Goal: Information Seeking & Learning: Stay updated

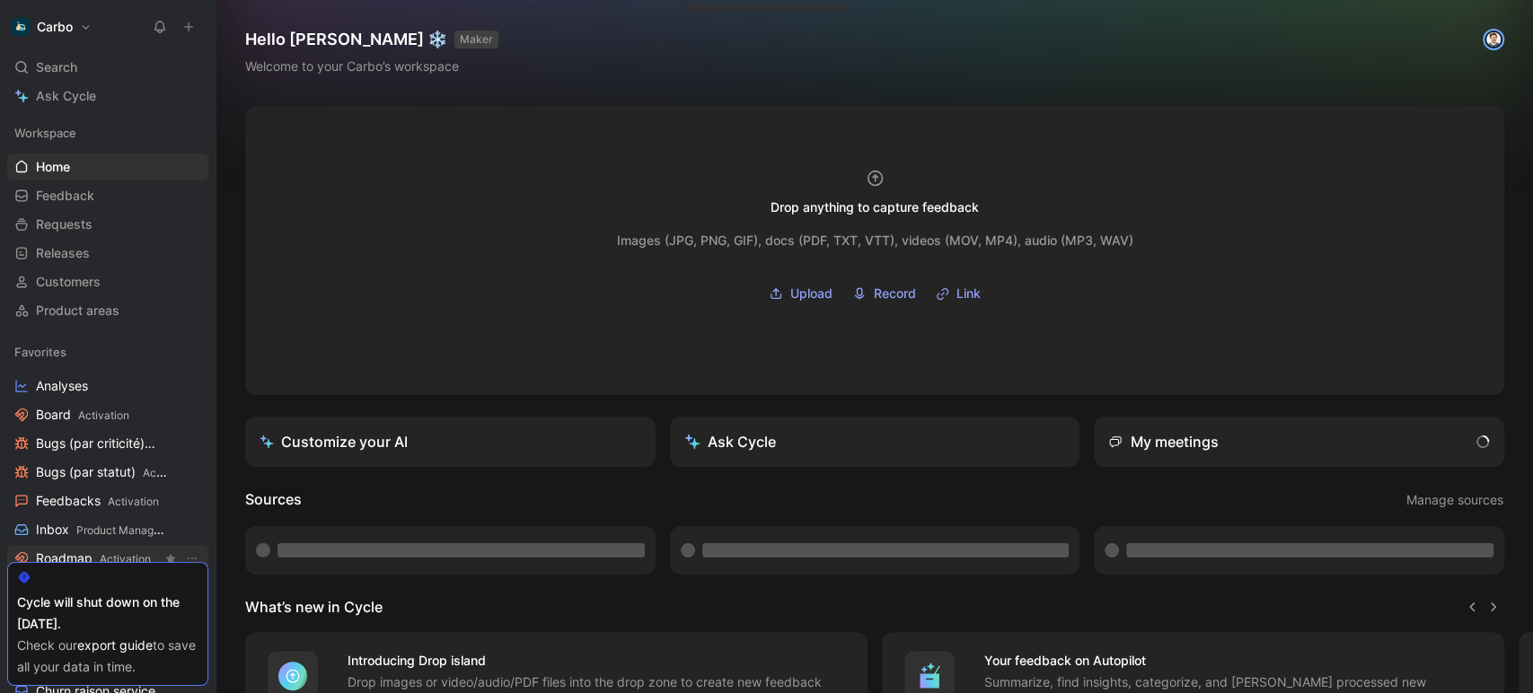
click at [93, 547] on link "Roadmap Activation" at bounding box center [107, 558] width 201 height 27
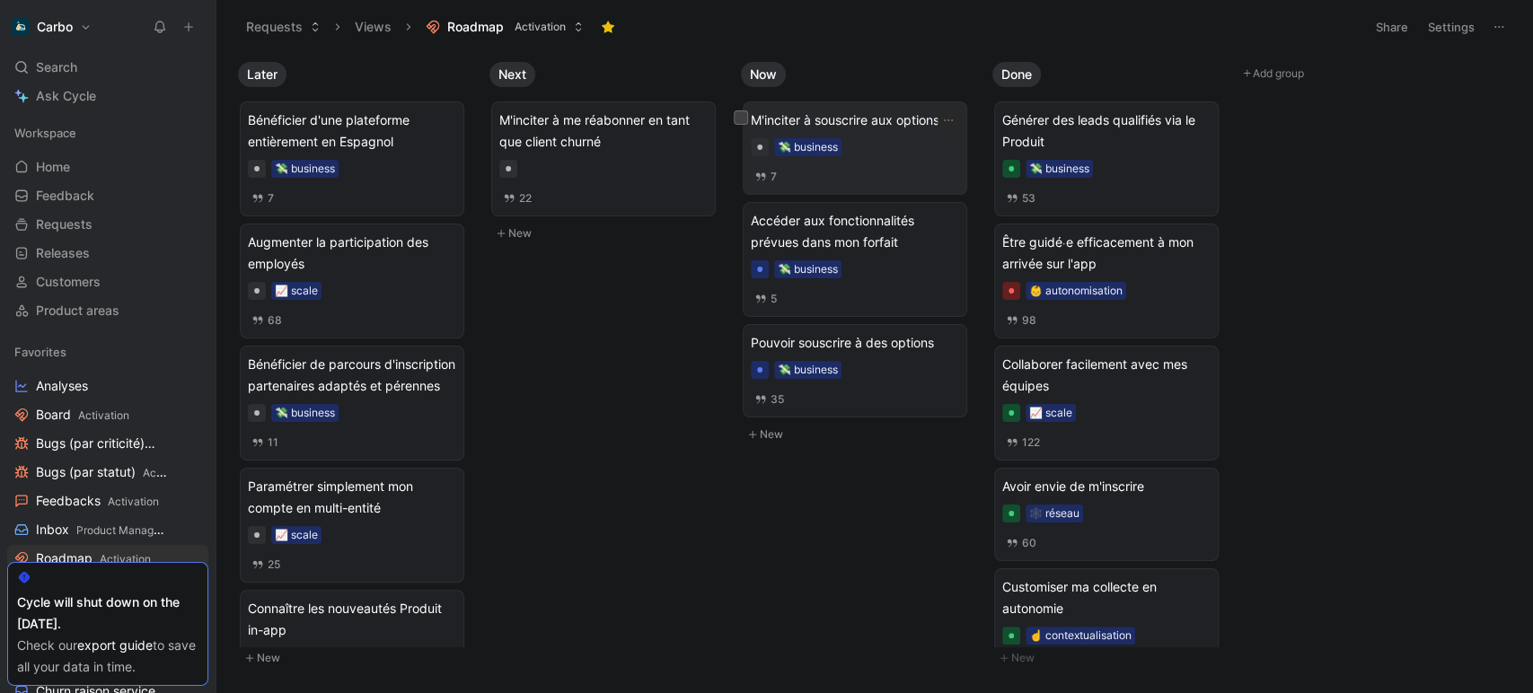
click at [892, 141] on div "💸 business" at bounding box center [855, 147] width 208 height 18
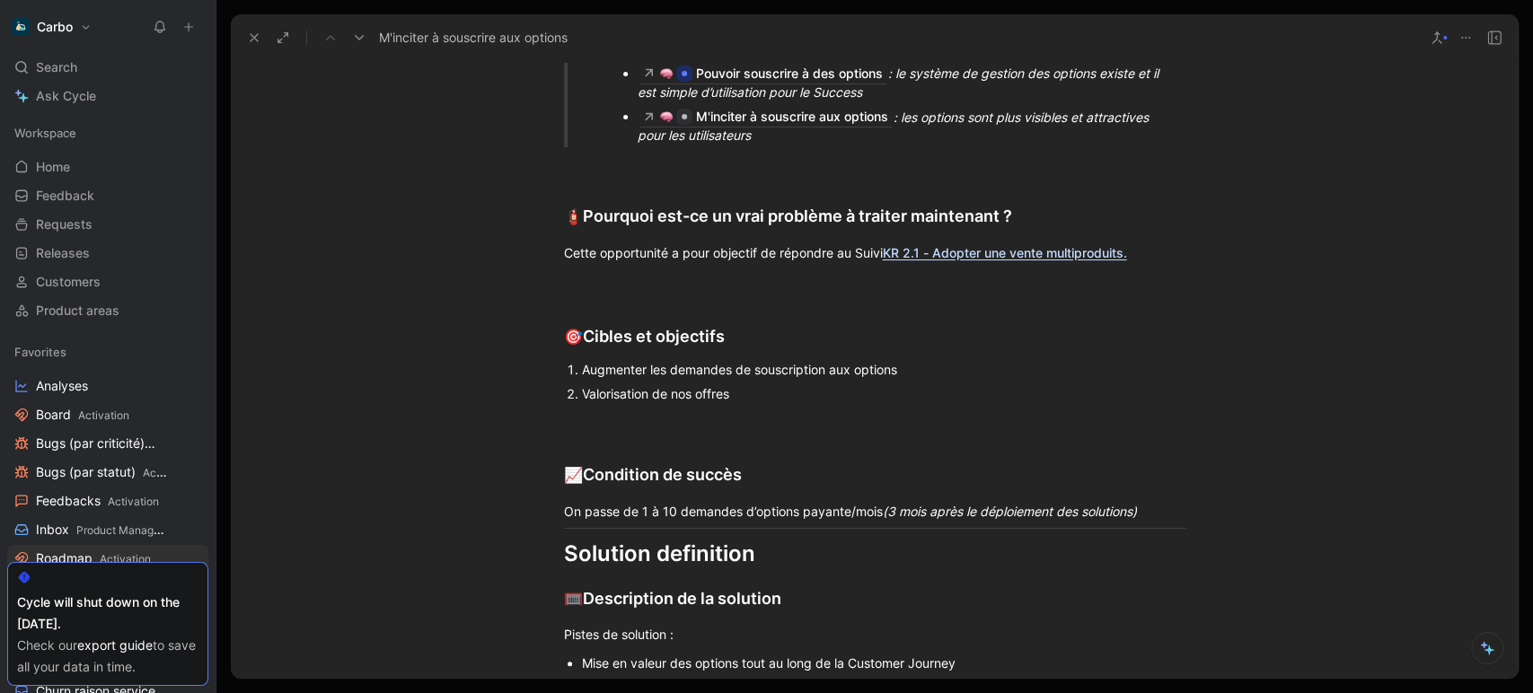
scroll to position [2110, 0]
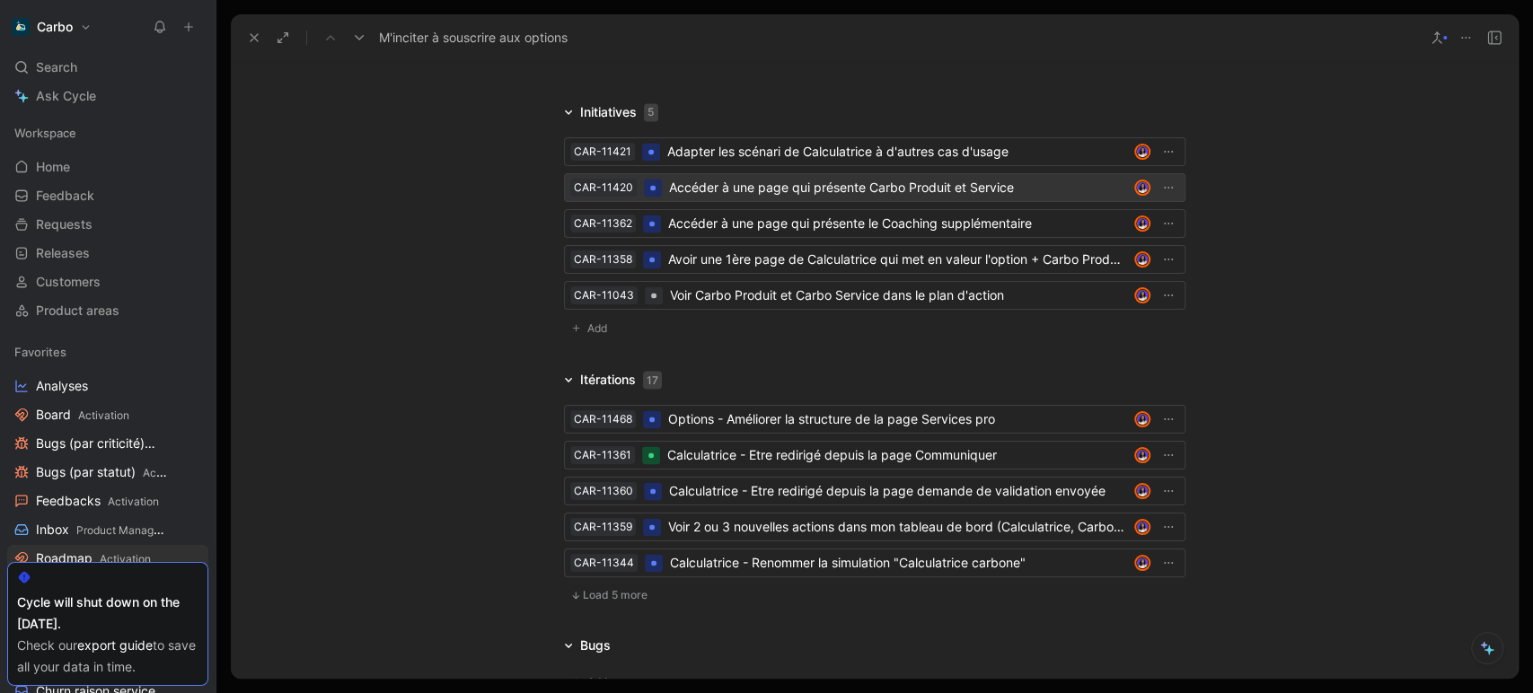
click at [752, 184] on div "Accéder à une page qui présente Carbo Produit et Service" at bounding box center [898, 188] width 458 height 22
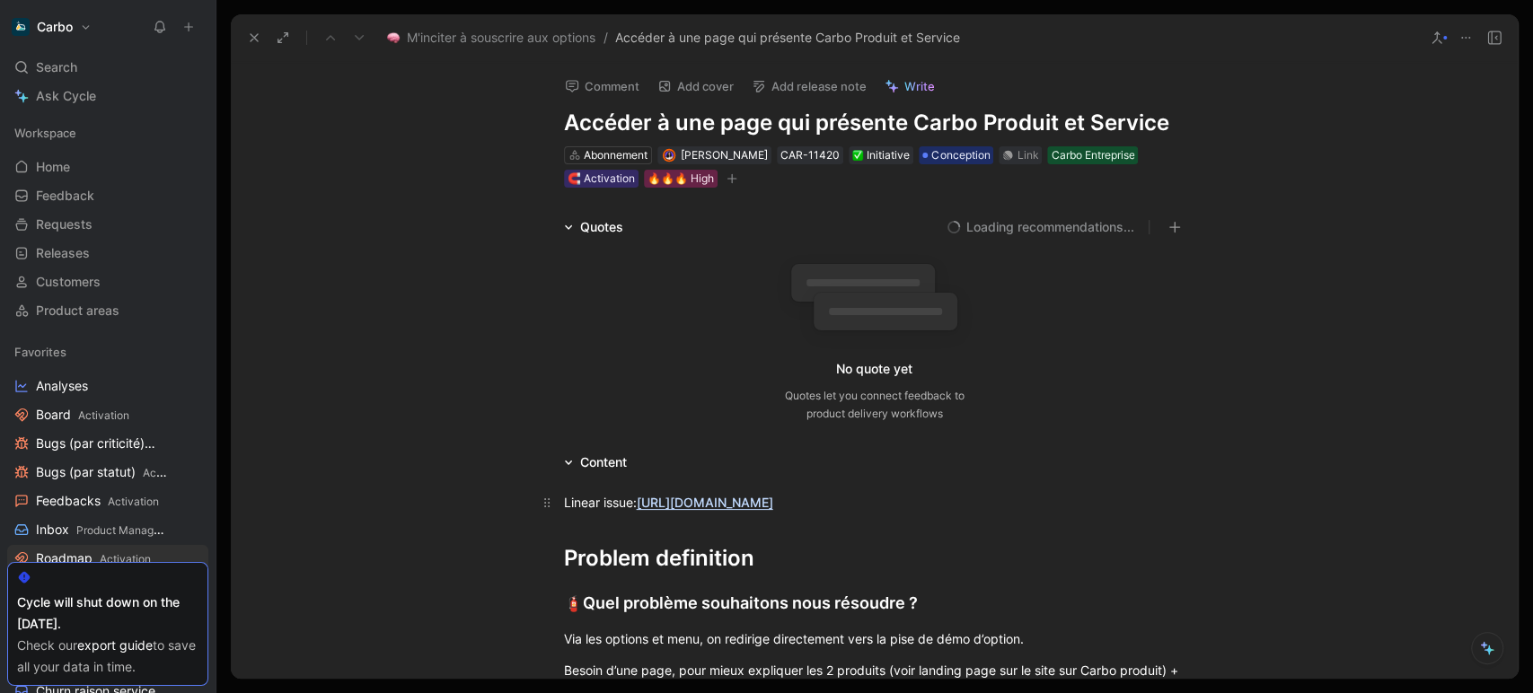
click at [692, 501] on link "[URL][DOMAIN_NAME]" at bounding box center [705, 502] width 137 height 15
click at [669, 128] on h1 "Accéder à une page qui présente Carbo Produit et Service" at bounding box center [874, 123] width 621 height 29
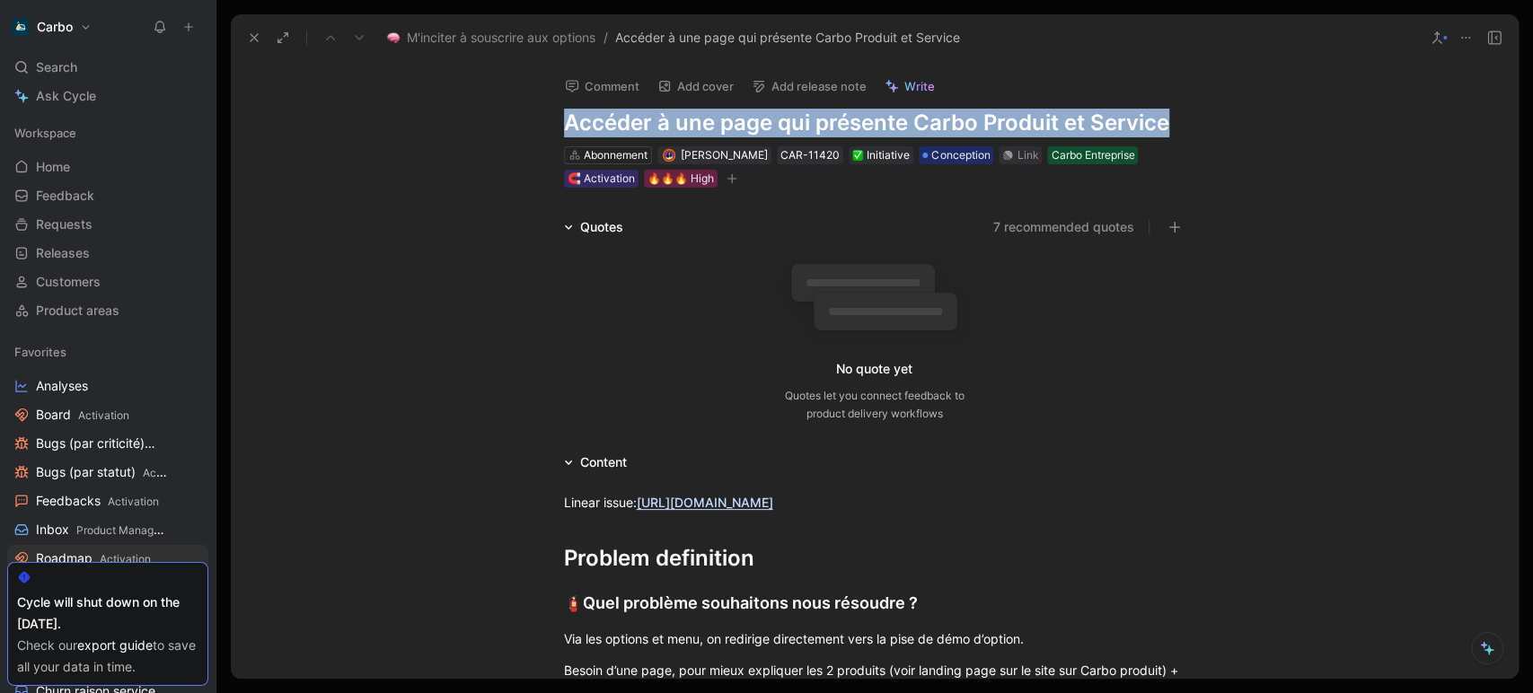
click at [669, 128] on h1 "Accéder à une page qui présente Carbo Produit et Service" at bounding box center [874, 123] width 621 height 29
copy h1 "Accéder à une page qui présente Carbo Produit et Service"
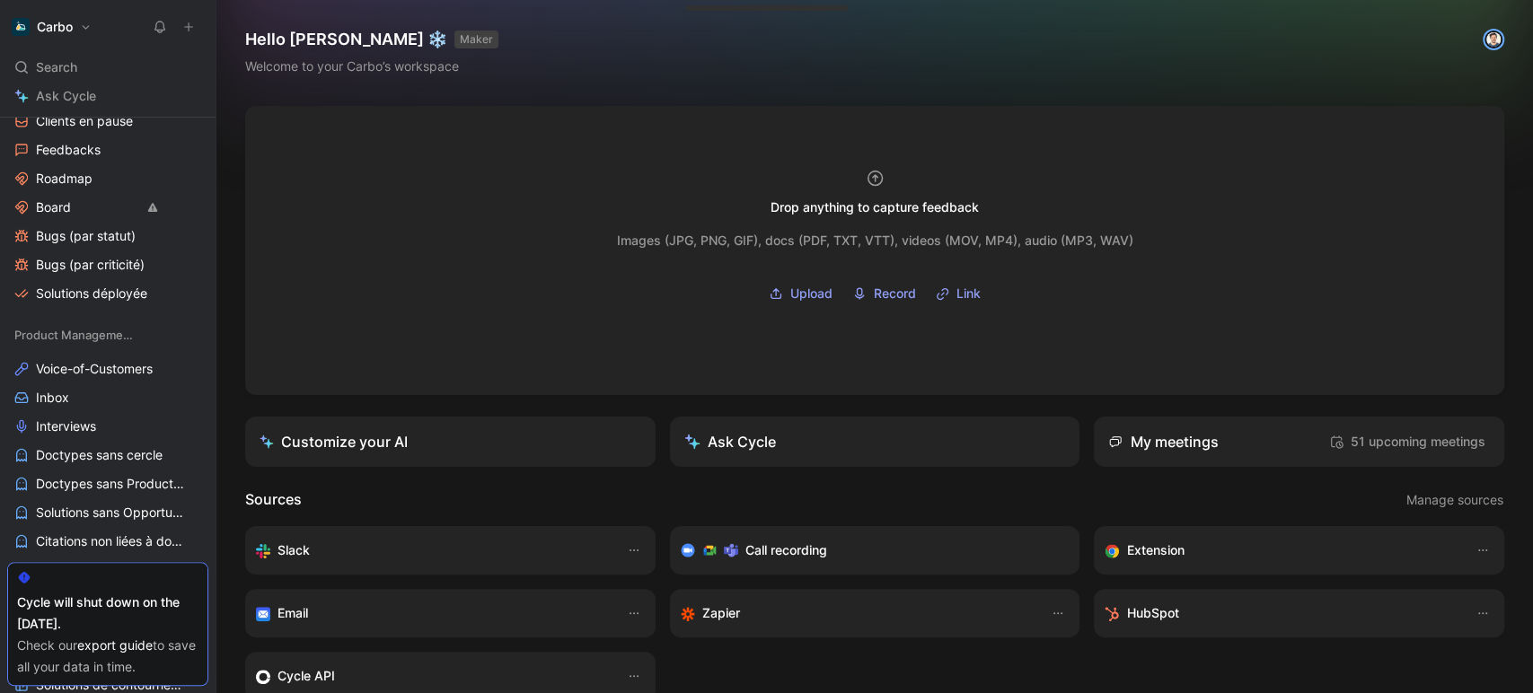
scroll to position [1082, 0]
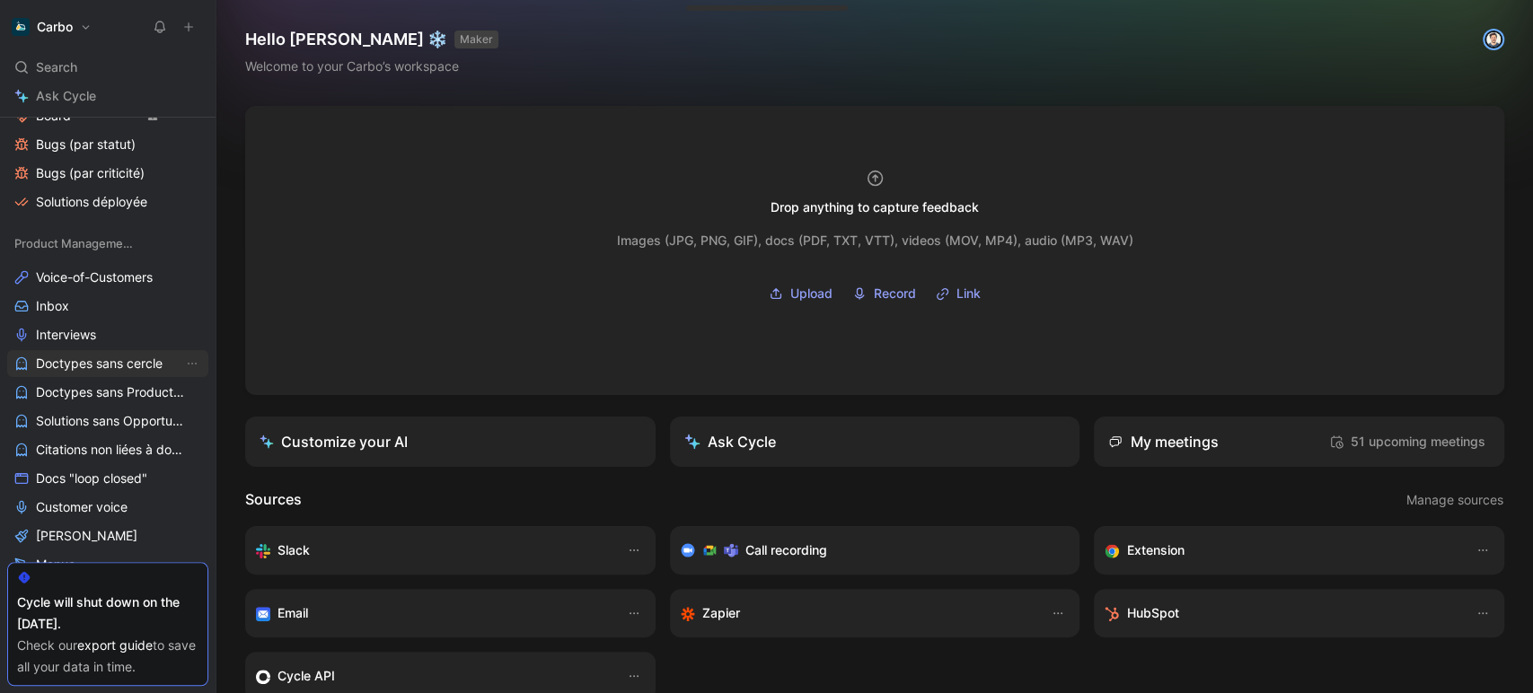
click at [96, 365] on span "Doctypes sans cercle" at bounding box center [99, 364] width 127 height 18
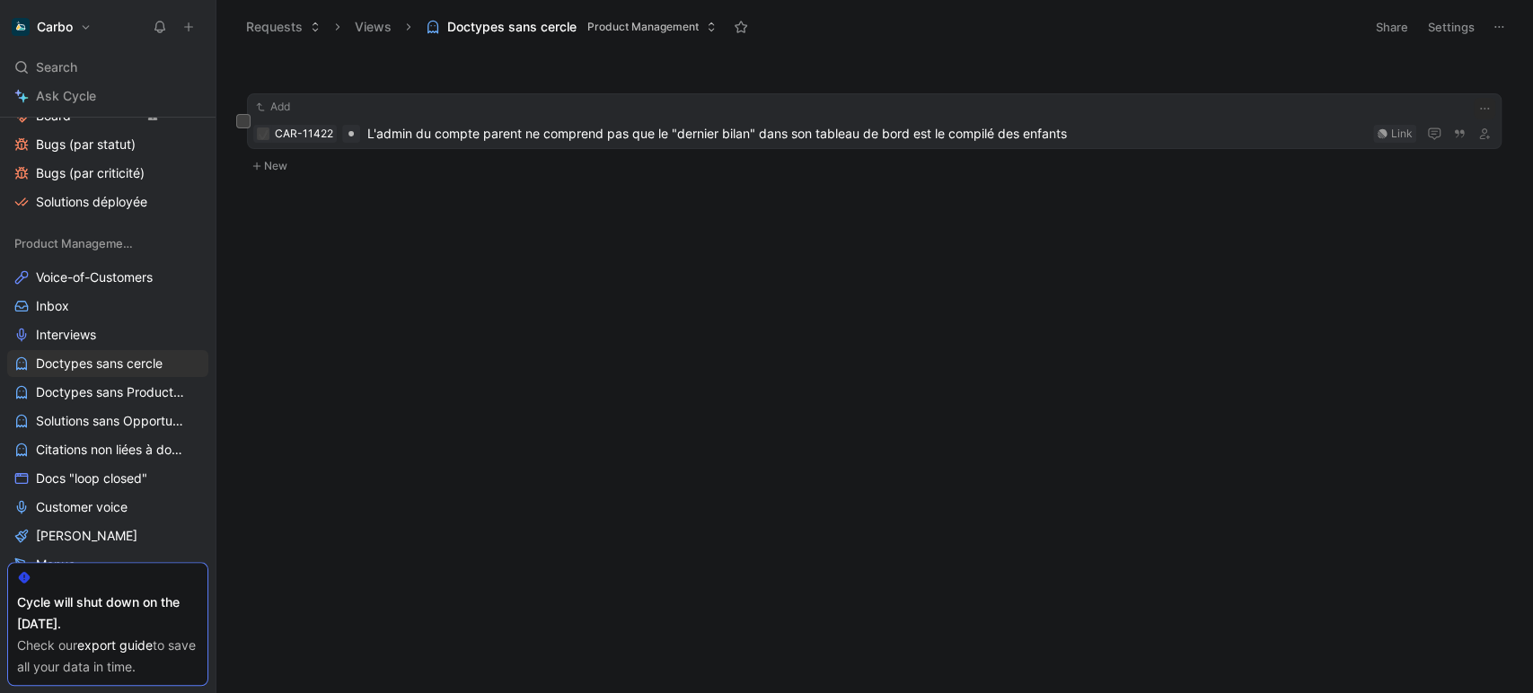
click at [599, 134] on span "L'admin du compte parent ne comprend pas que le "dernier bilan" dans son tablea…" at bounding box center [866, 134] width 999 height 22
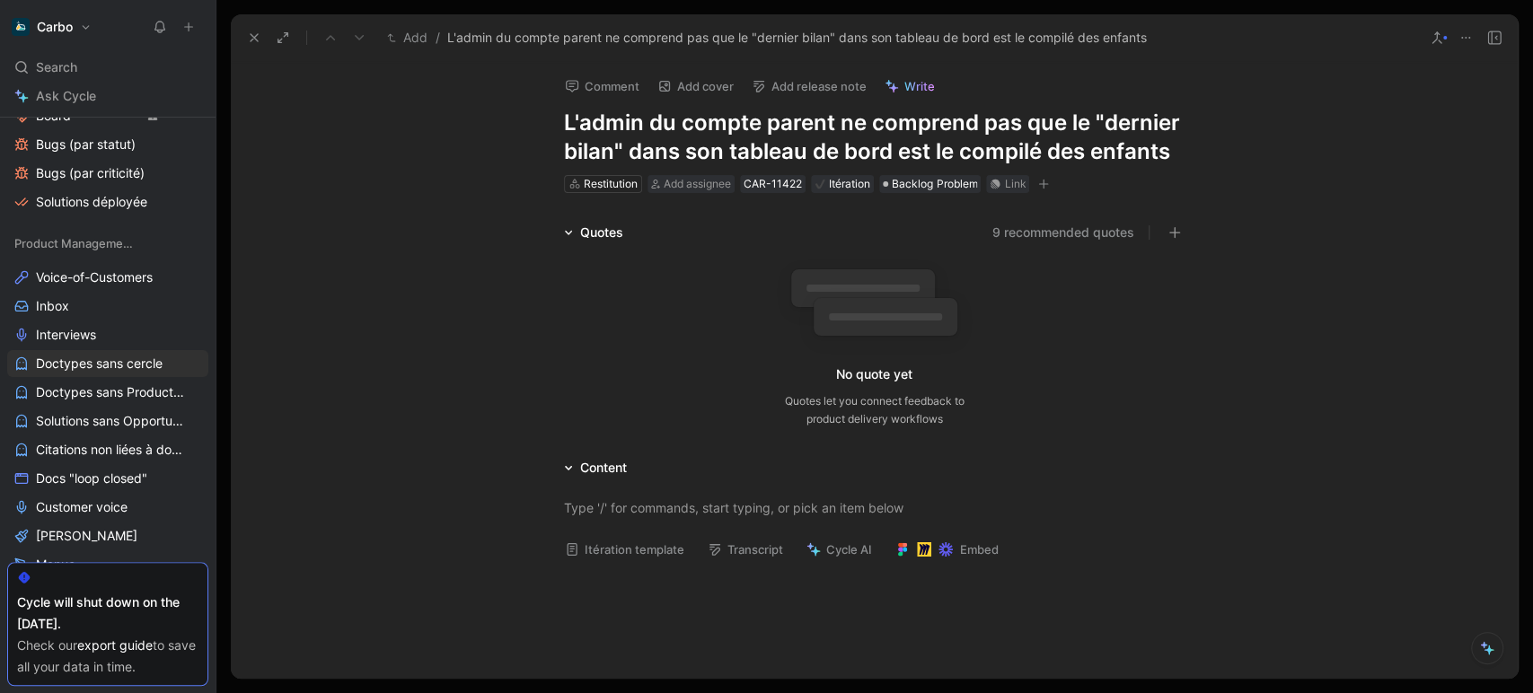
click at [412, 37] on button "Add" at bounding box center [407, 38] width 49 height 22
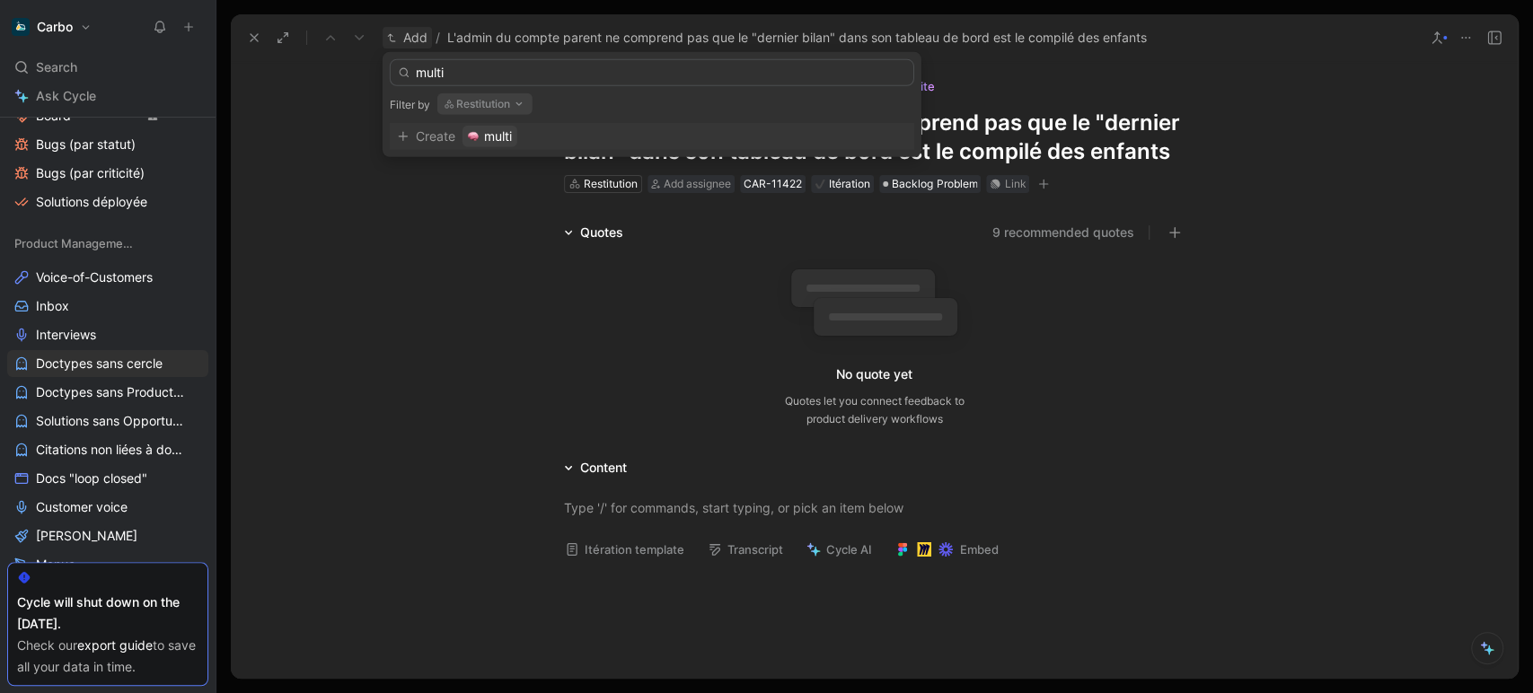
type input "multi"
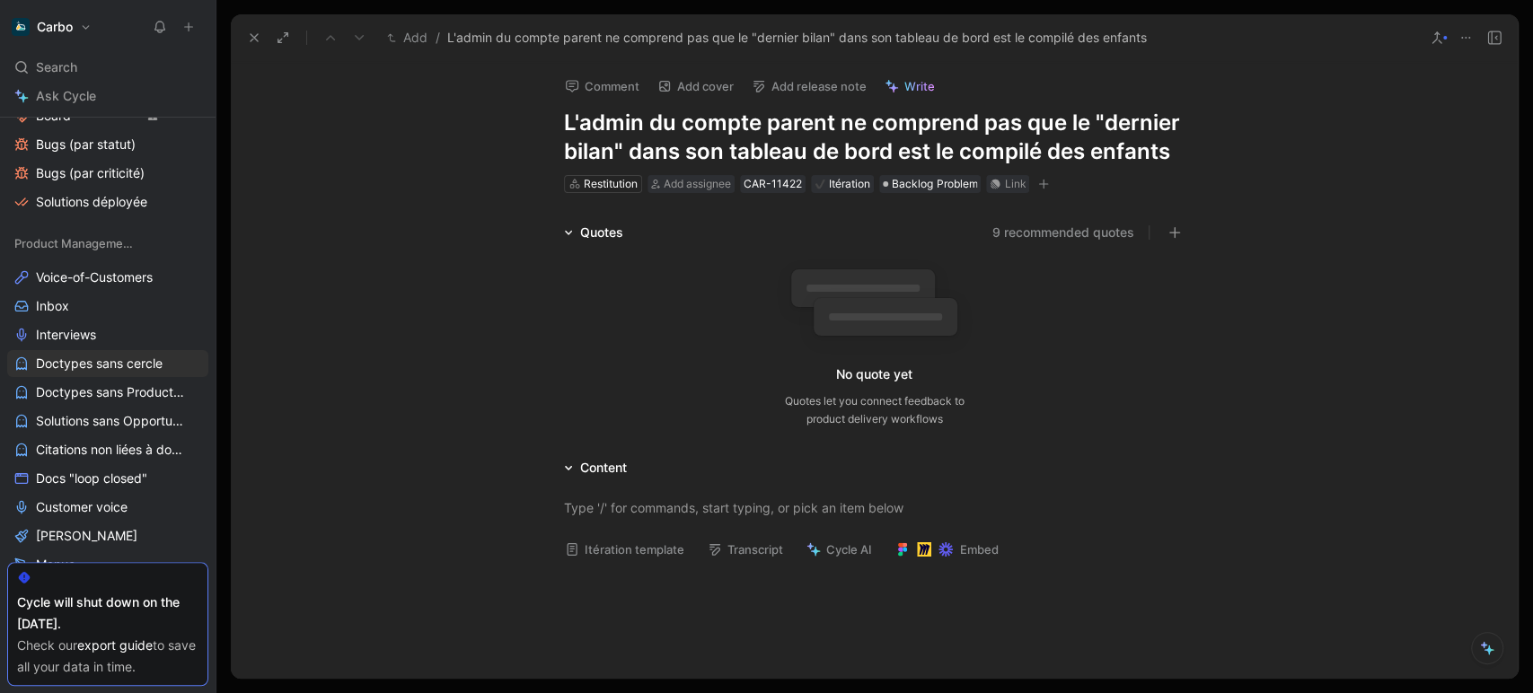
click at [1470, 38] on icon at bounding box center [1465, 38] width 14 height 14
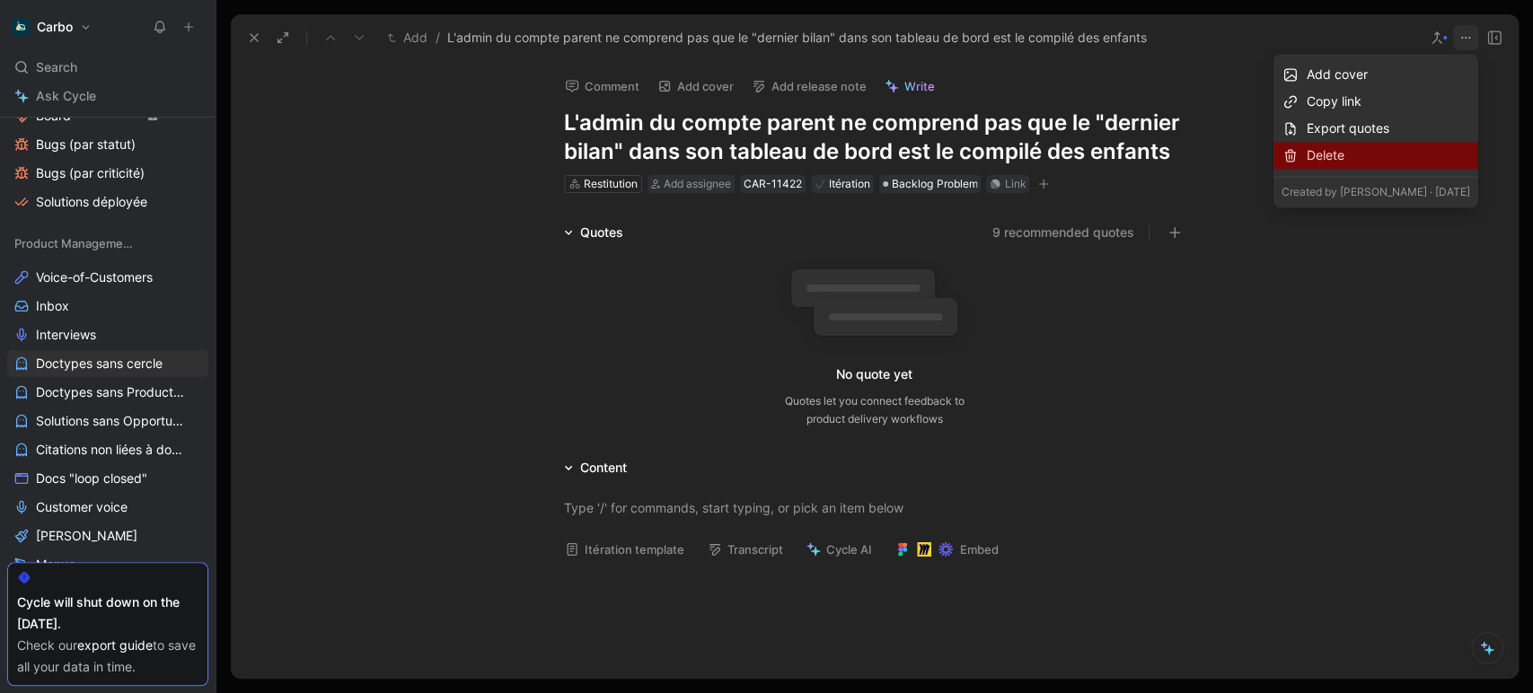
click at [1307, 162] on div "Delete" at bounding box center [1388, 156] width 163 height 22
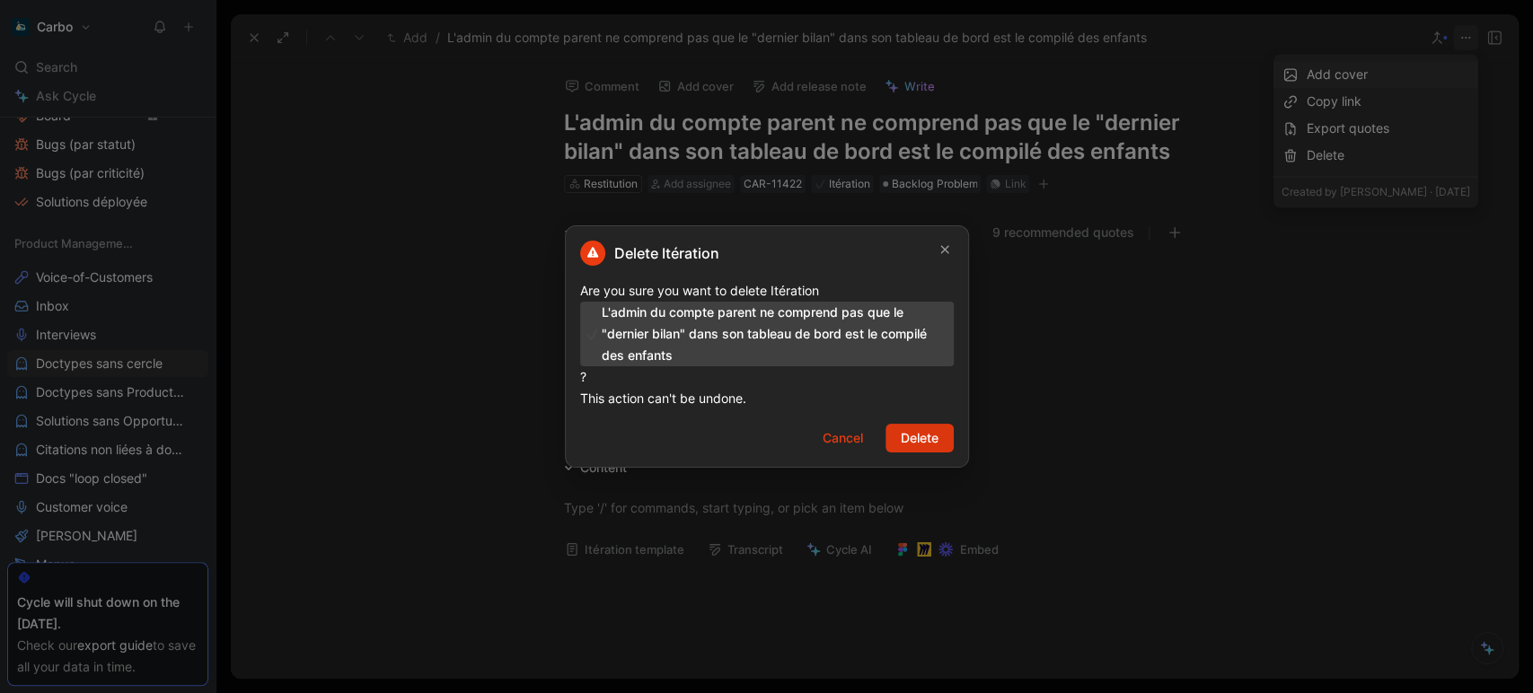
click at [921, 442] on span "Delete" at bounding box center [920, 438] width 38 height 22
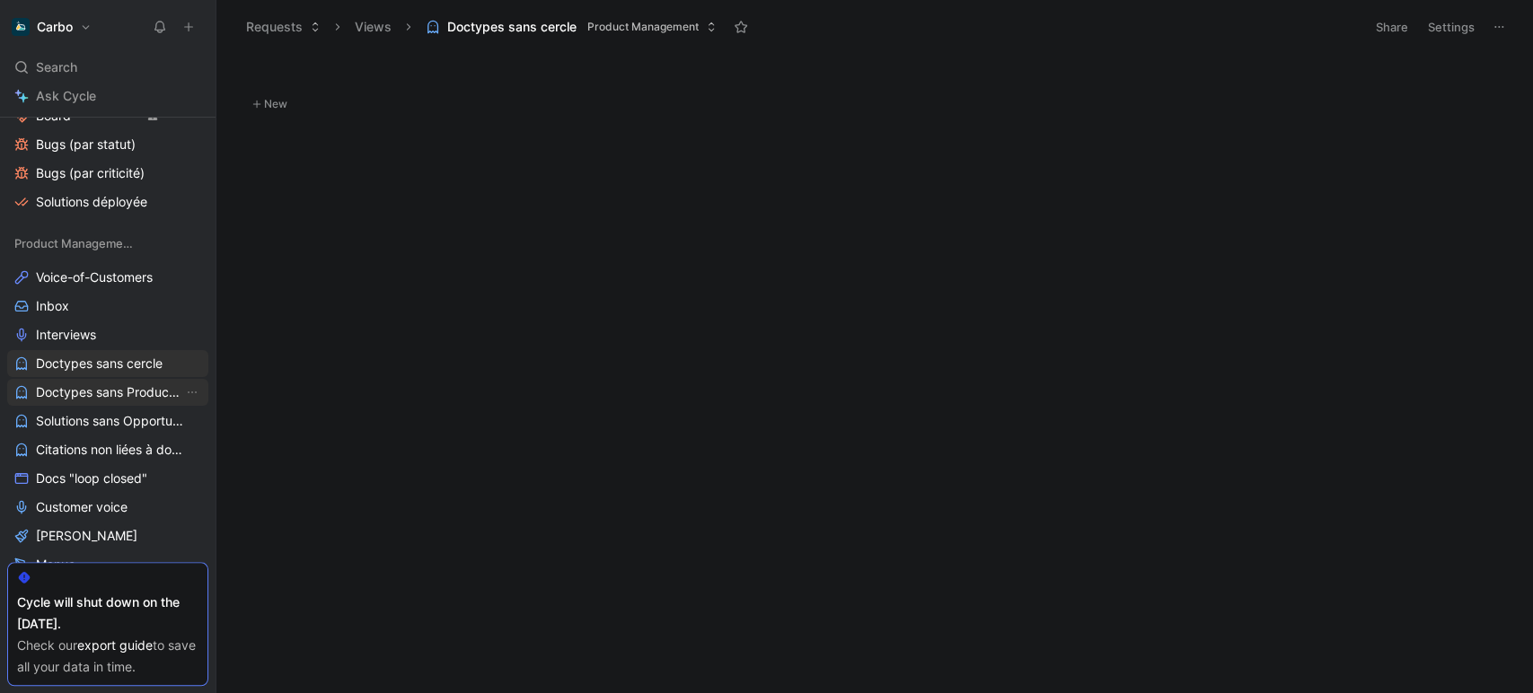
click at [129, 392] on span "Doctypes sans Product area" at bounding box center [109, 392] width 147 height 18
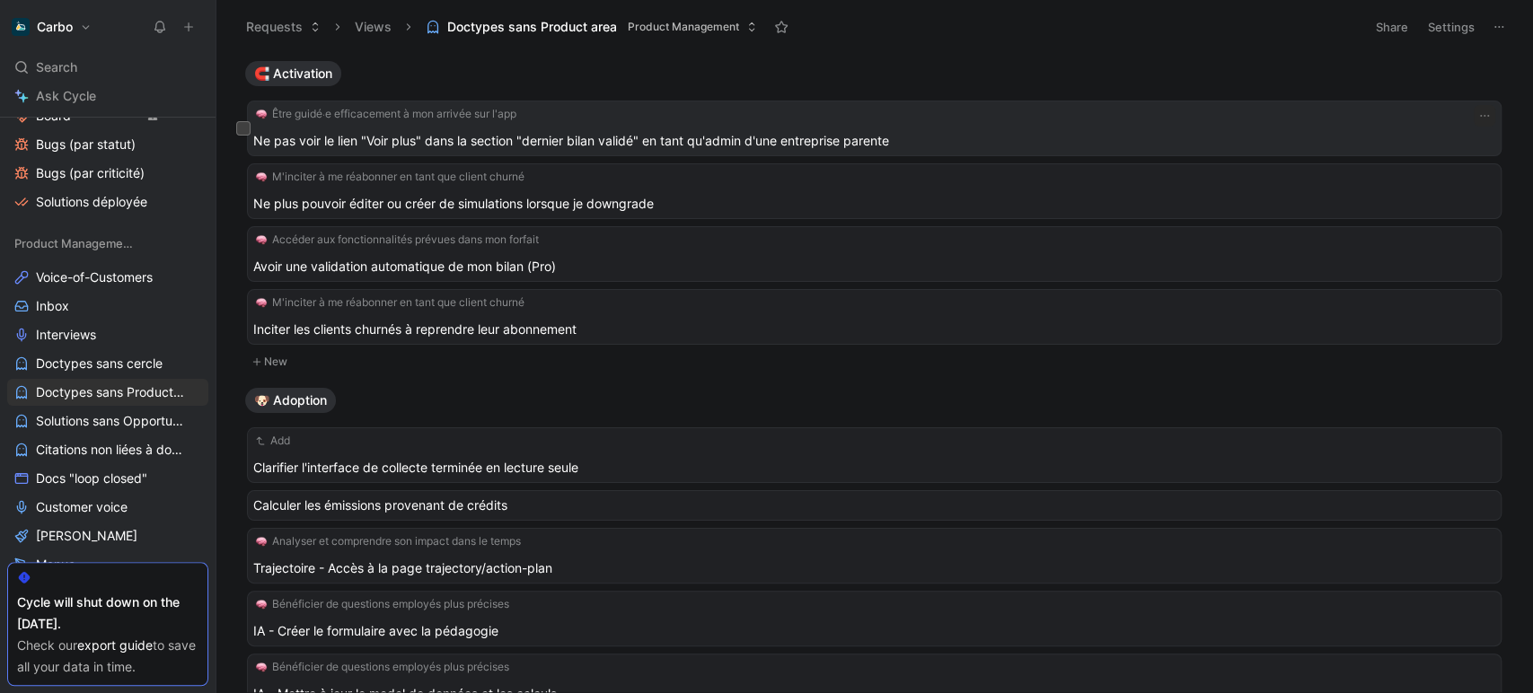
click at [936, 138] on span "Ne pas voir le lien "Voir plus" dans la section "dernier bilan validé" en tant …" at bounding box center [867, 141] width 1228 height 22
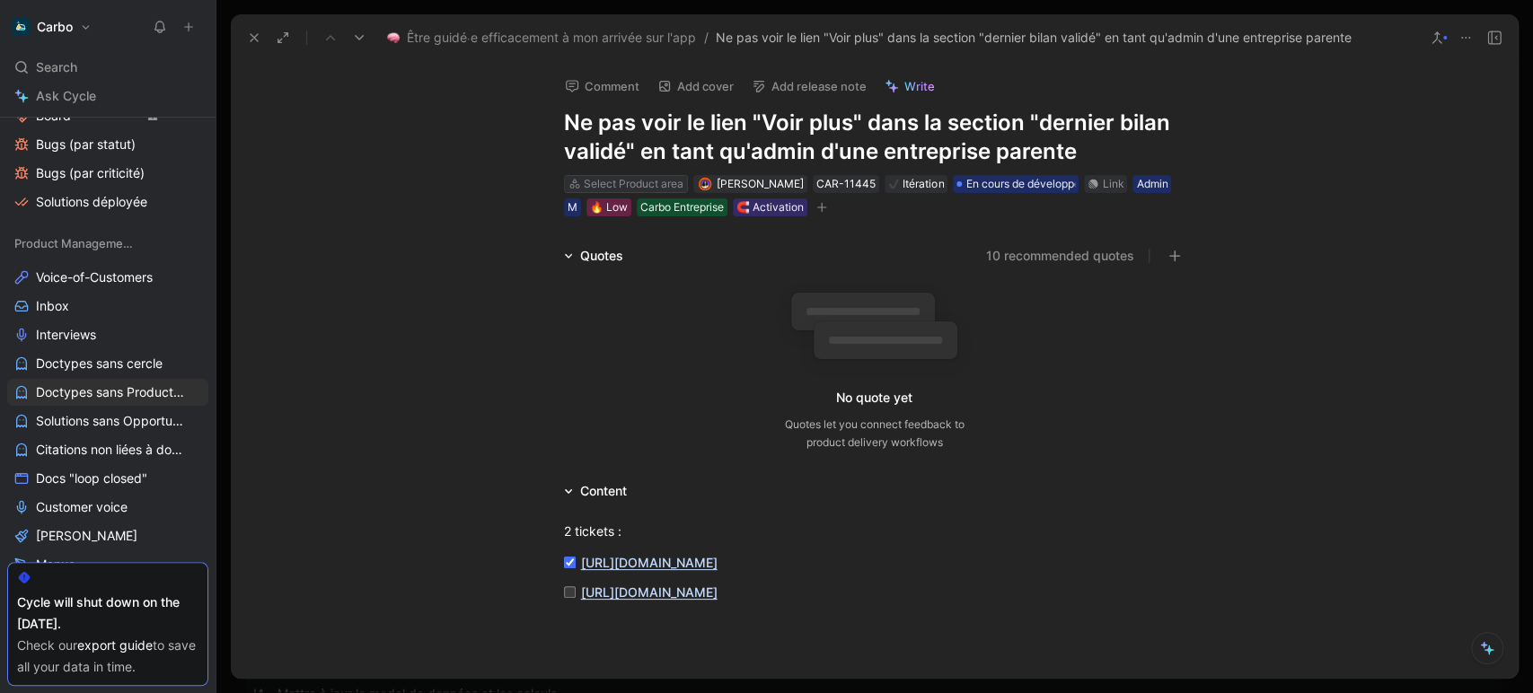
click at [627, 183] on div "Select Product area" at bounding box center [634, 184] width 100 height 18
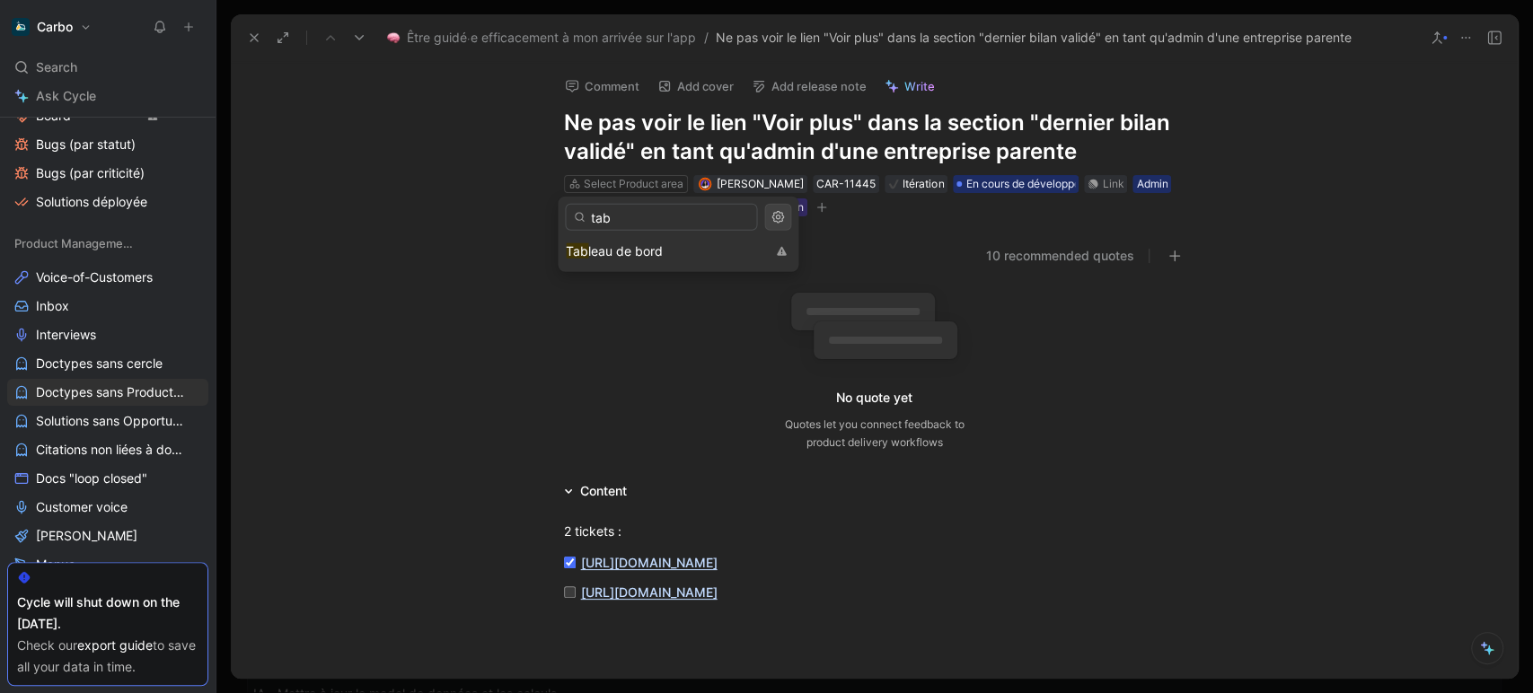
type input "tab"
click at [648, 268] on div "tab Tab leau de bord" at bounding box center [678, 234] width 241 height 75
click at [612, 248] on span "leau de bord" at bounding box center [625, 250] width 75 height 15
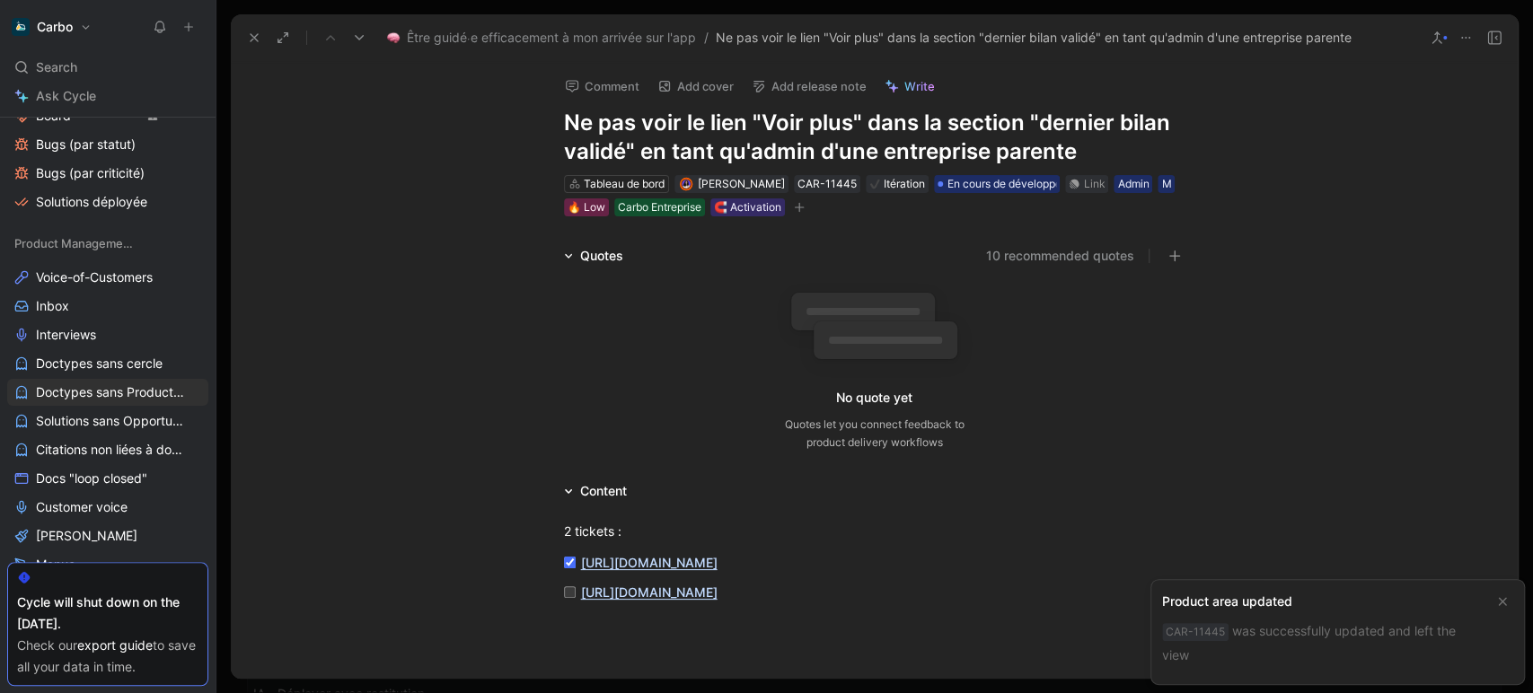
click at [252, 40] on icon at bounding box center [254, 38] width 14 height 14
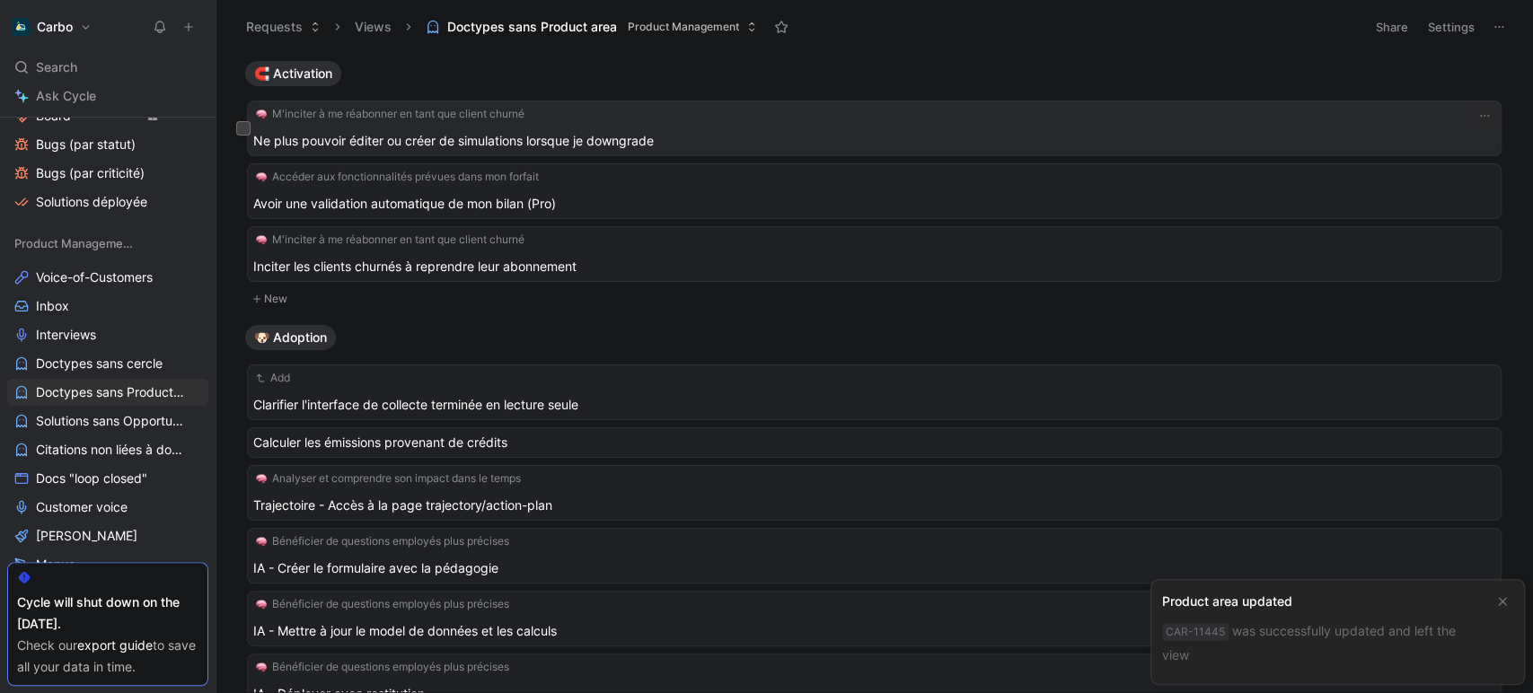
click at [746, 139] on span "Ne plus pouvoir éditer ou créer de simulations lorsque je downgrade" at bounding box center [867, 141] width 1228 height 22
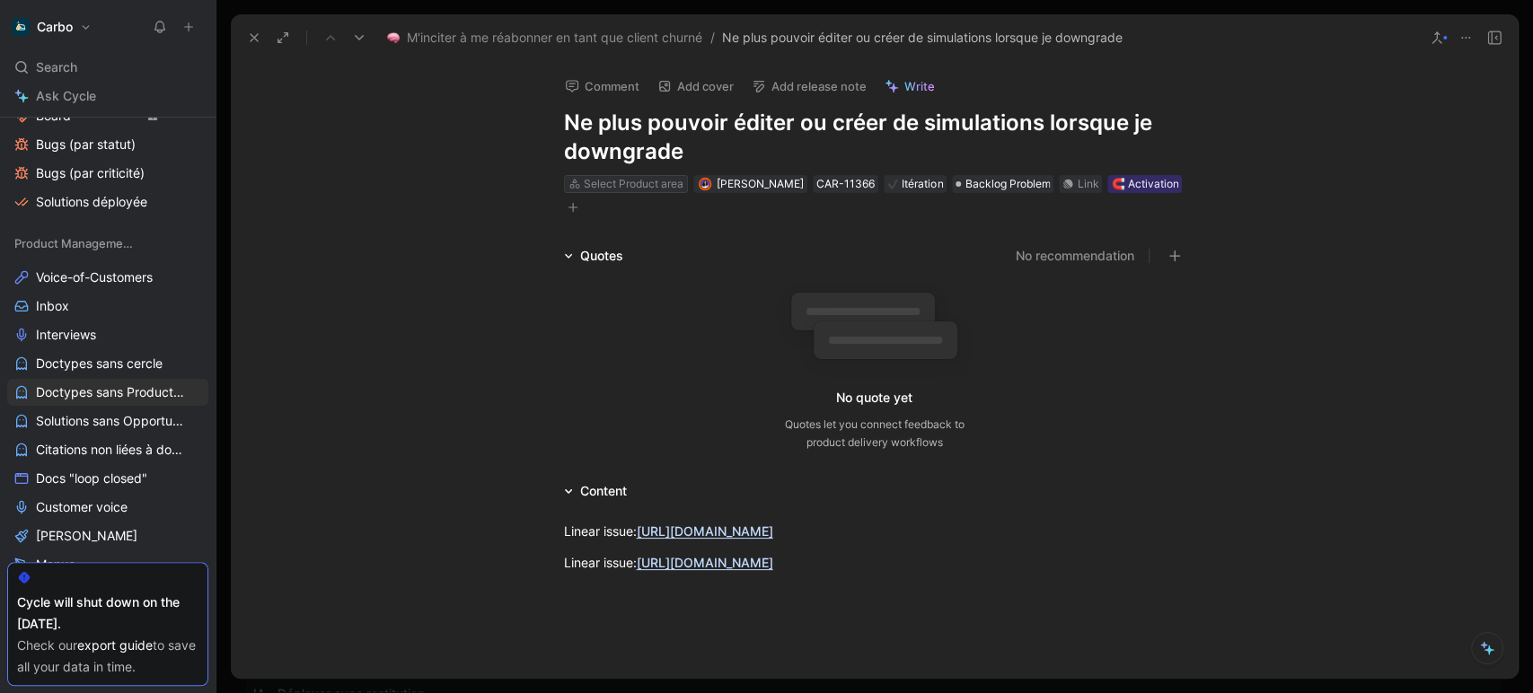
click at [625, 180] on div "Select Product area" at bounding box center [634, 184] width 100 height 18
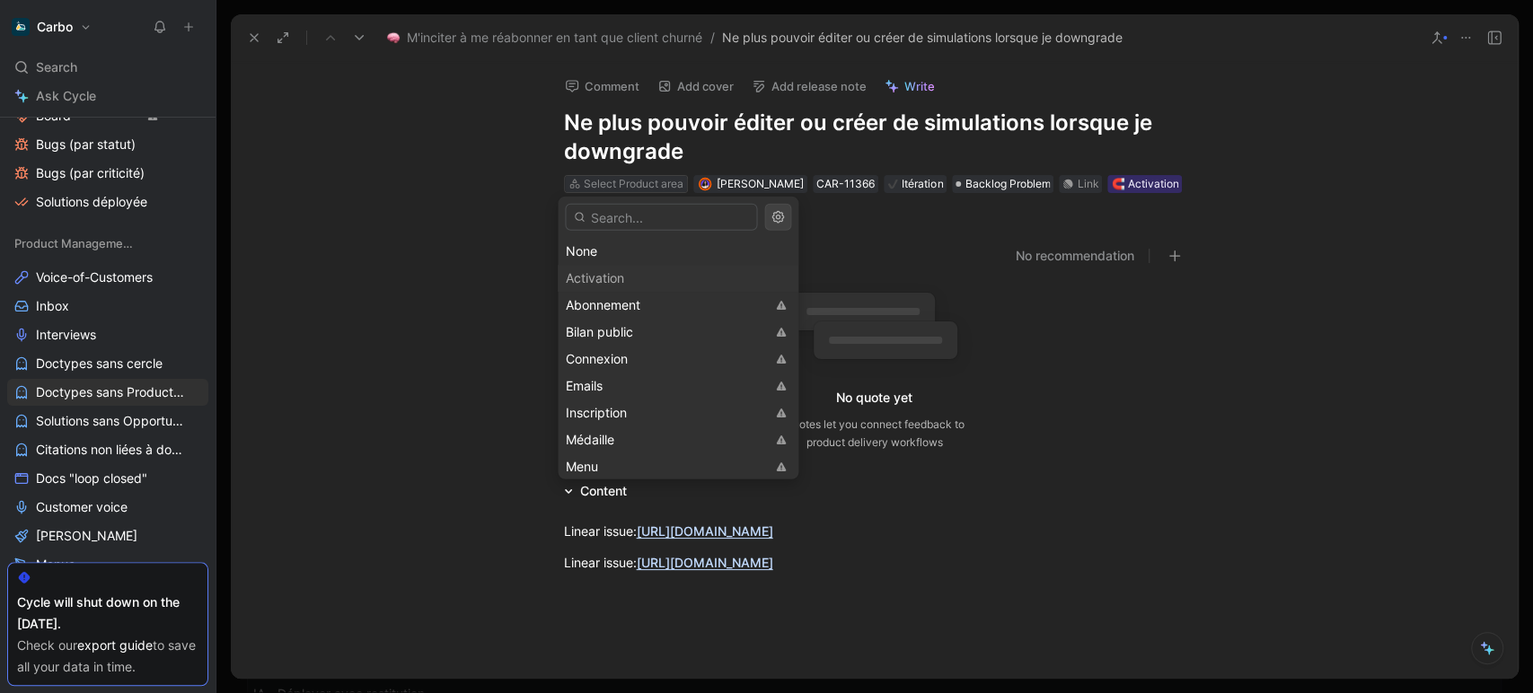
type input "s"
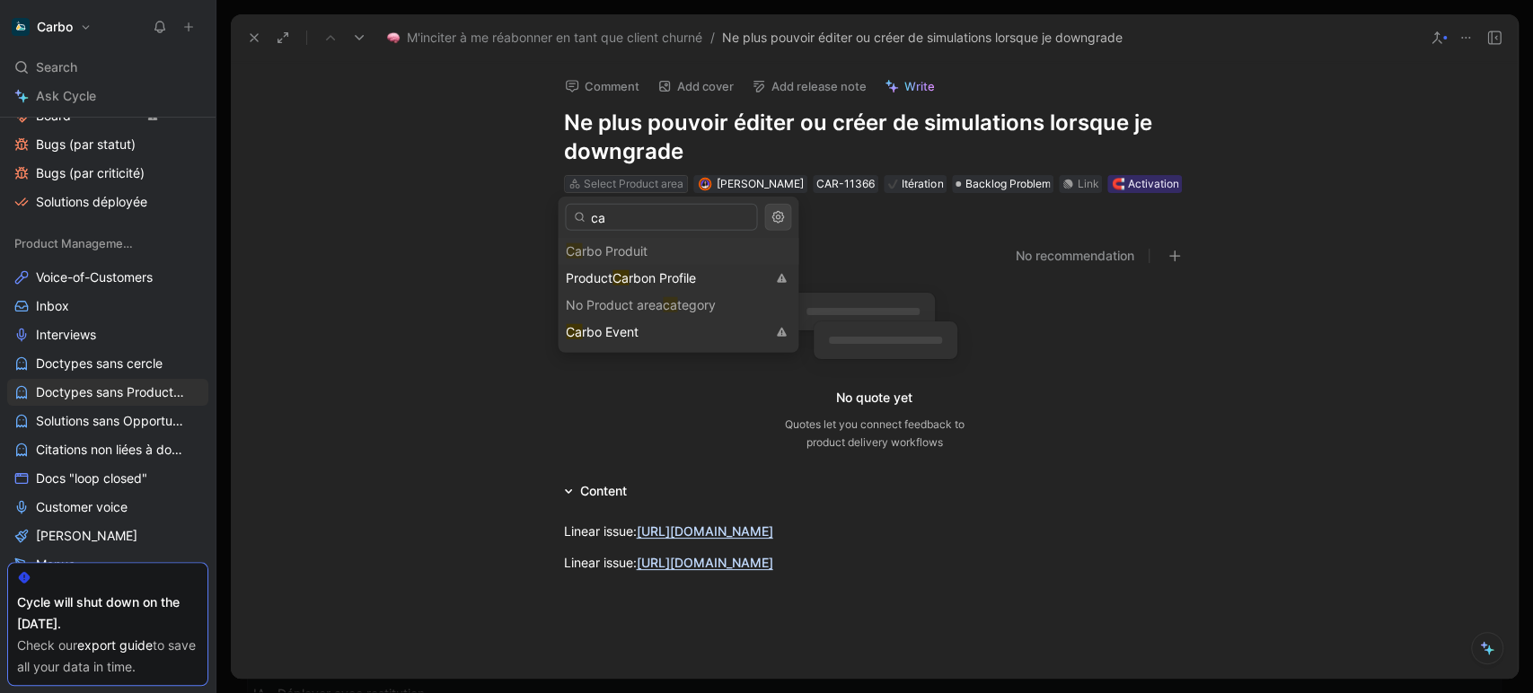
type input "c"
type input "si"
click at [651, 337] on div "Si mulateur" at bounding box center [665, 333] width 199 height 22
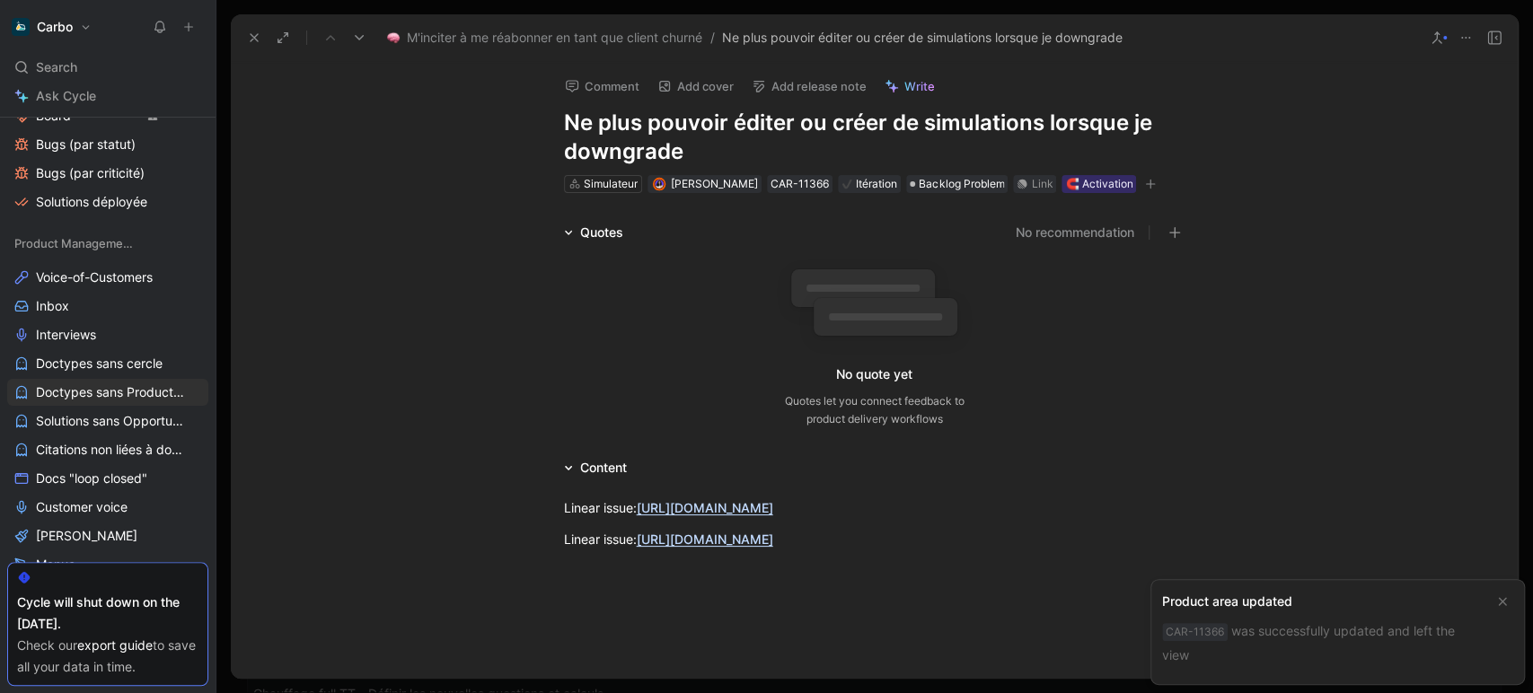
click at [251, 40] on use at bounding box center [254, 37] width 7 height 7
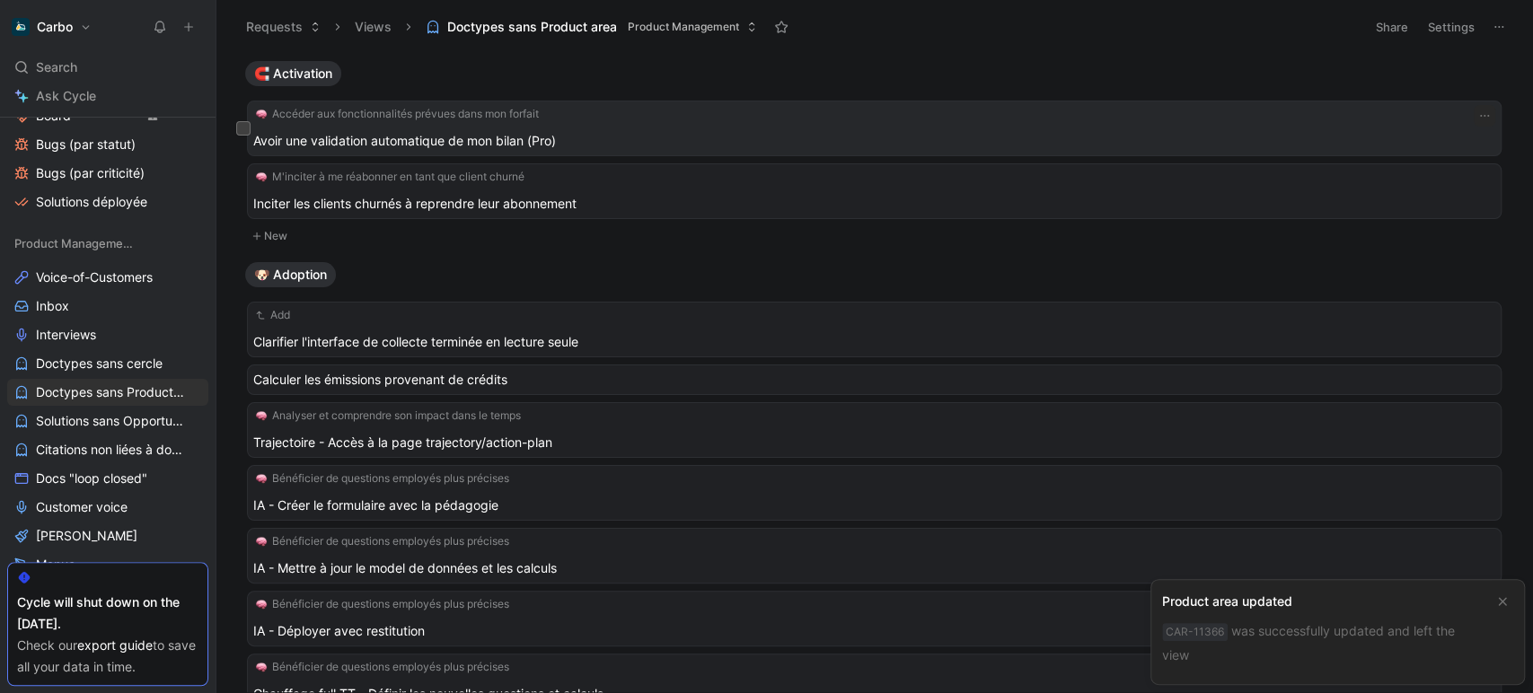
click at [625, 142] on span "Avoir une validation automatique de mon bilan (Pro)" at bounding box center [867, 141] width 1228 height 22
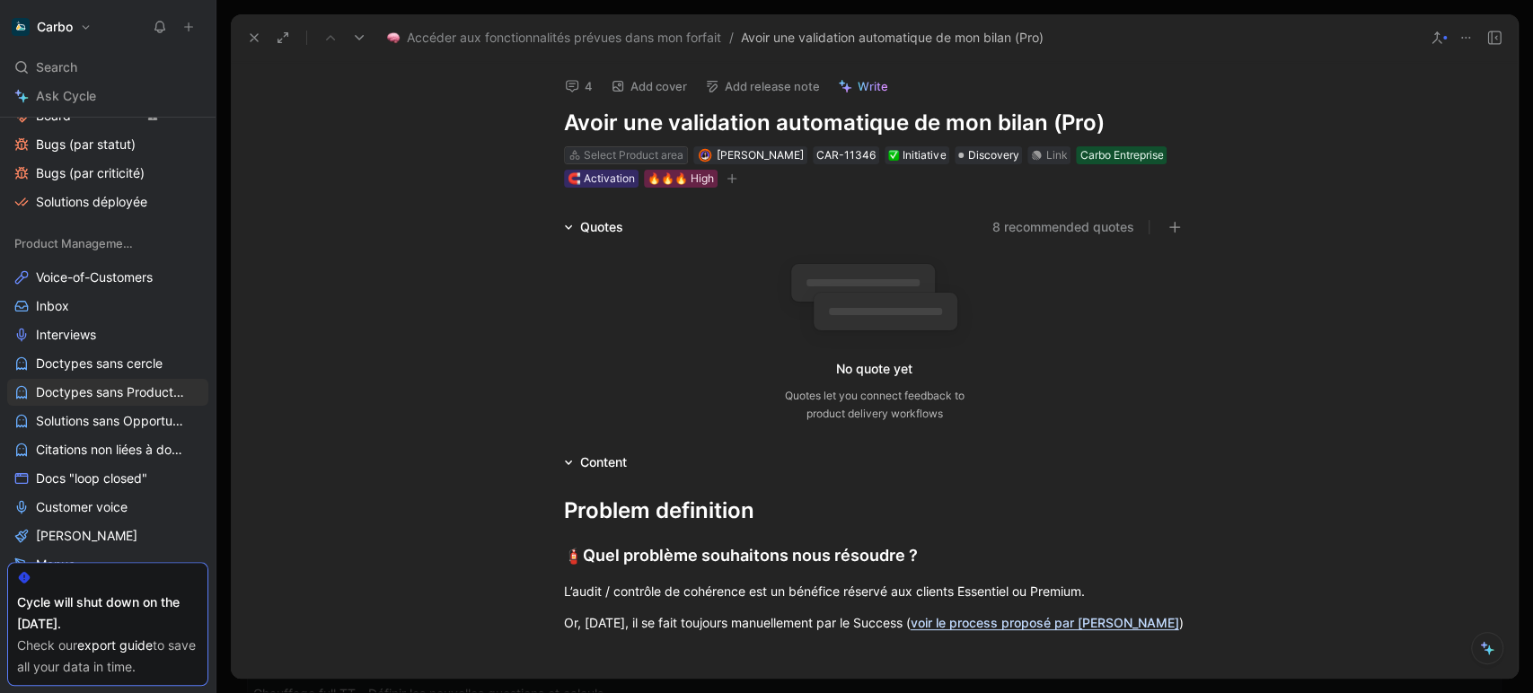
click at [622, 162] on div "Select Product area" at bounding box center [634, 155] width 100 height 18
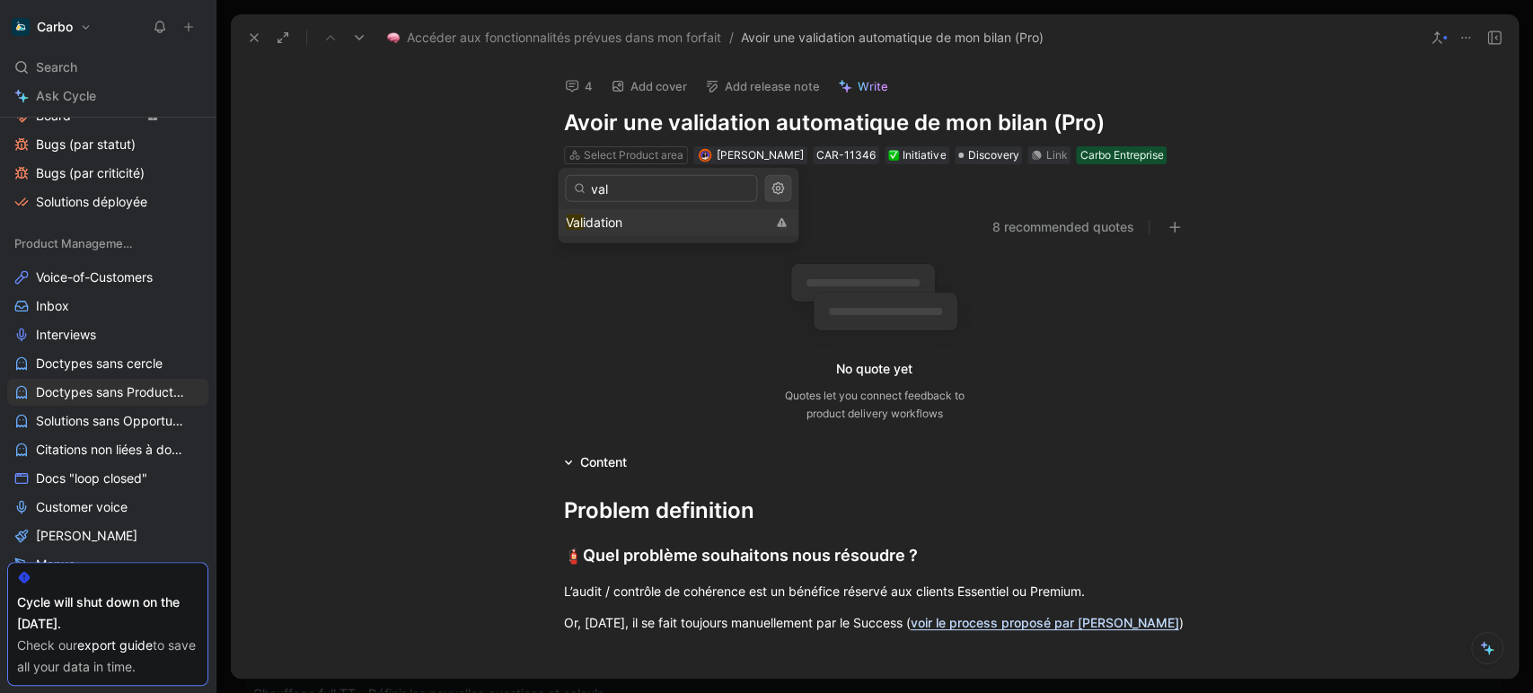
type input "val"
click at [632, 223] on div "Val idation" at bounding box center [665, 223] width 199 height 22
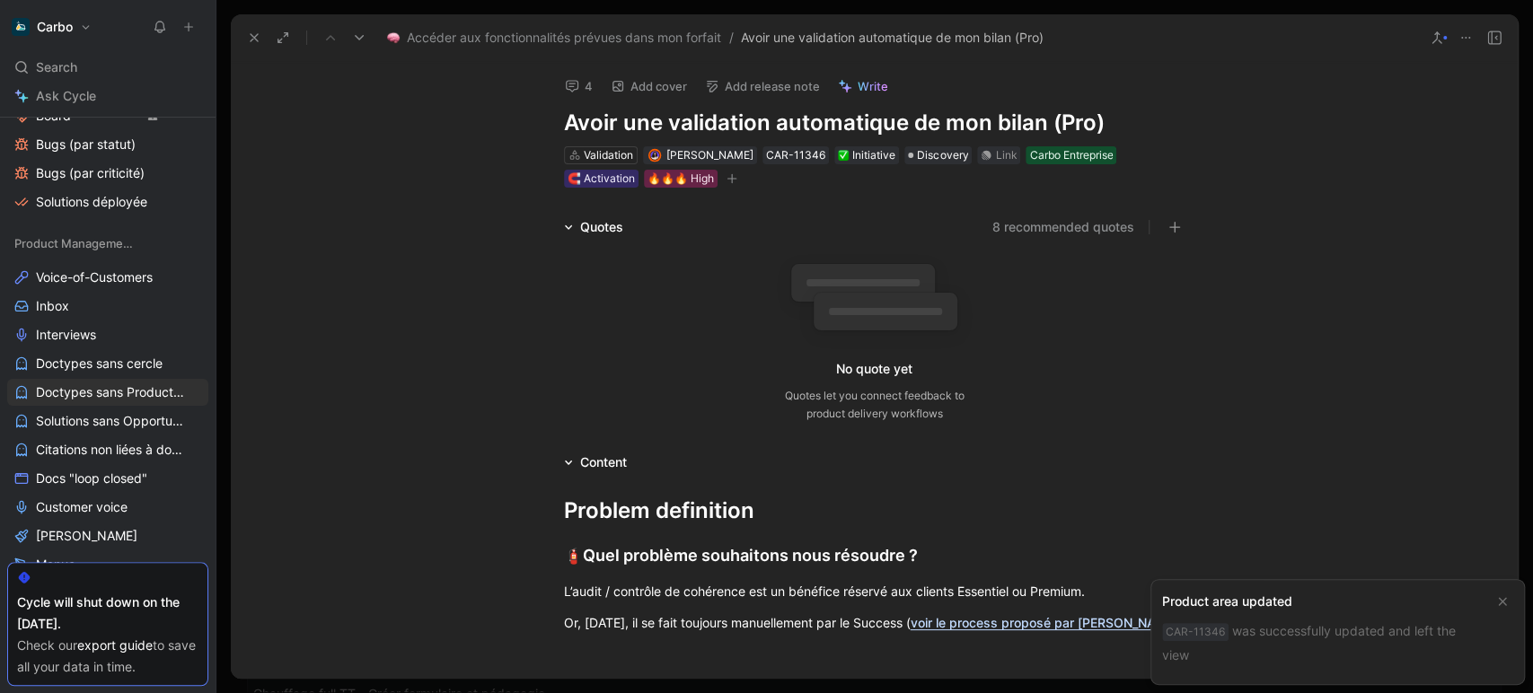
click at [248, 38] on icon at bounding box center [254, 38] width 14 height 14
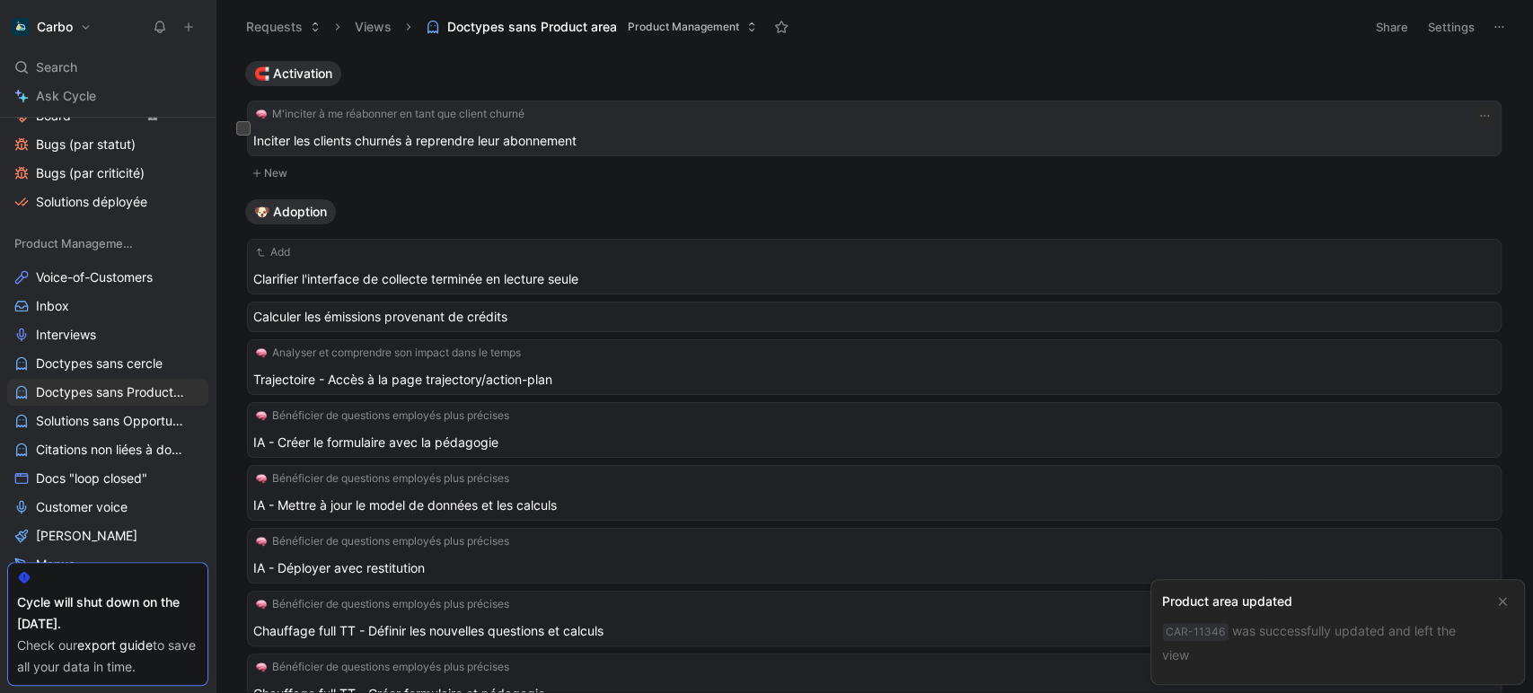
click at [454, 142] on span "Inciter les clients churnés à reprendre leur abonnement" at bounding box center [867, 141] width 1228 height 22
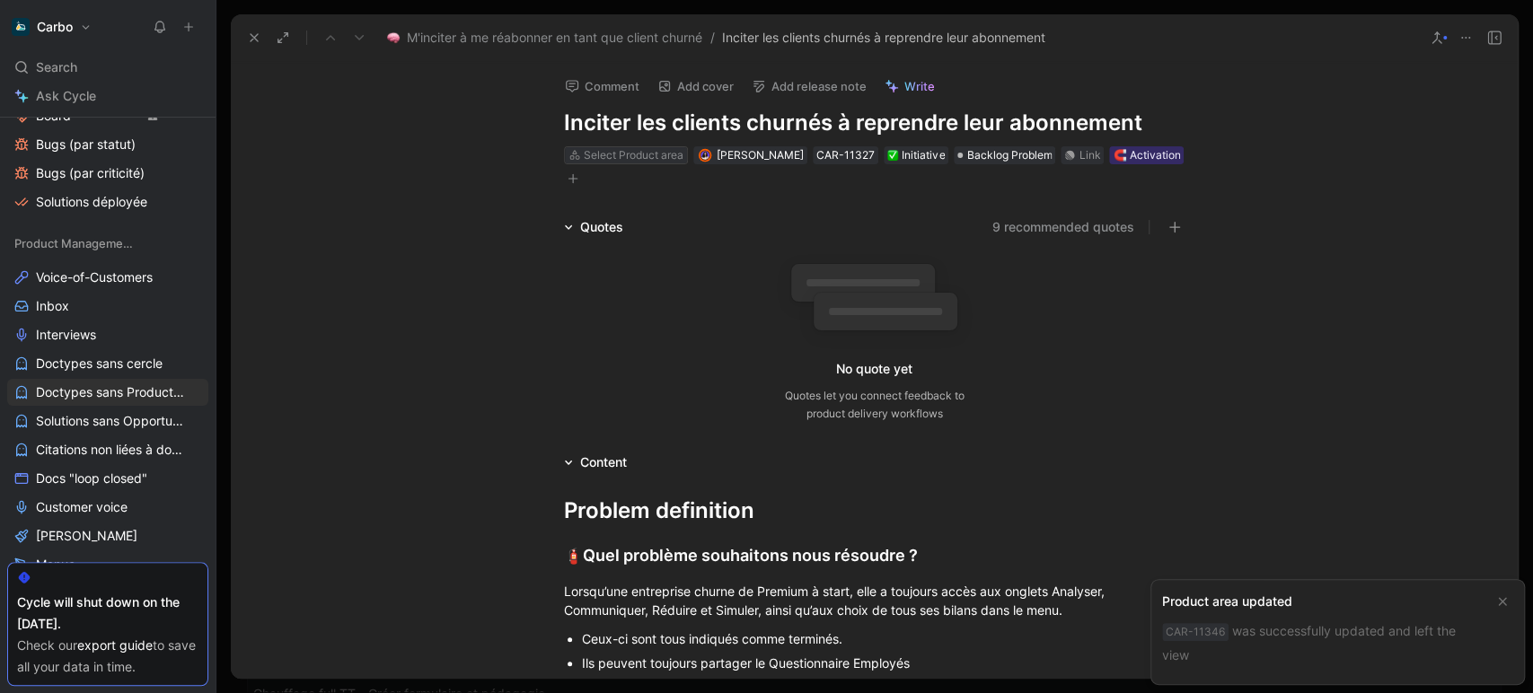
click at [639, 149] on div "Select Product area" at bounding box center [634, 155] width 100 height 18
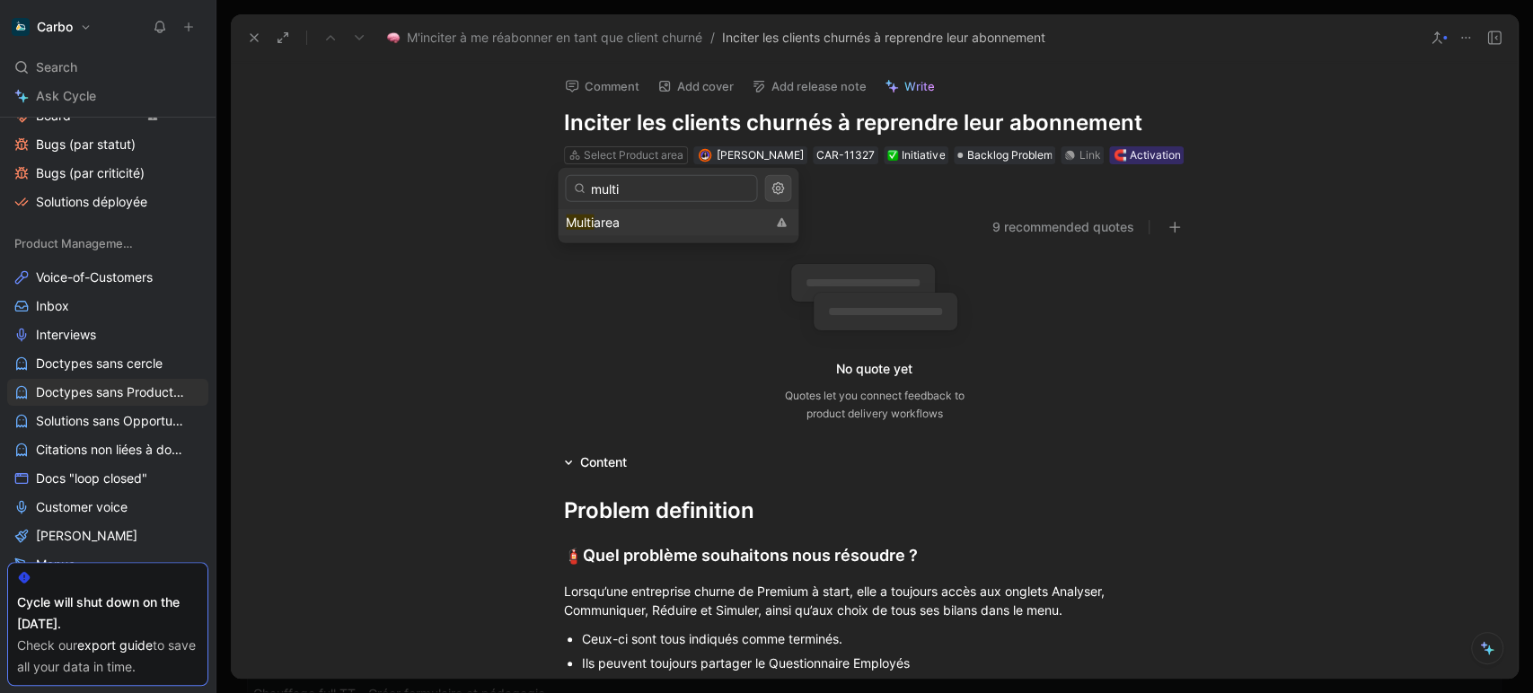
type input "multi"
click at [634, 216] on div "Multi area" at bounding box center [665, 223] width 199 height 22
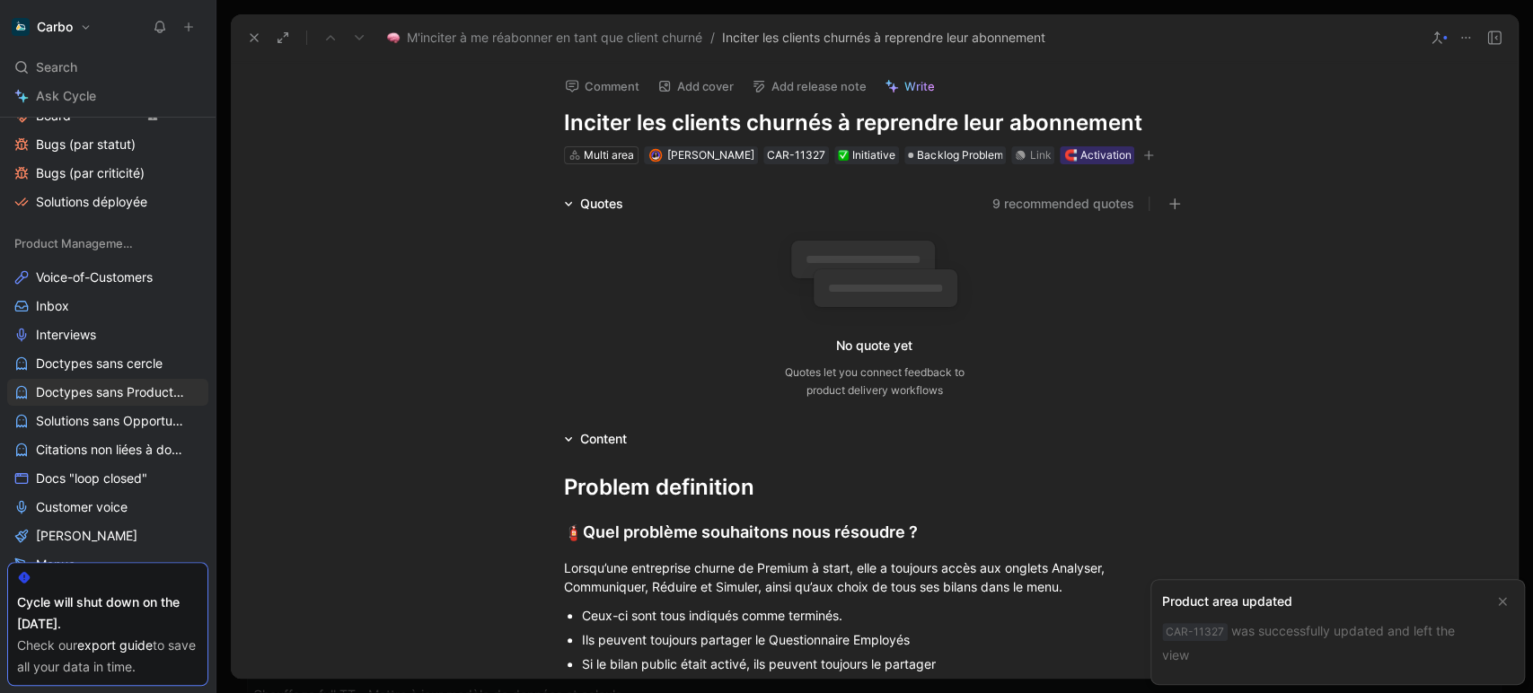
click at [249, 42] on icon at bounding box center [254, 38] width 14 height 14
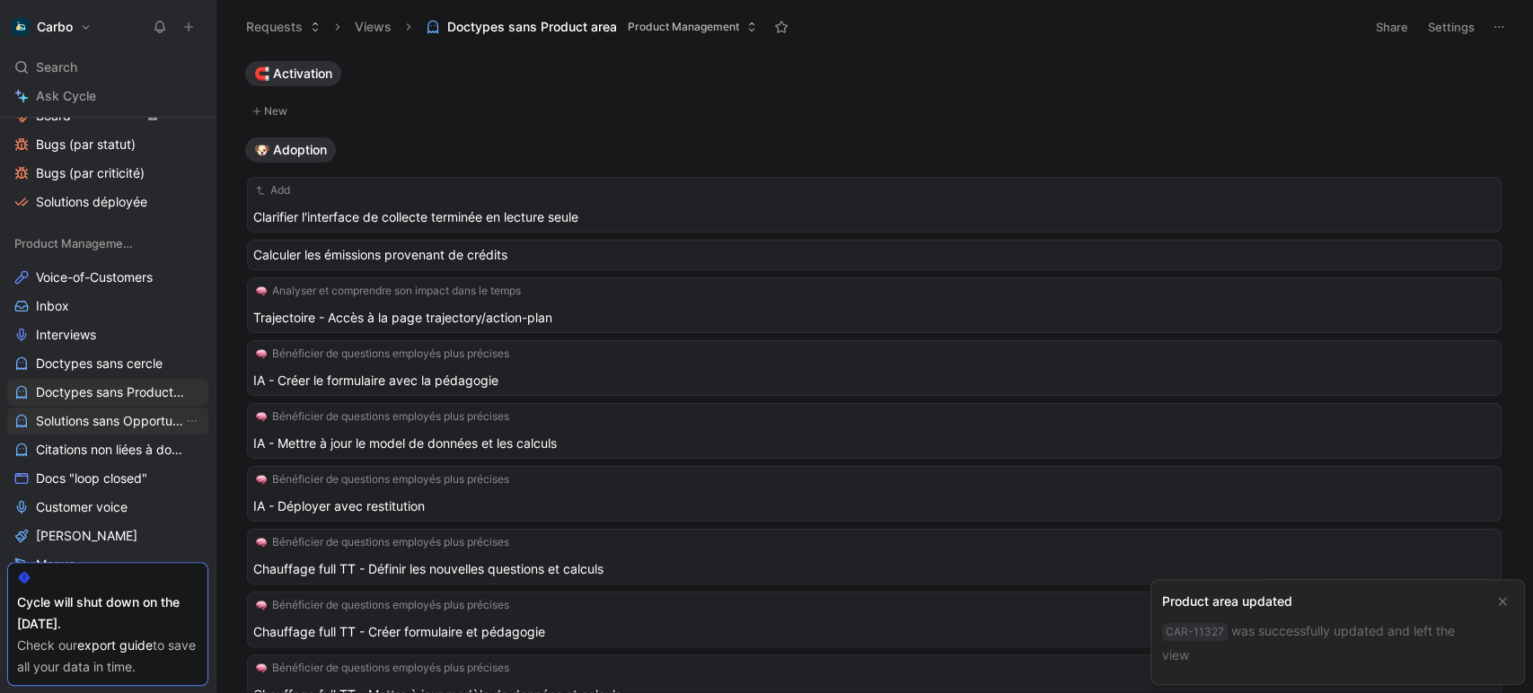
click at [86, 426] on span "Solutions sans Opportunité" at bounding box center [109, 421] width 147 height 18
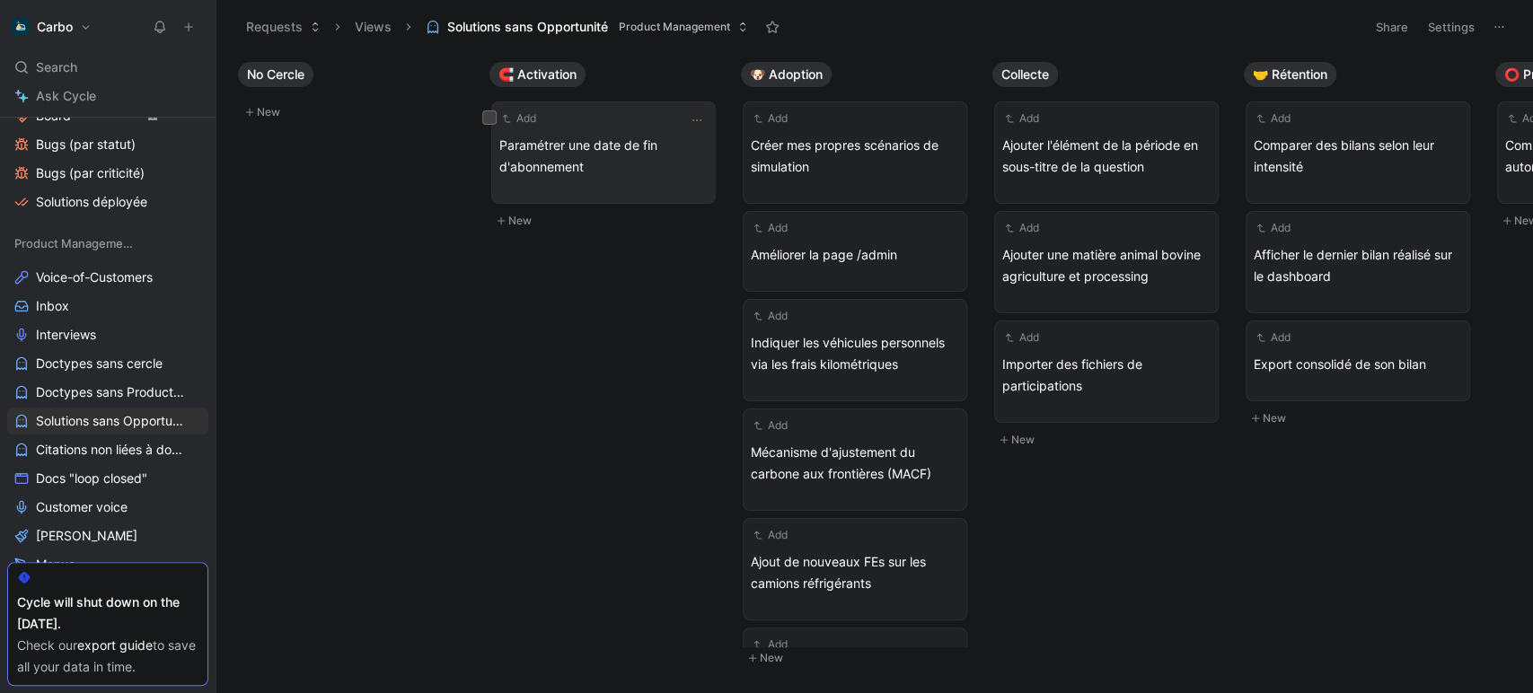
click at [603, 170] on span "Paramétrer une date de fin d'abonnement" at bounding box center [603, 156] width 208 height 43
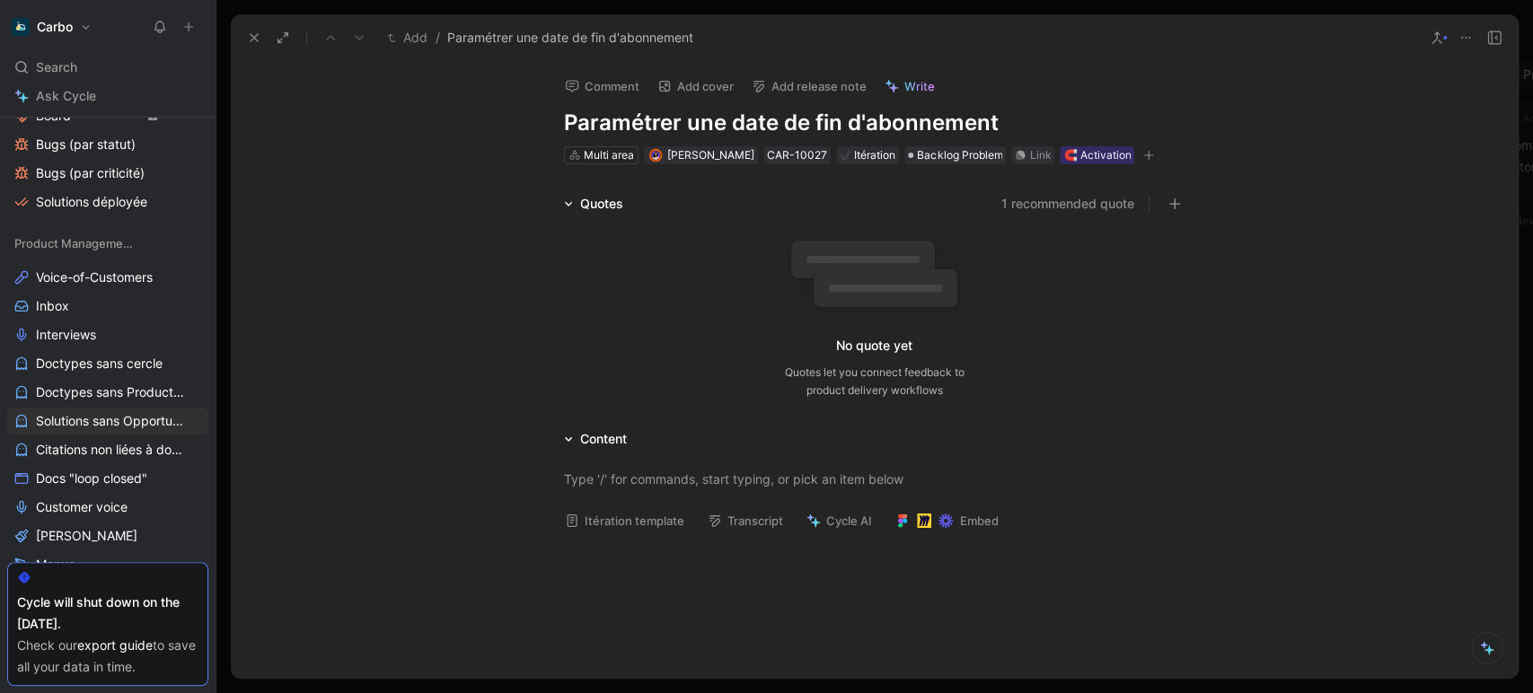
click at [1494, 29] on button at bounding box center [1494, 37] width 25 height 25
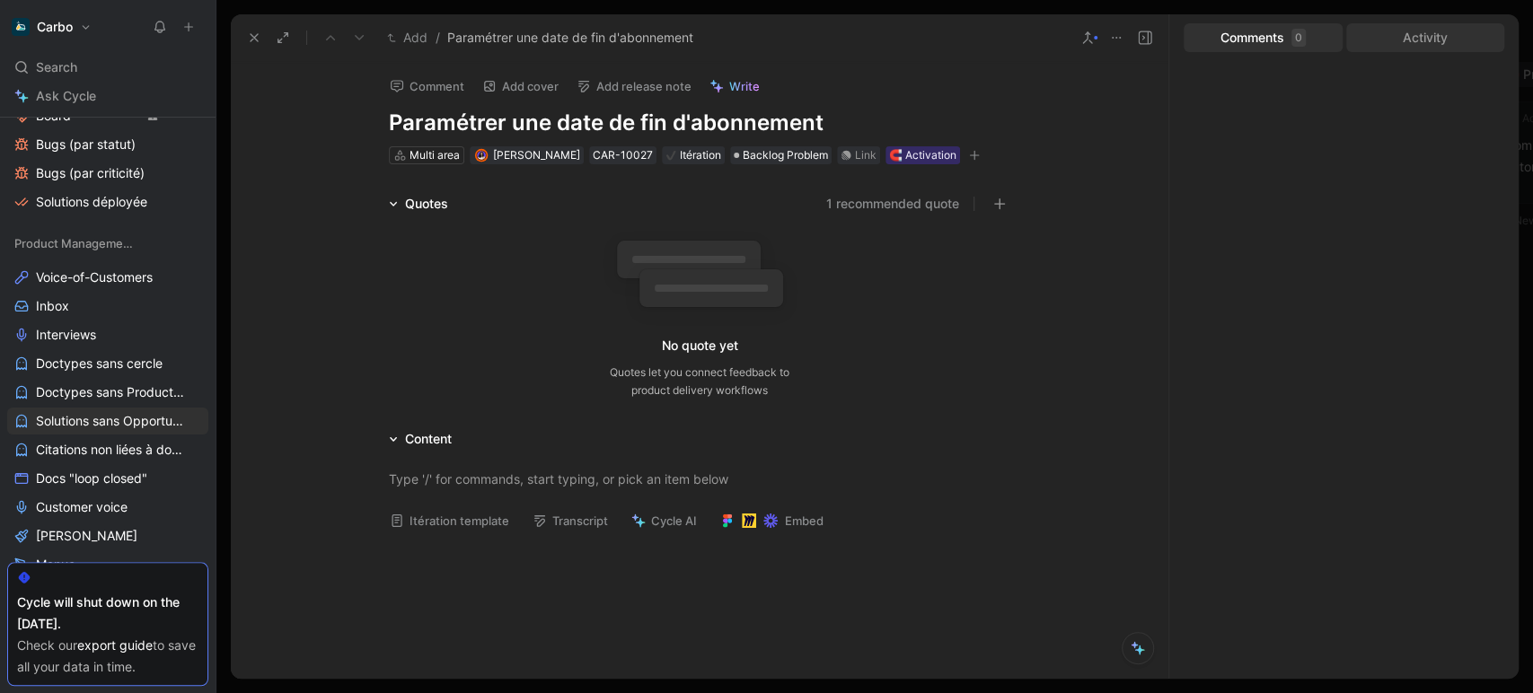
click at [1408, 45] on div "Activity" at bounding box center [1425, 37] width 159 height 29
click at [1109, 39] on icon at bounding box center [1116, 38] width 14 height 14
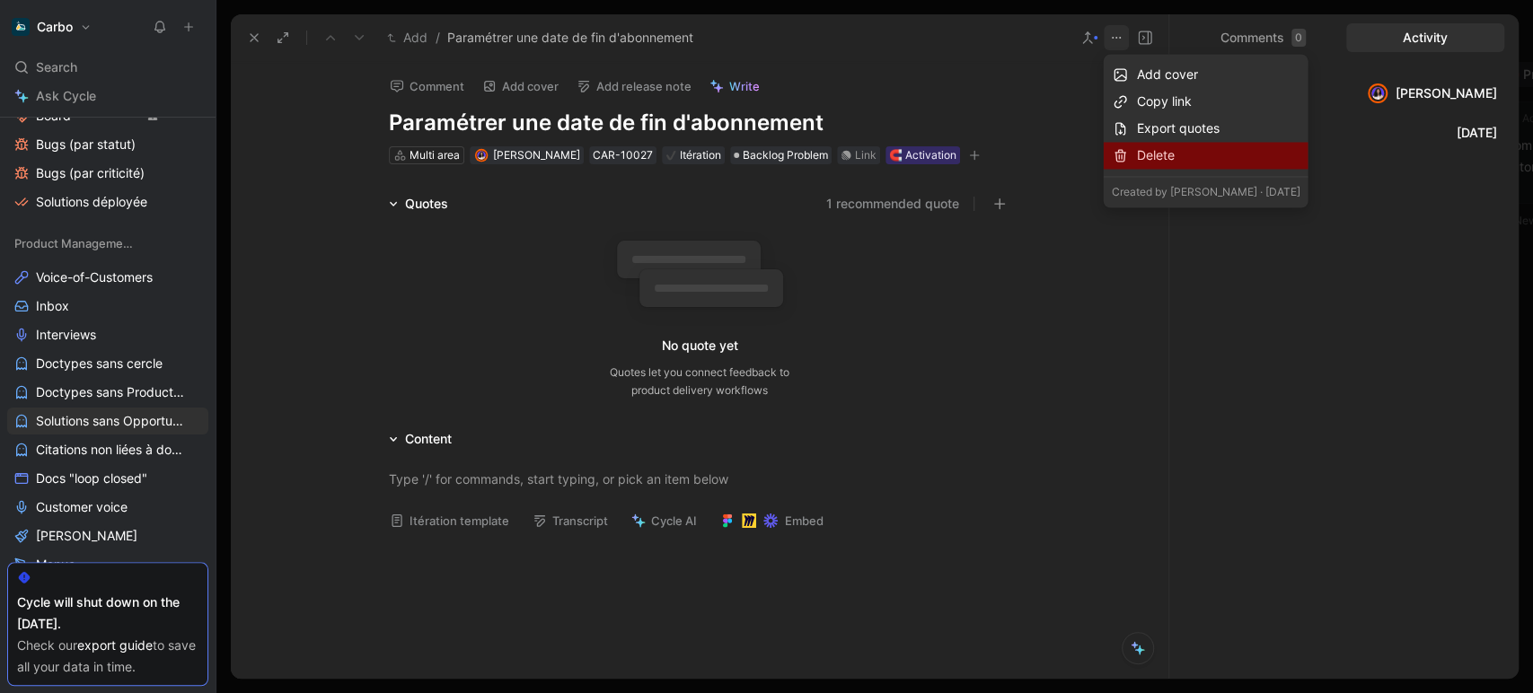
click at [1161, 156] on div "Delete" at bounding box center [1217, 156] width 163 height 22
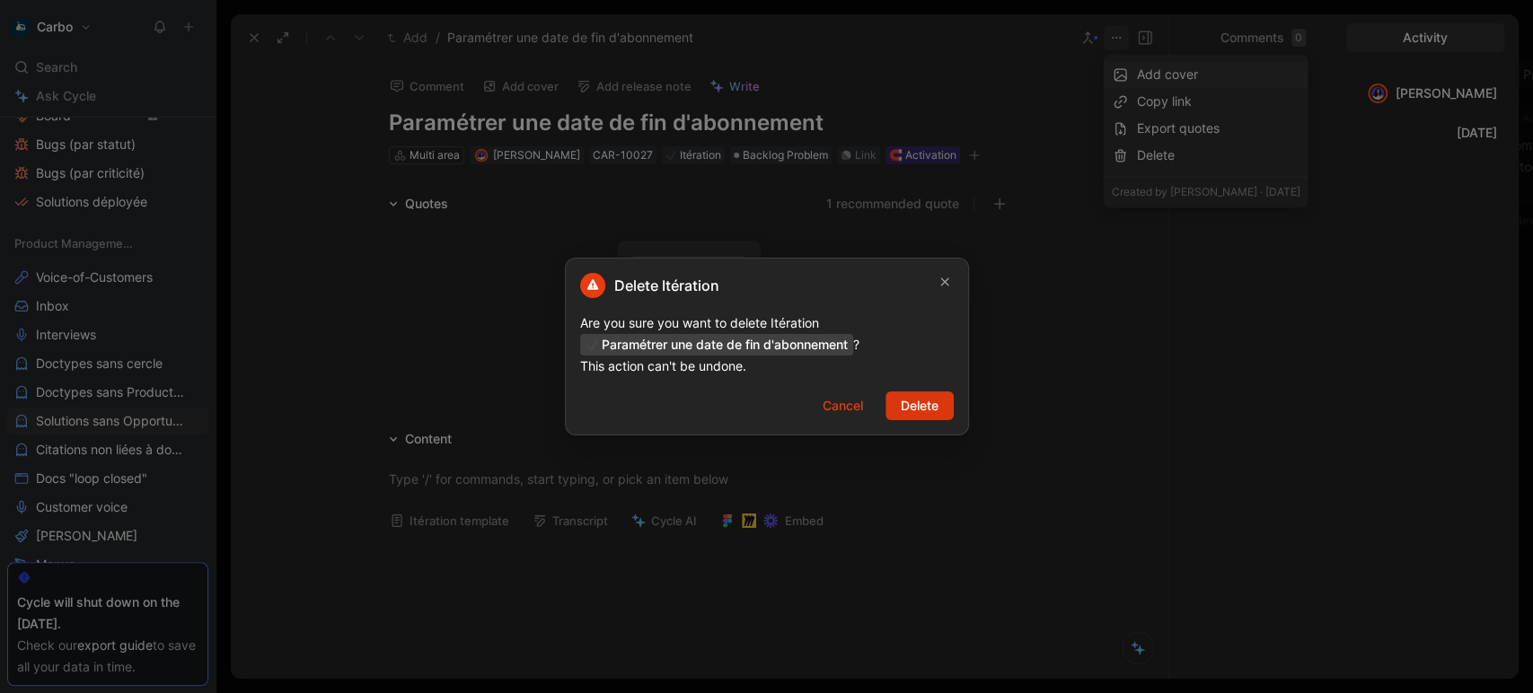
click at [929, 408] on span "Delete" at bounding box center [920, 406] width 38 height 22
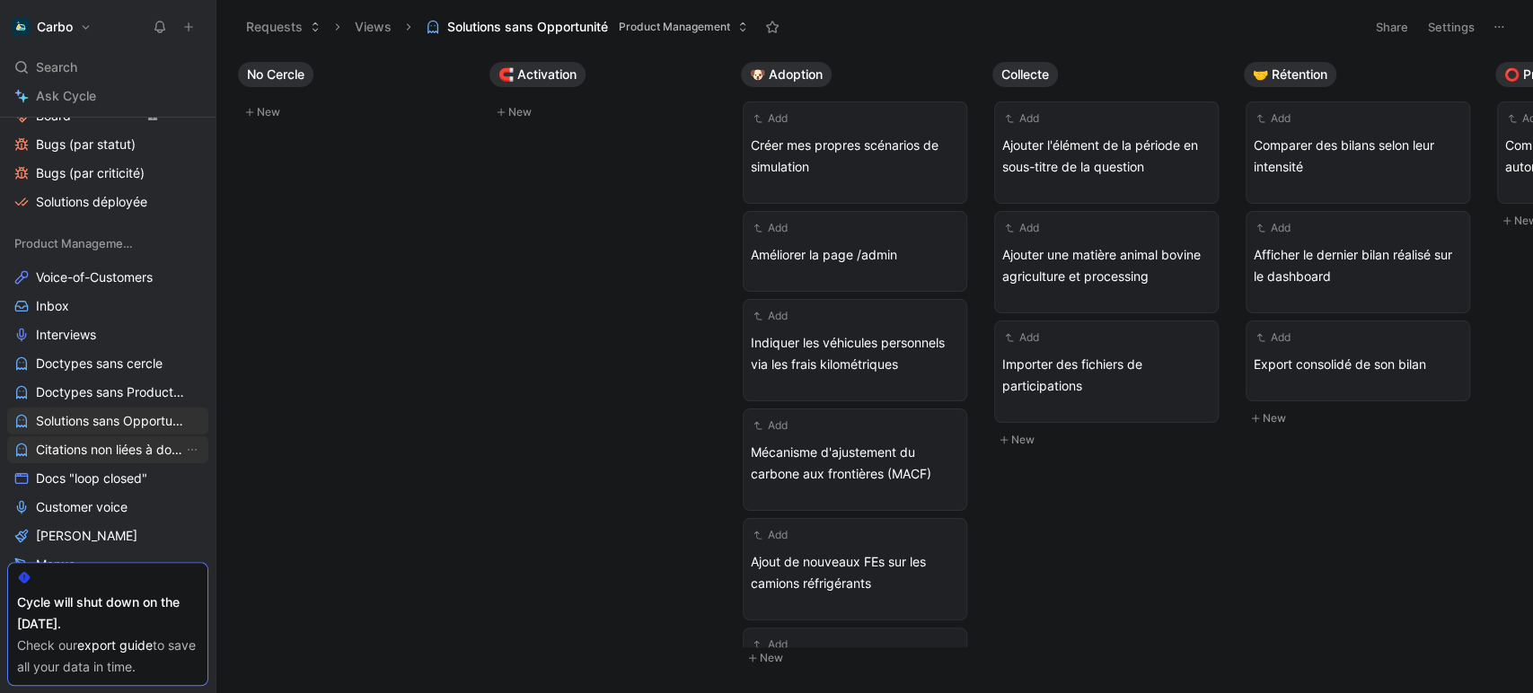
click at [102, 445] on span "Citations non liées à doctype" at bounding box center [109, 450] width 147 height 18
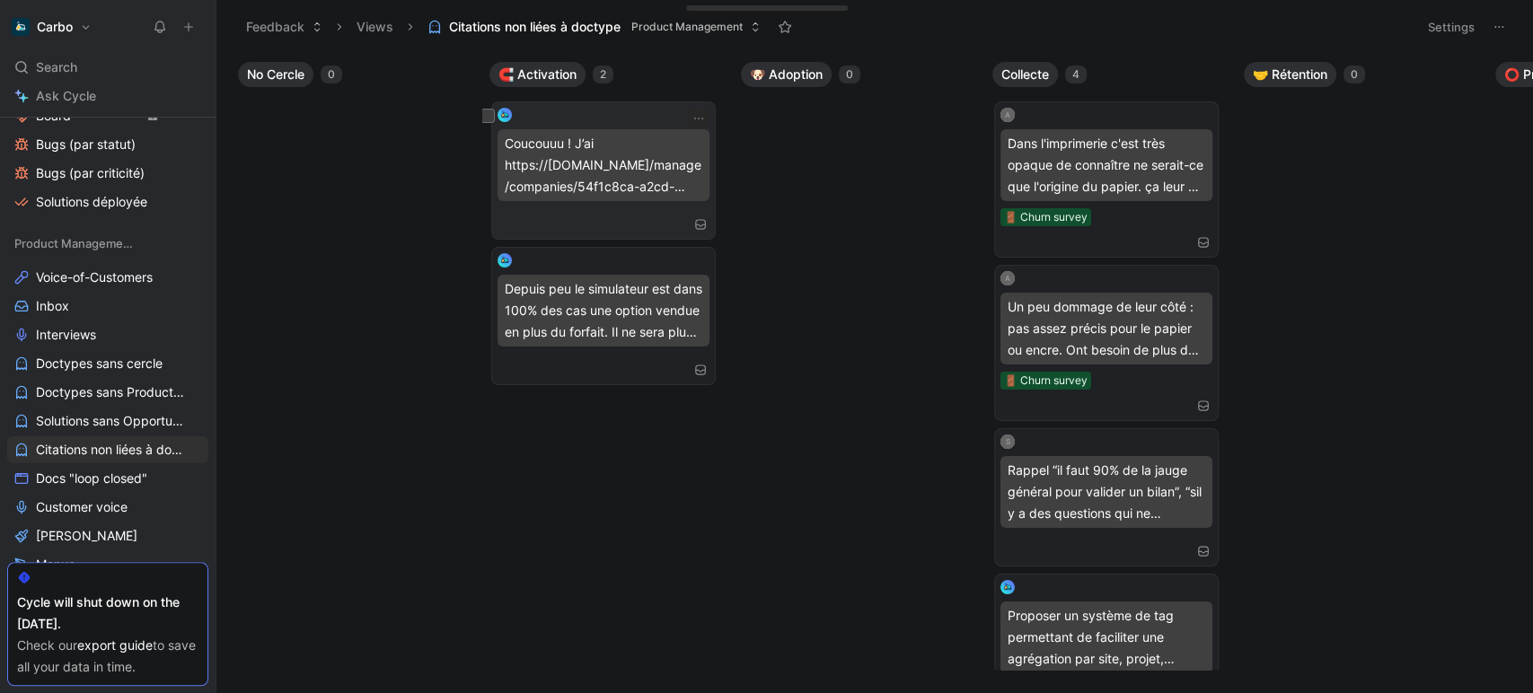
click at [632, 221] on div at bounding box center [604, 225] width 212 height 18
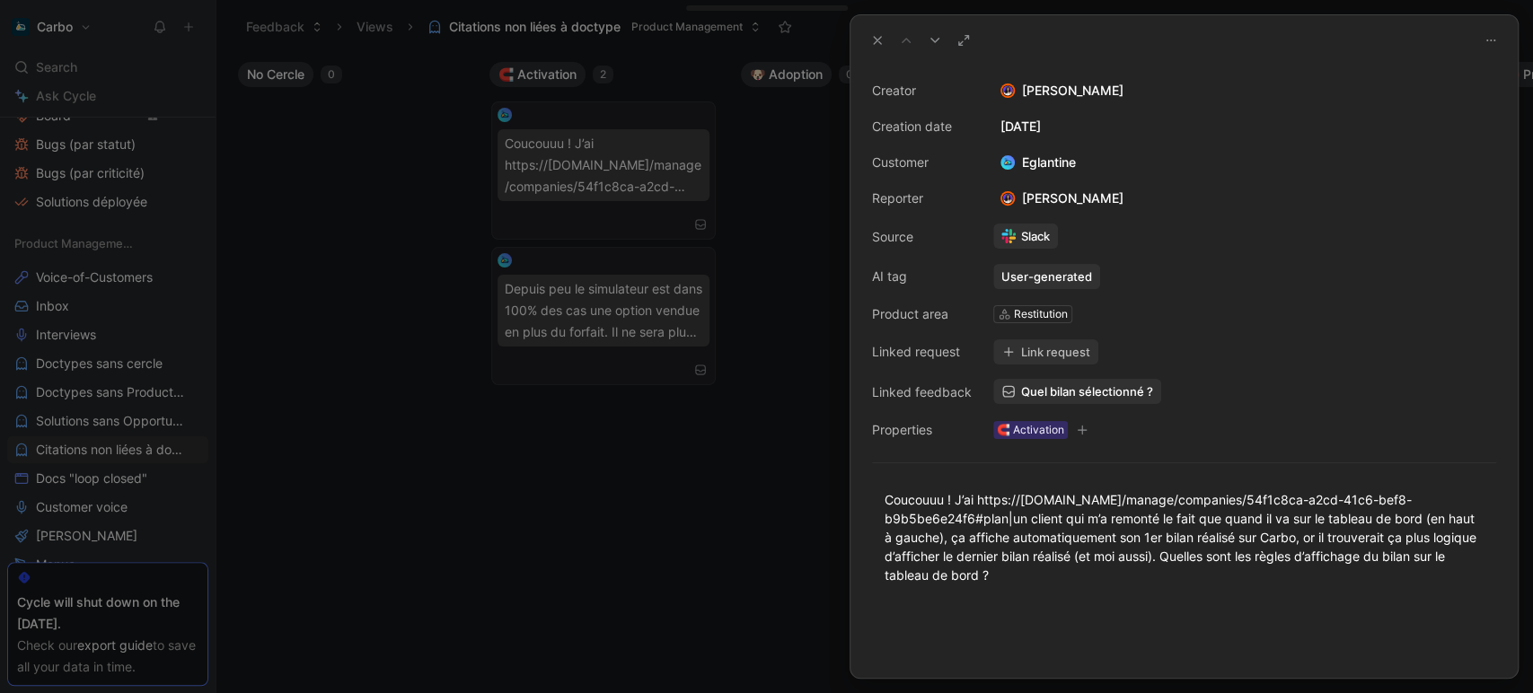
click at [1060, 357] on button "Link request" at bounding box center [1045, 351] width 105 height 25
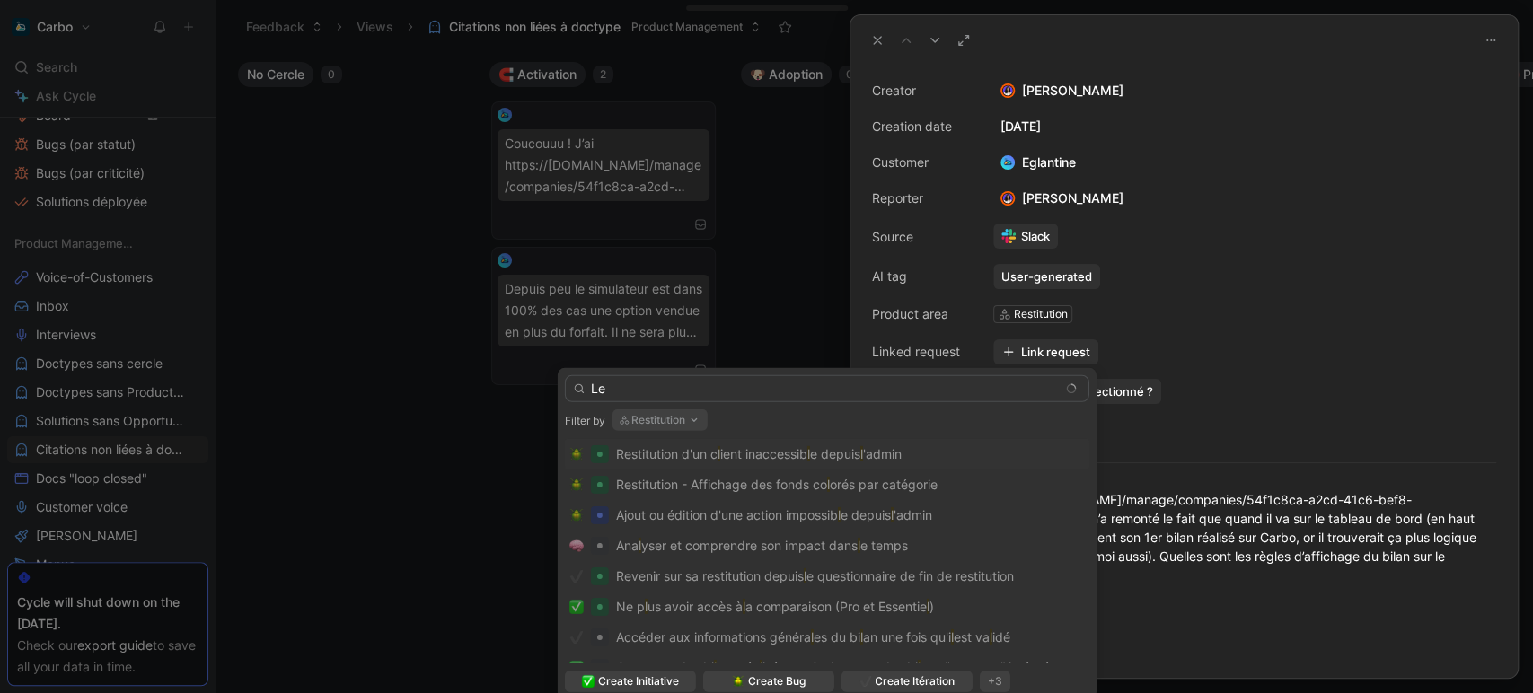
type input "Le"
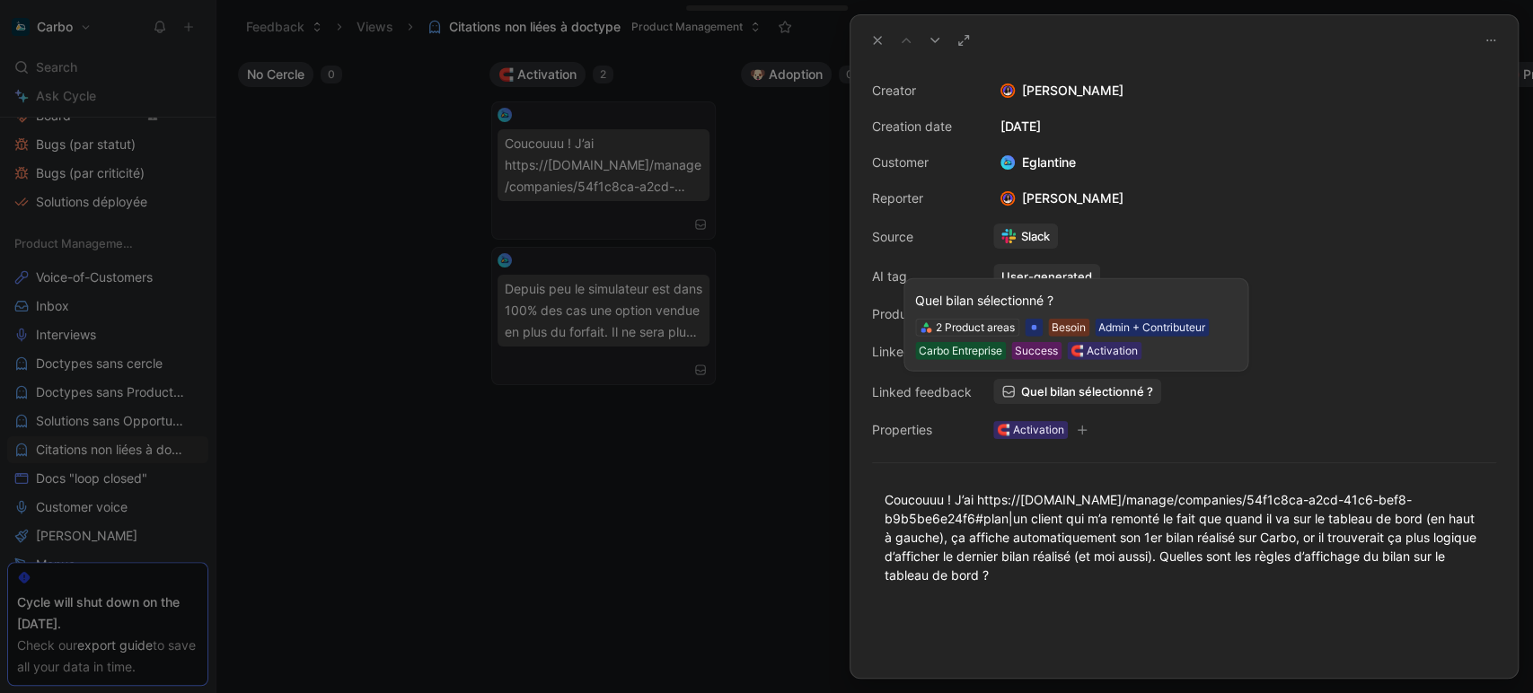
click at [1072, 392] on span "Quel bilan sélectionné ?" at bounding box center [1087, 391] width 132 height 16
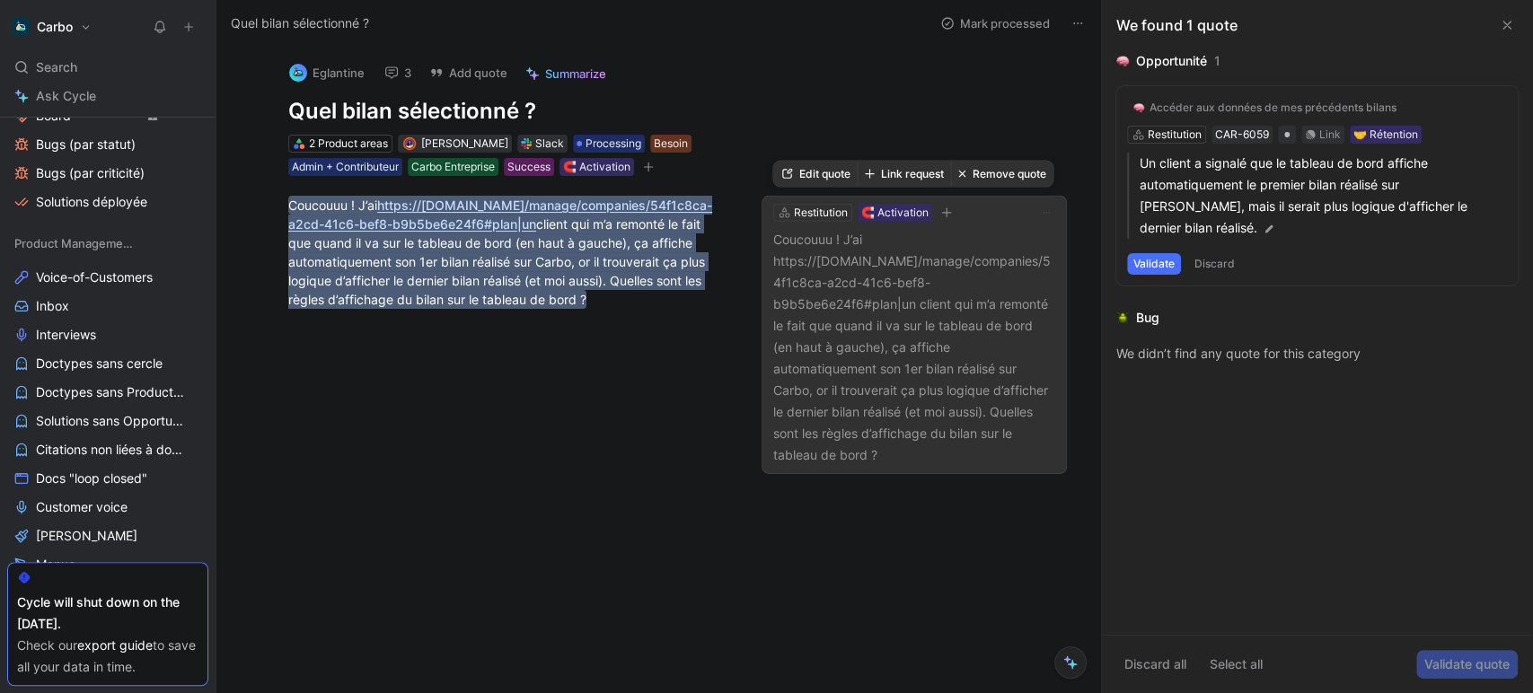
click at [892, 177] on button "Link request" at bounding box center [903, 174] width 93 height 25
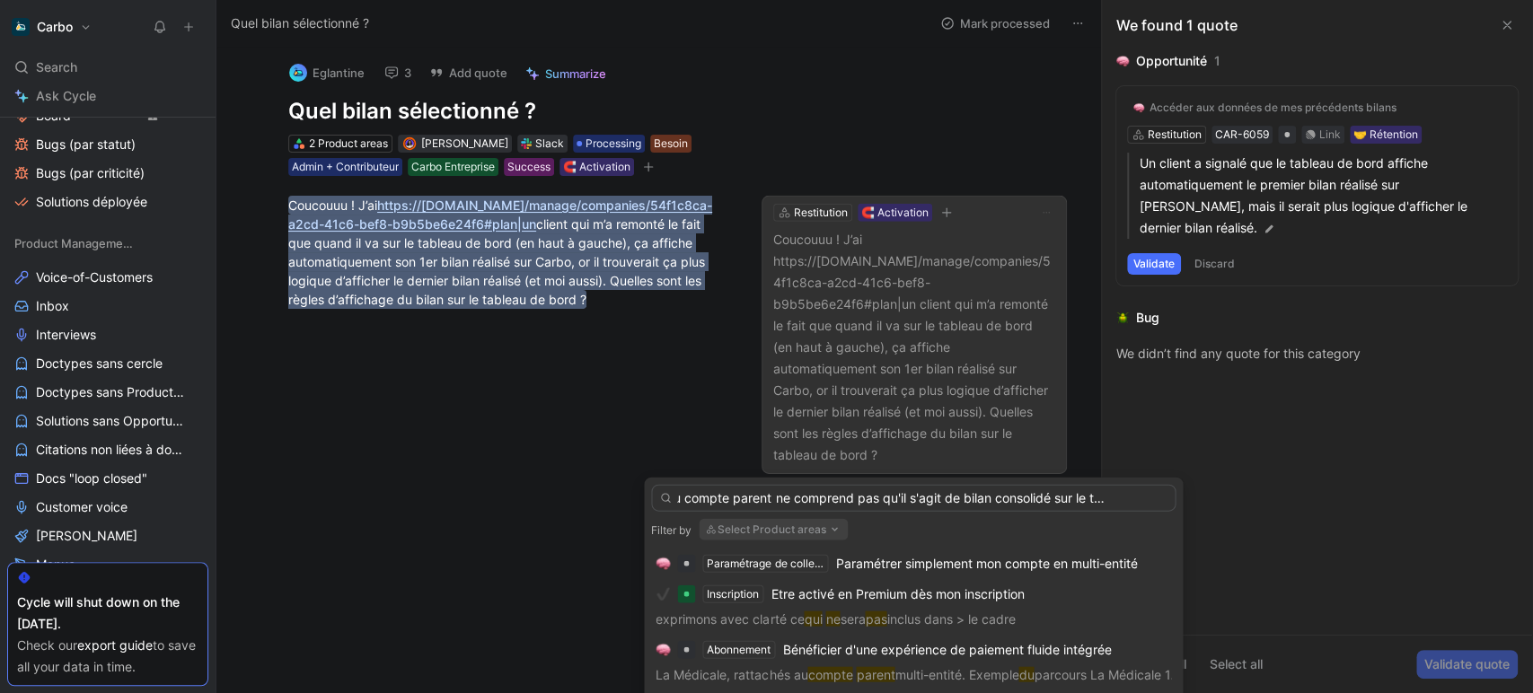
scroll to position [0, 80]
type input "L'admin du compte parent ne comprend pas qu'il s'agit de bilan consolidé sur le…"
click at [1021, 676] on span "Create Itération" at bounding box center [1002, 683] width 80 height 18
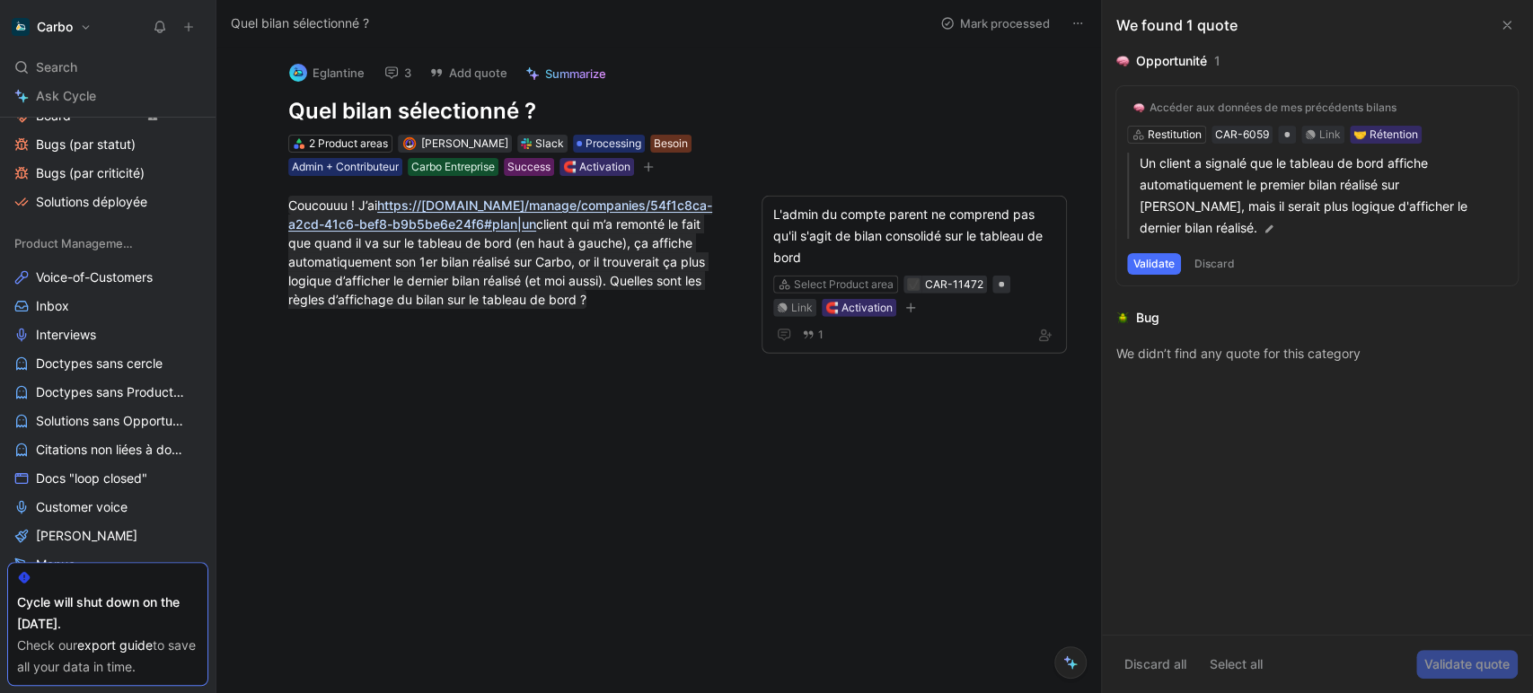
click at [1503, 29] on icon at bounding box center [1507, 25] width 14 height 14
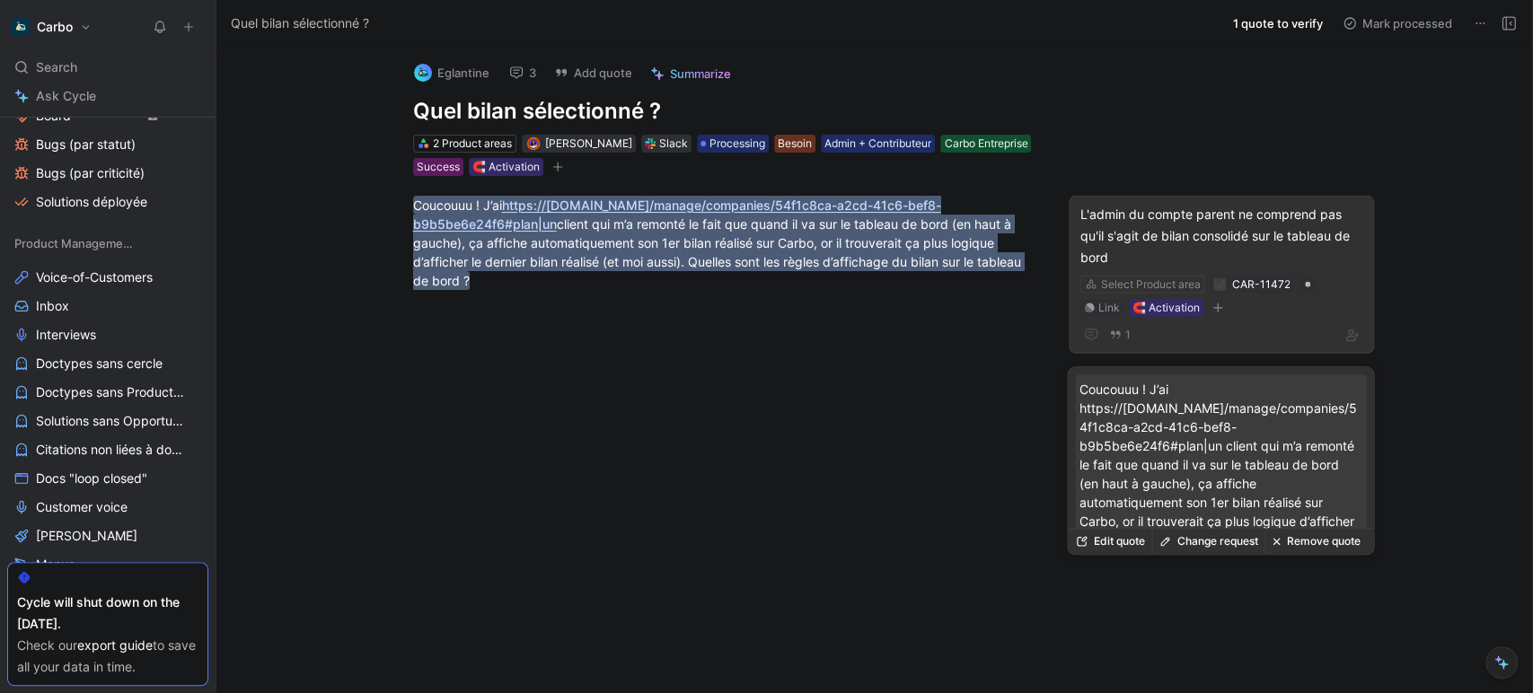
click at [1273, 322] on div "L'admin du compte parent ne comprend pas qu'il s'agit de bilan consolidé sur le…" at bounding box center [1221, 275] width 305 height 158
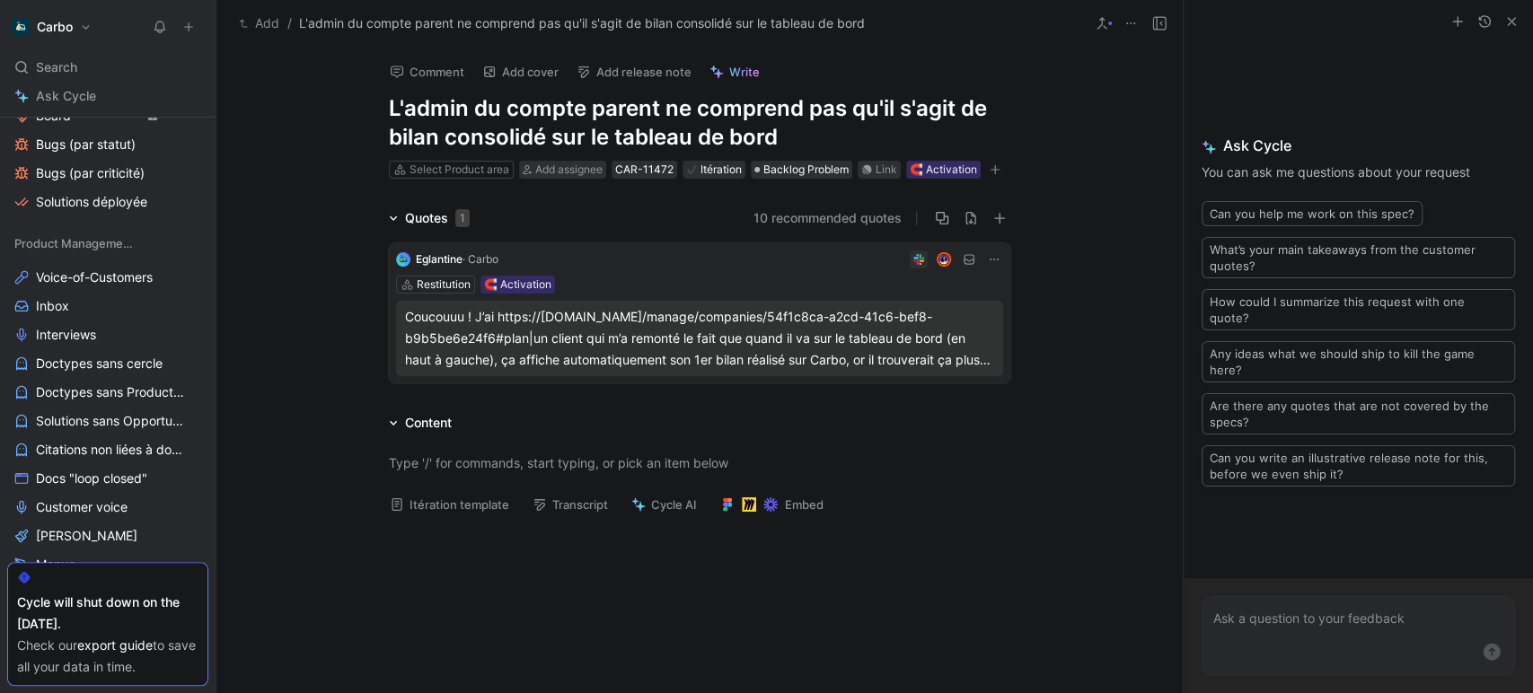
click at [266, 22] on button "Add" at bounding box center [258, 24] width 49 height 22
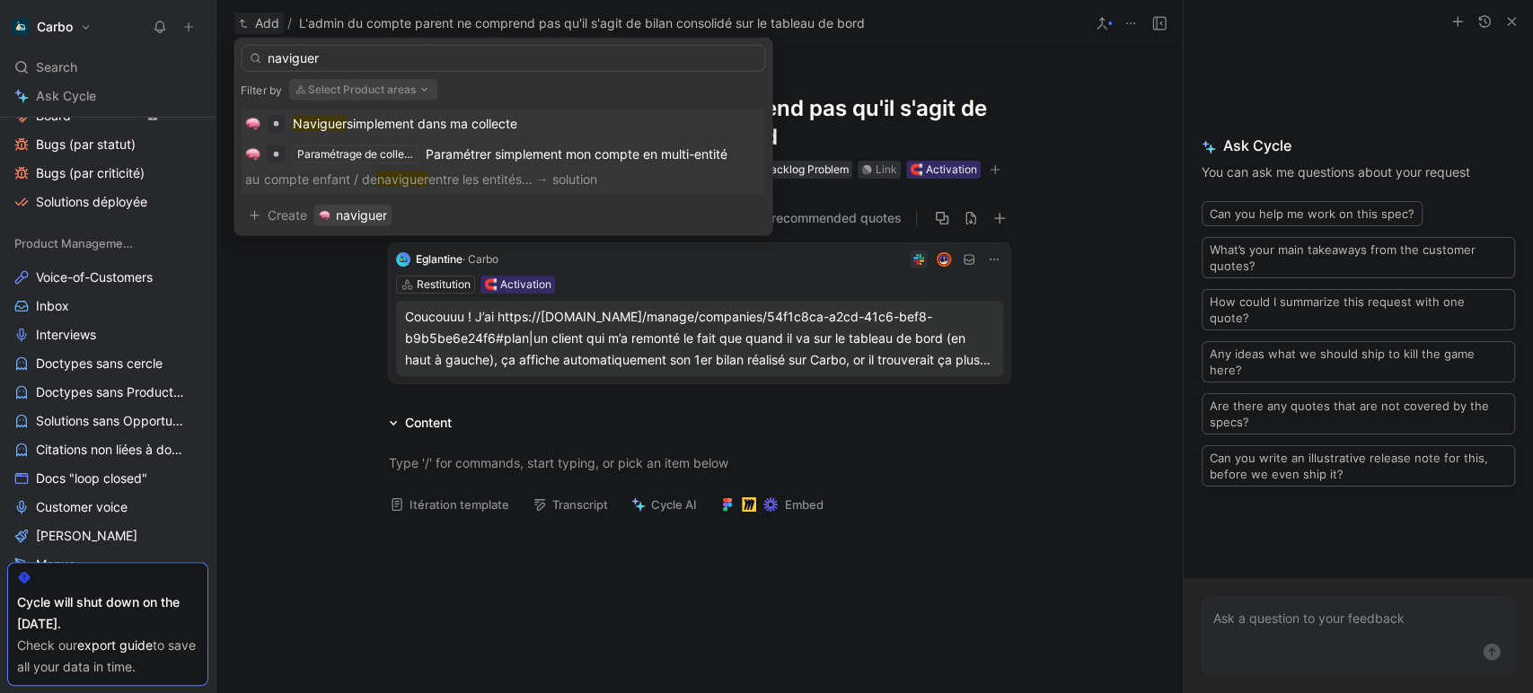
type input "naviguer"
click at [510, 156] on span "Paramétrer simplement mon compte en multi-entité" at bounding box center [576, 153] width 302 height 15
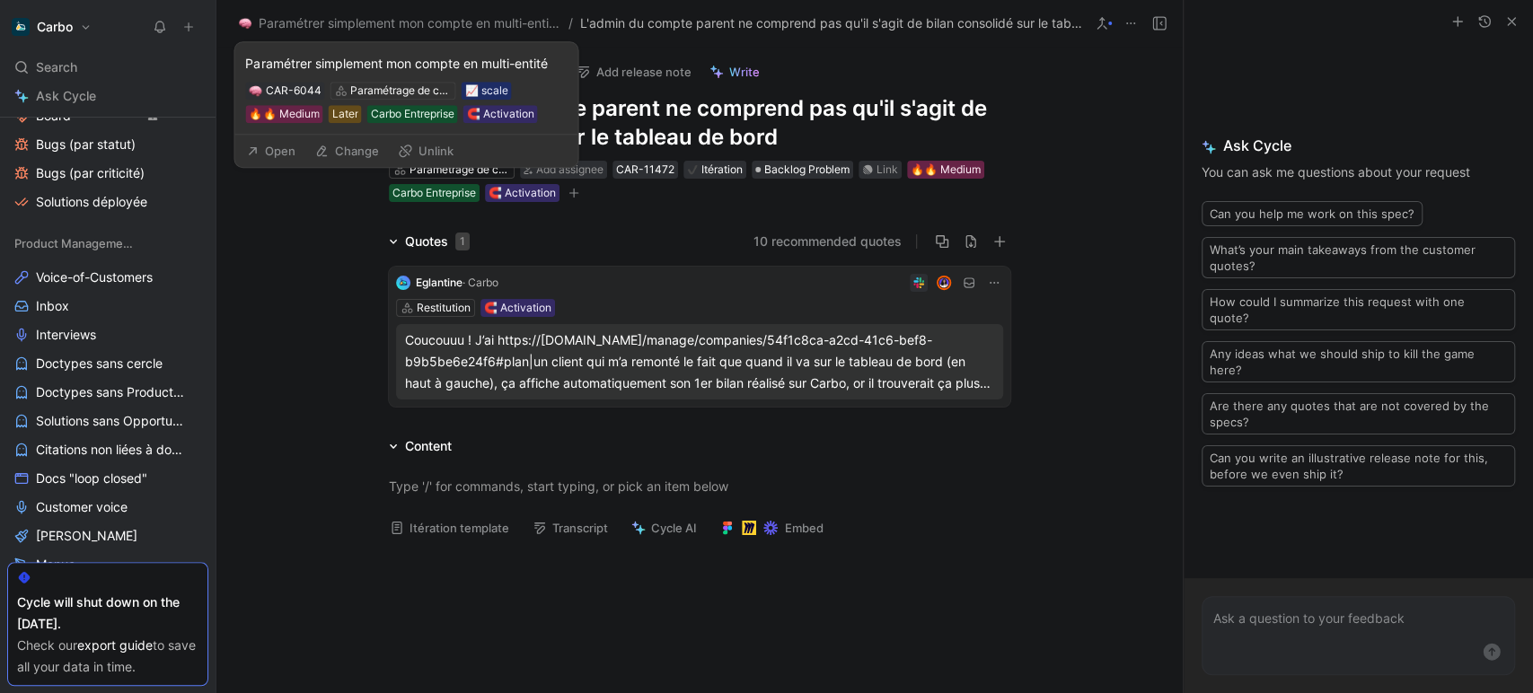
click at [335, 145] on button "Change" at bounding box center [346, 150] width 80 height 25
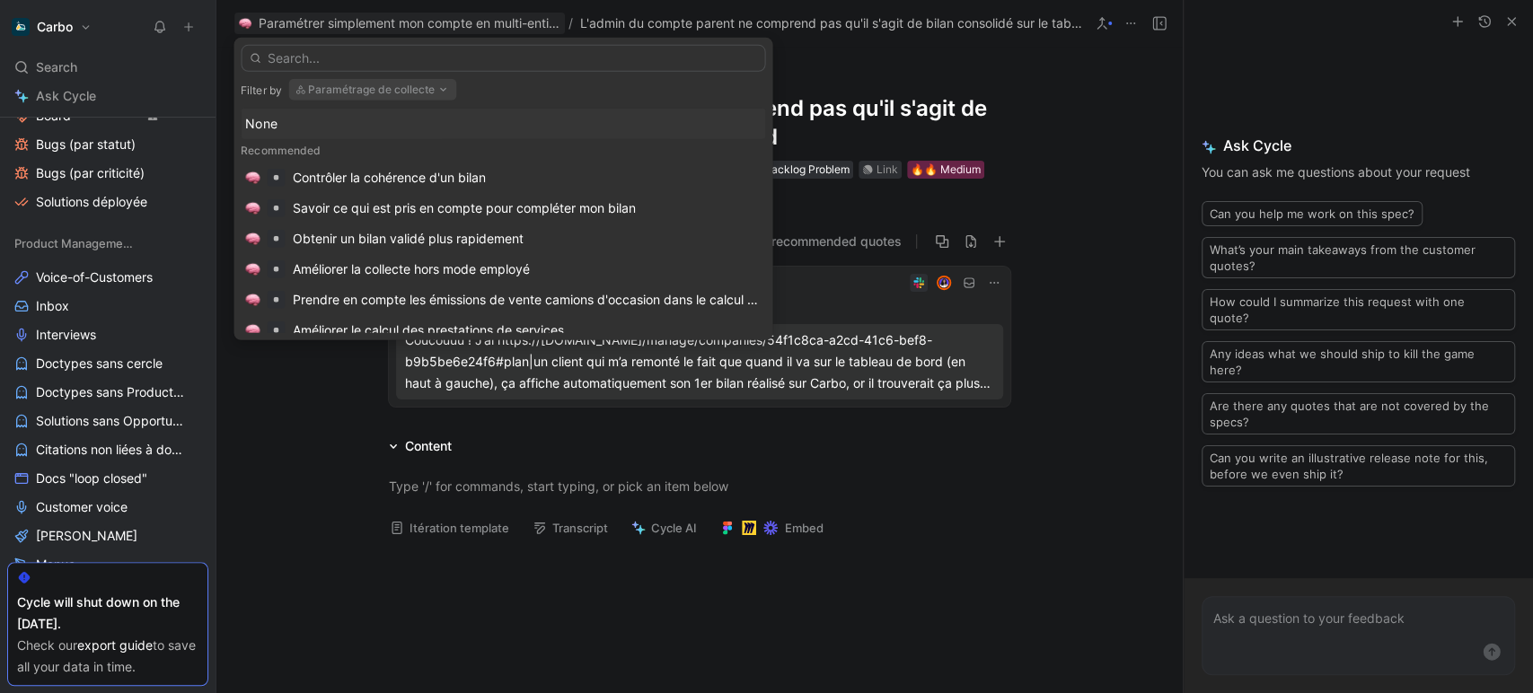
click at [338, 88] on button "Paramétrage de collecte" at bounding box center [372, 90] width 168 height 22
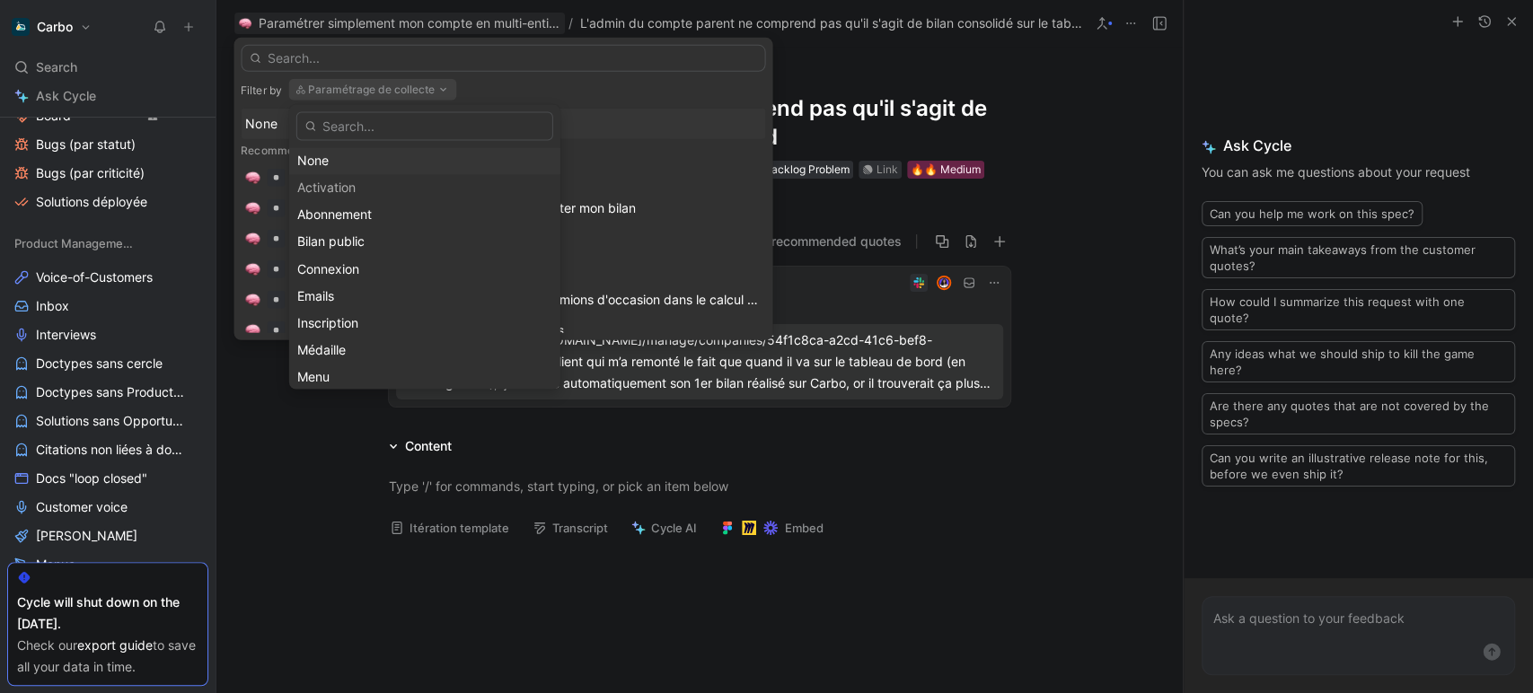
click at [350, 154] on div "None" at bounding box center [424, 161] width 255 height 22
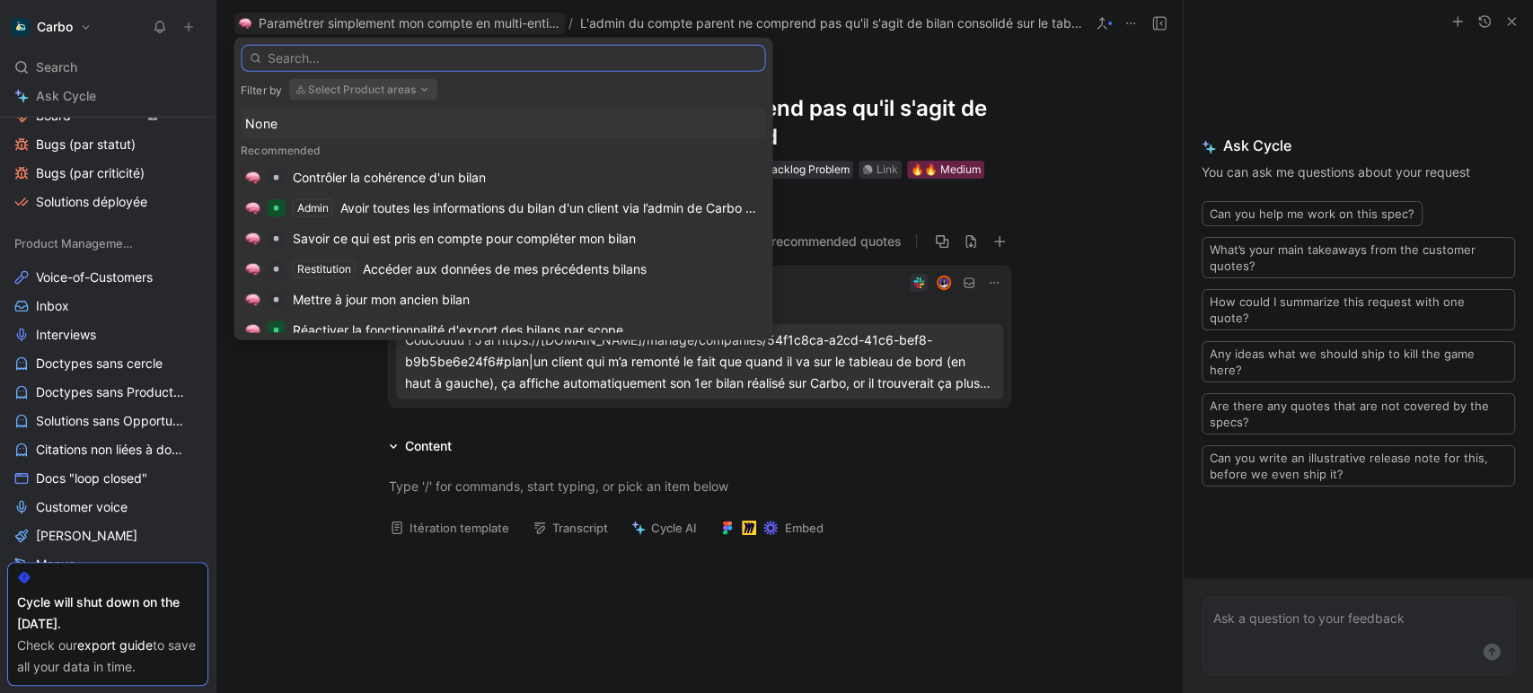
click at [361, 57] on input "text" at bounding box center [503, 58] width 524 height 27
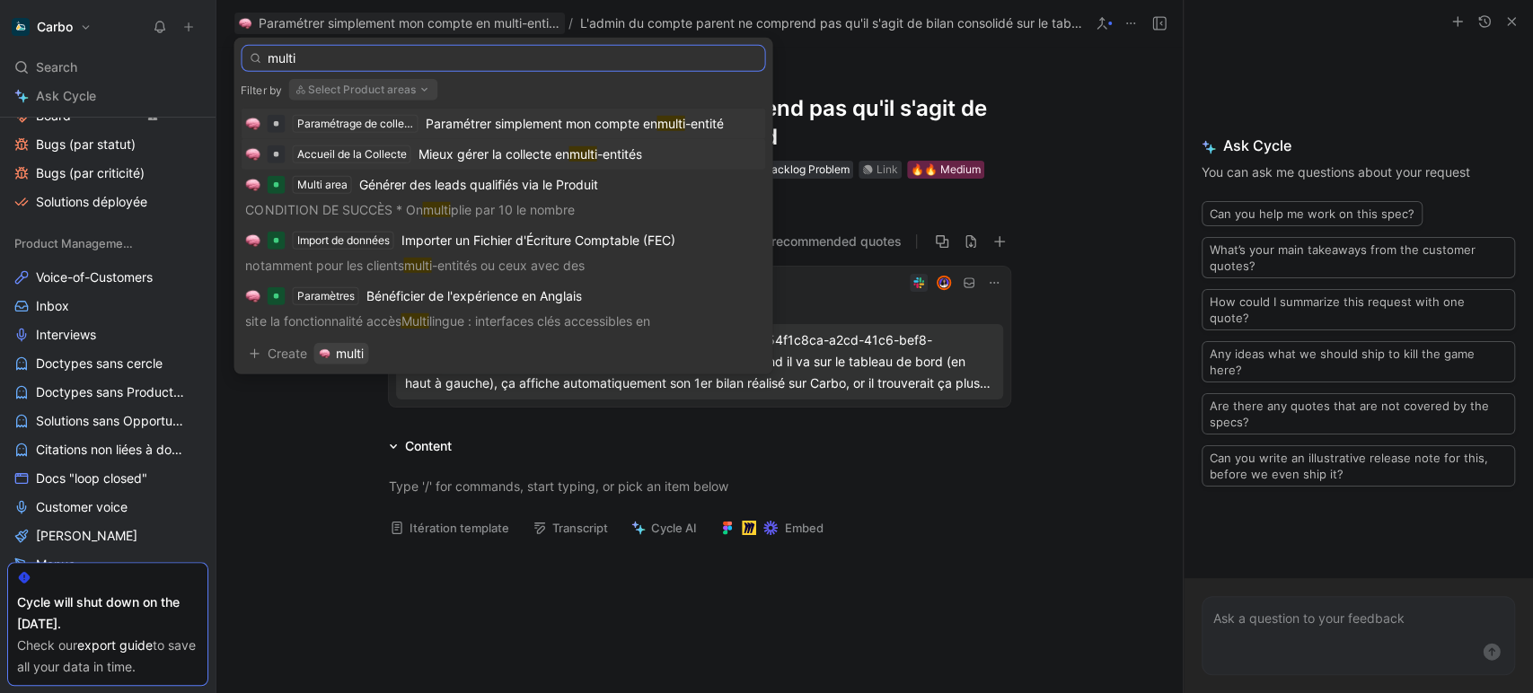
type input "multi"
click at [497, 145] on div "Mieux gérer la collecte en multi -entités" at bounding box center [530, 155] width 224 height 22
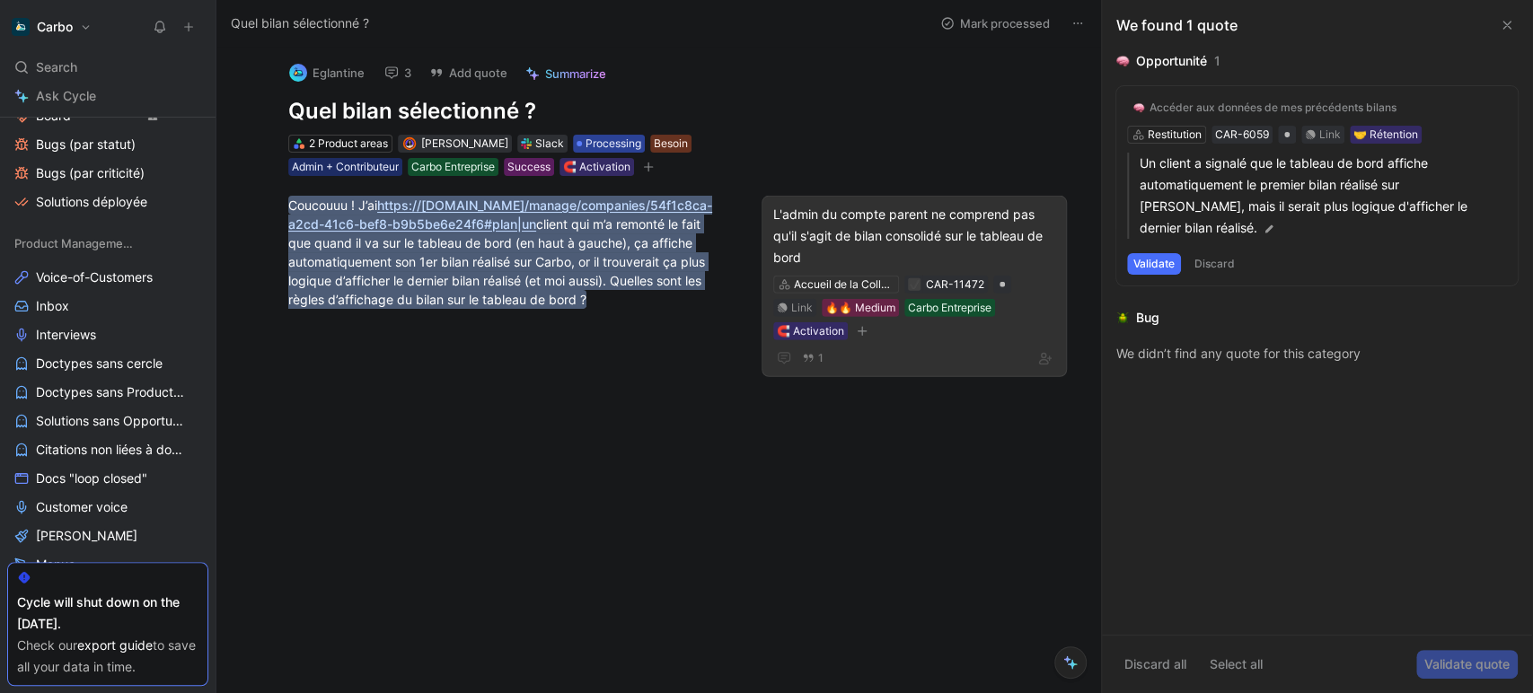
click at [615, 144] on span "Processing" at bounding box center [614, 144] width 56 height 18
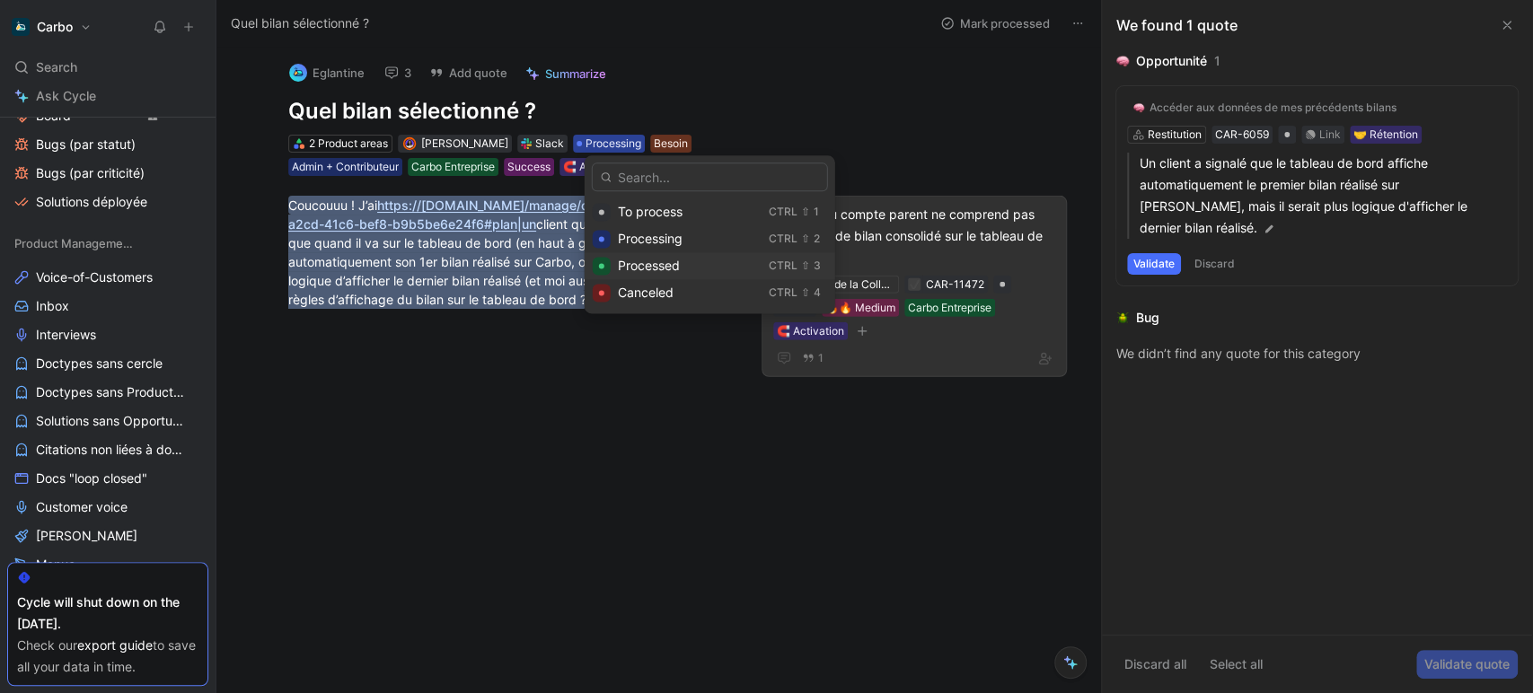
click at [670, 260] on span "Processed" at bounding box center [649, 265] width 62 height 15
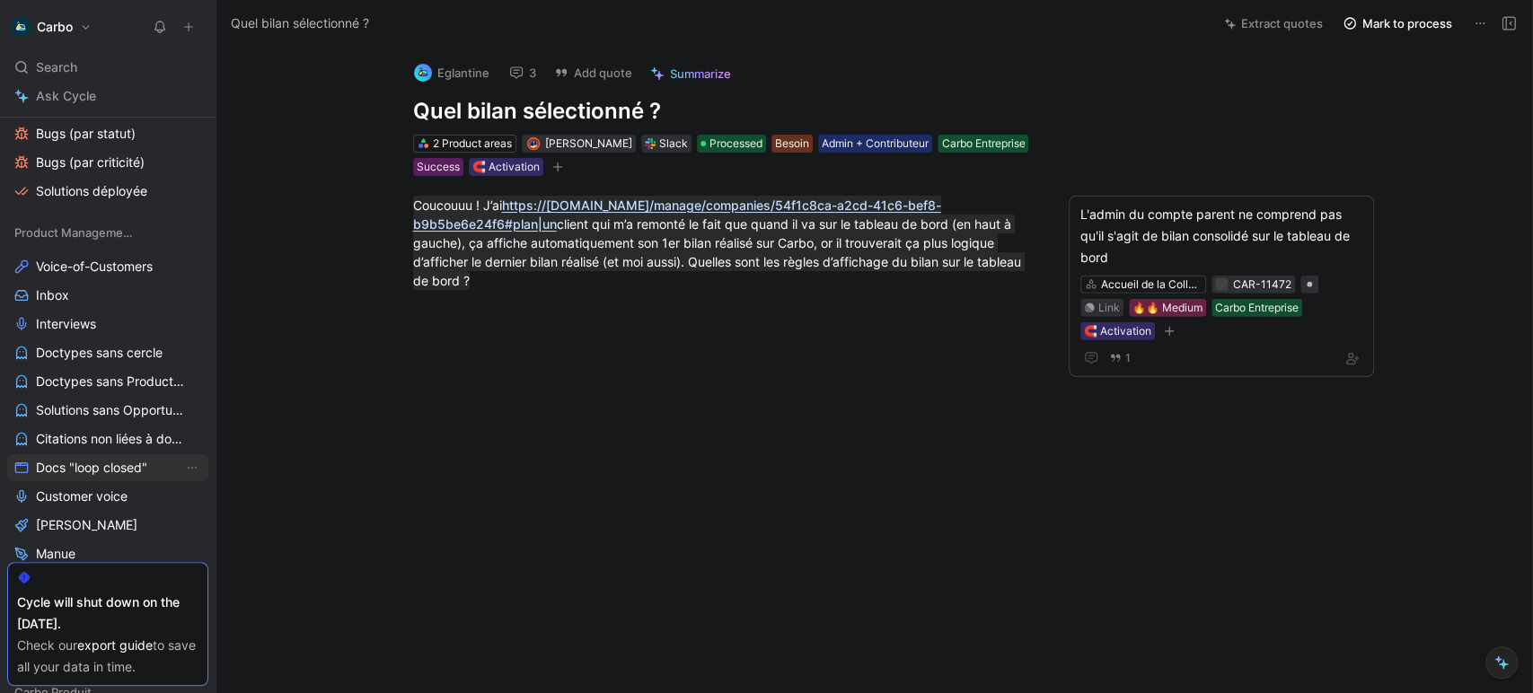
scroll to position [1094, 0]
click at [93, 441] on span "Citations non liées à doctype" at bounding box center [109, 438] width 147 height 18
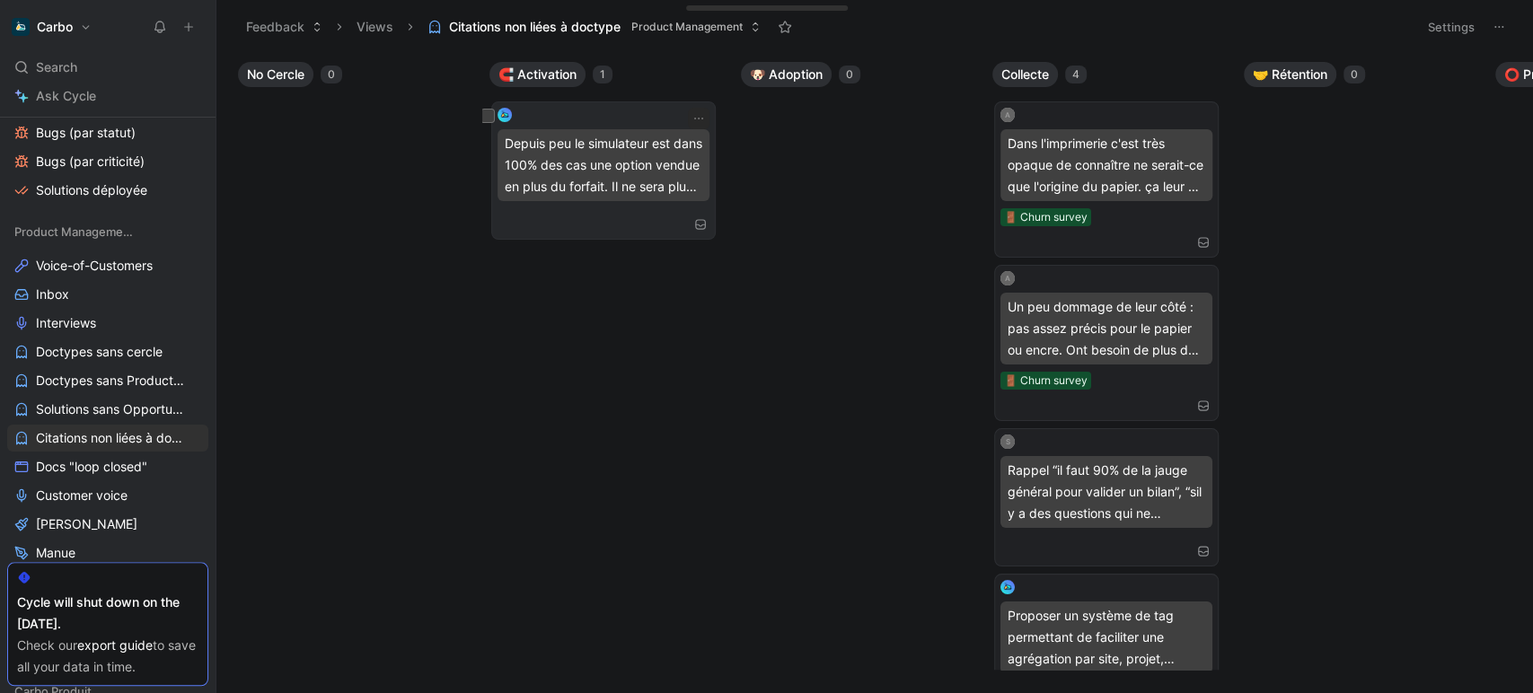
click at [627, 201] on div "Depuis peu le simulateur est dans 100% des cas une option vendue en plus du for…" at bounding box center [604, 171] width 212 height 126
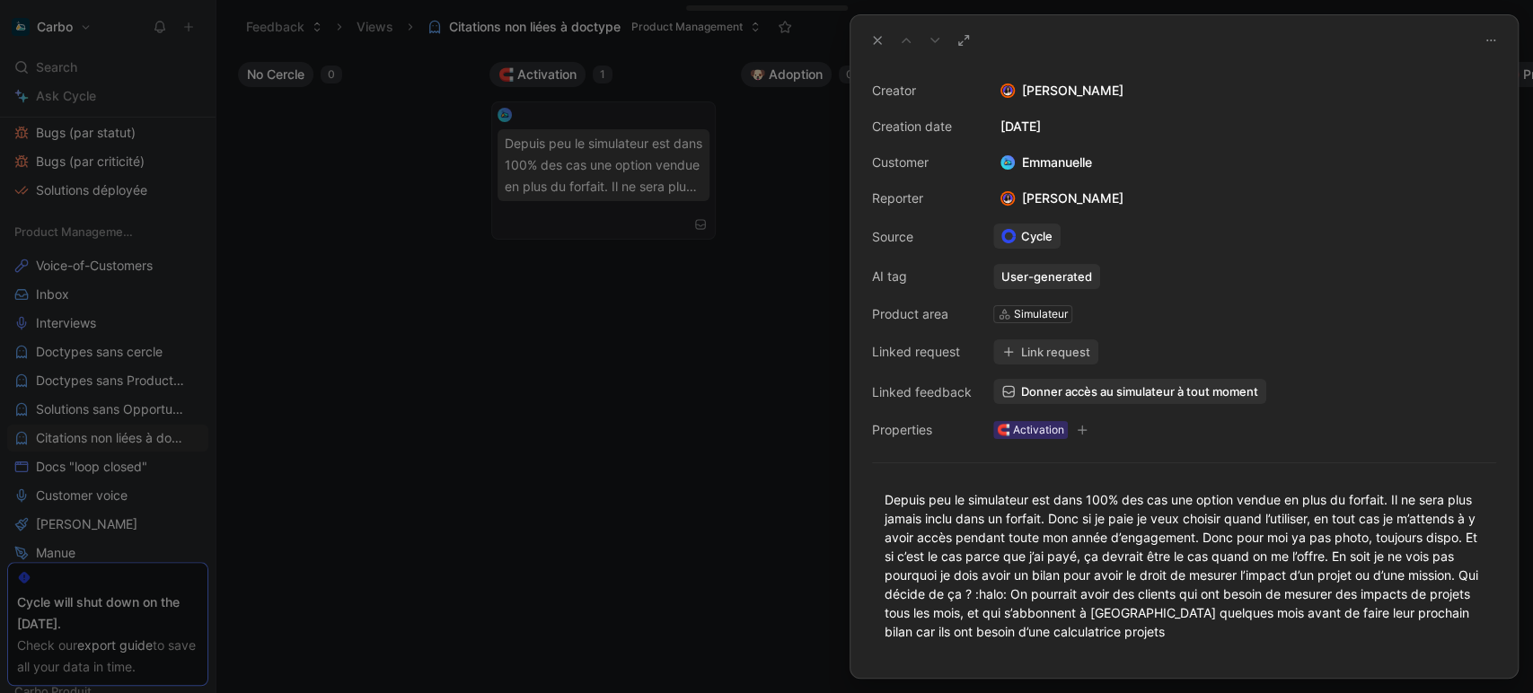
click at [1092, 398] on span "Donner accès au simulateur à tout moment" at bounding box center [1139, 391] width 237 height 16
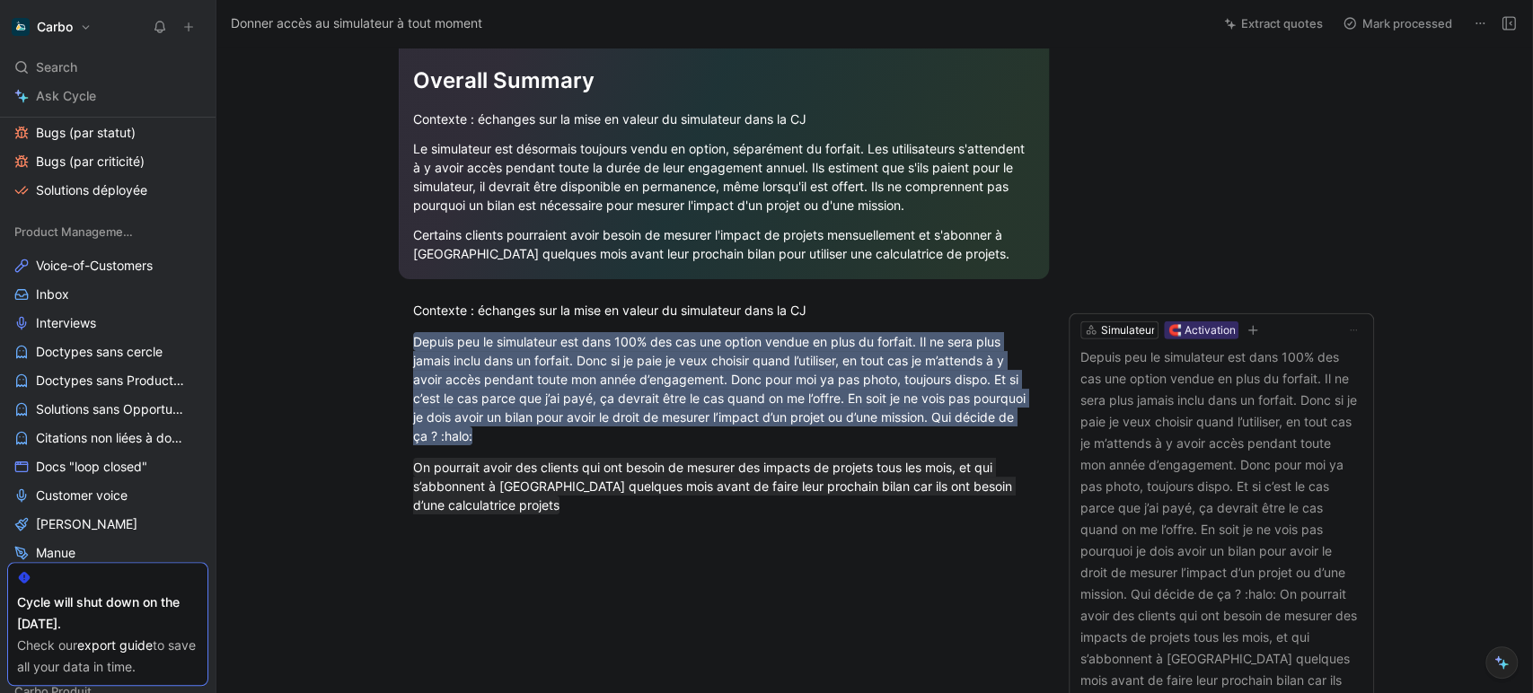
scroll to position [304, 0]
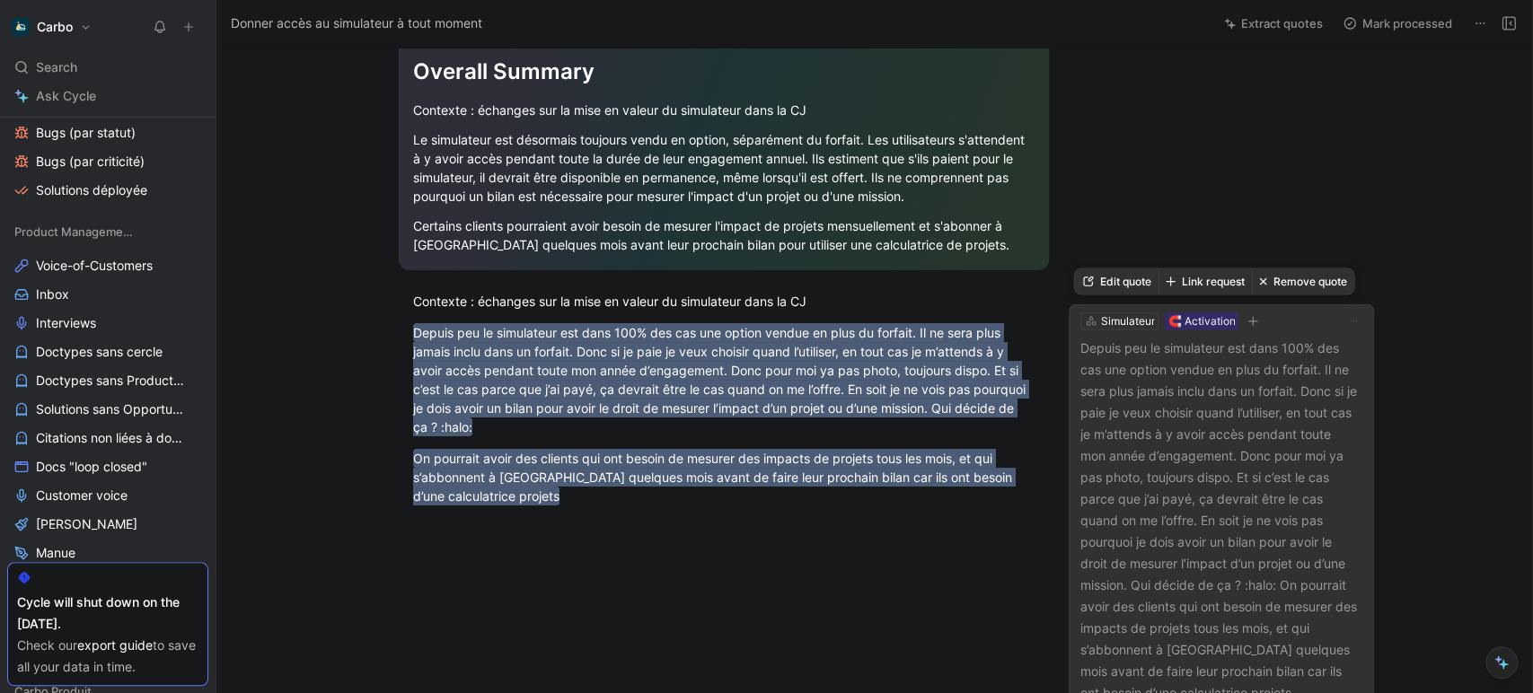
click at [1308, 285] on button "Remove quote" at bounding box center [1302, 281] width 102 height 25
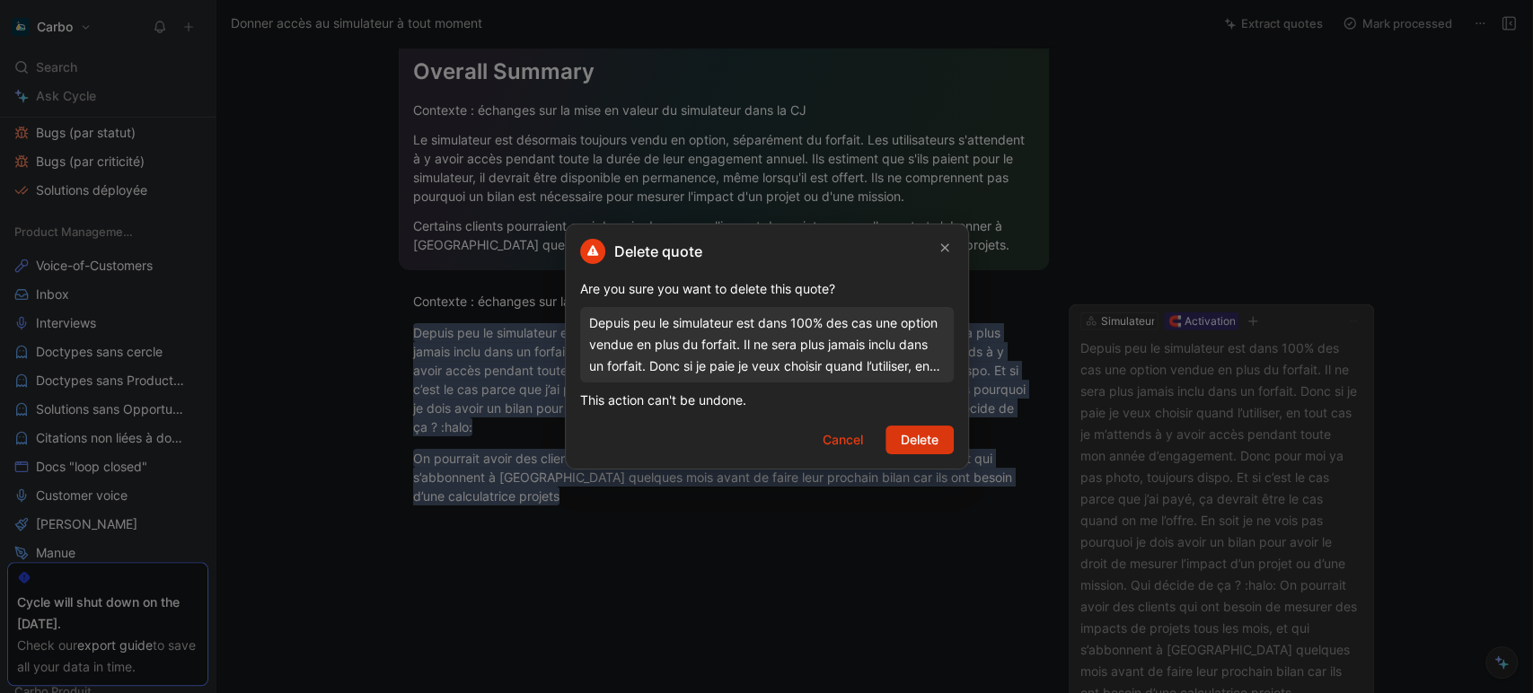
click at [910, 431] on span "Delete" at bounding box center [920, 440] width 38 height 22
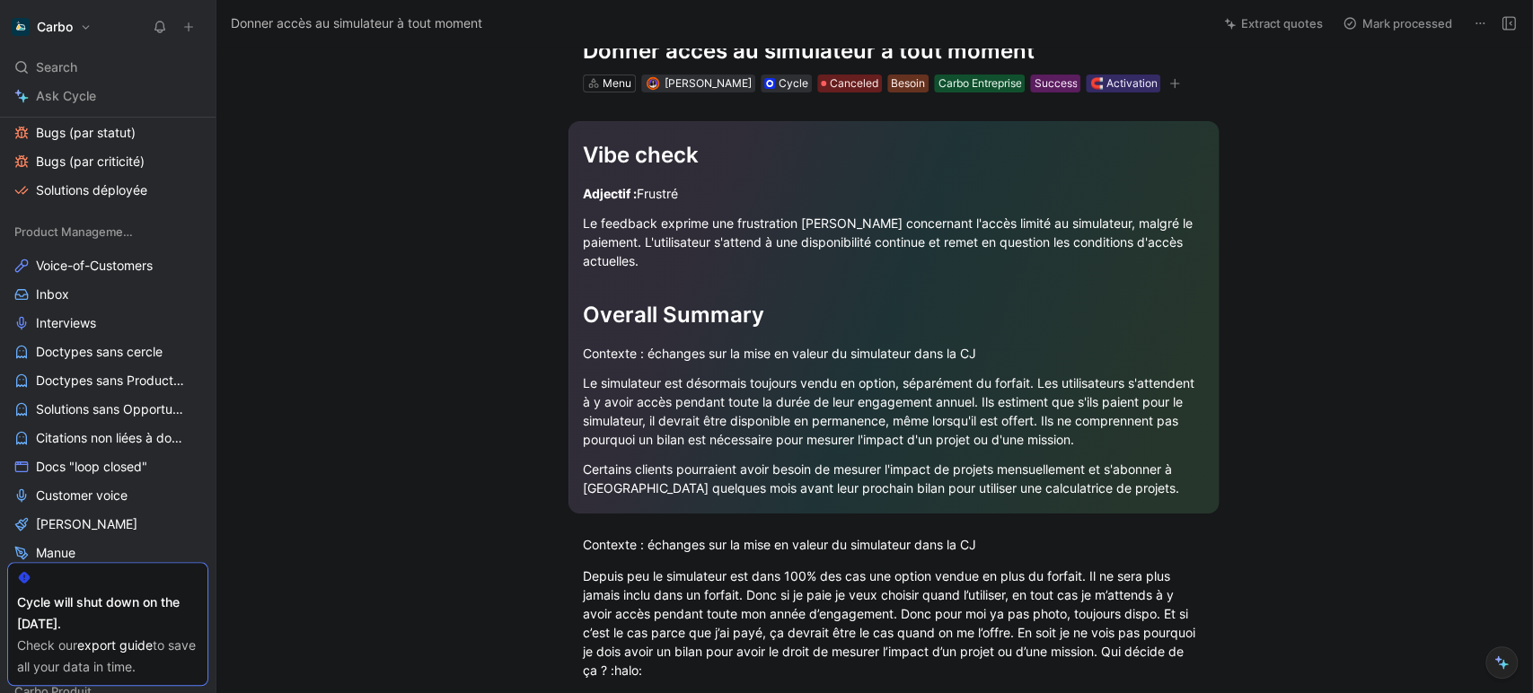
scroll to position [57, 0]
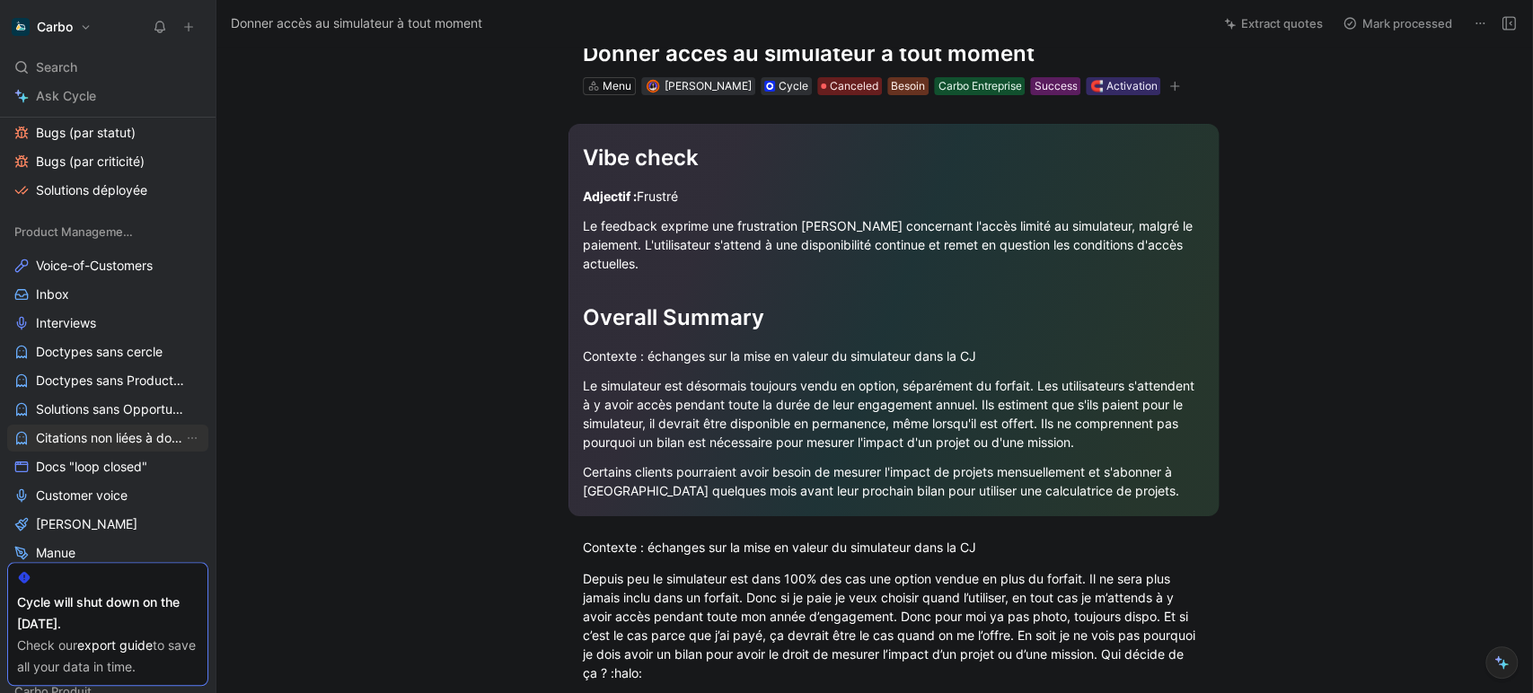
click at [83, 441] on span "Citations non liées à doctype" at bounding box center [109, 438] width 147 height 18
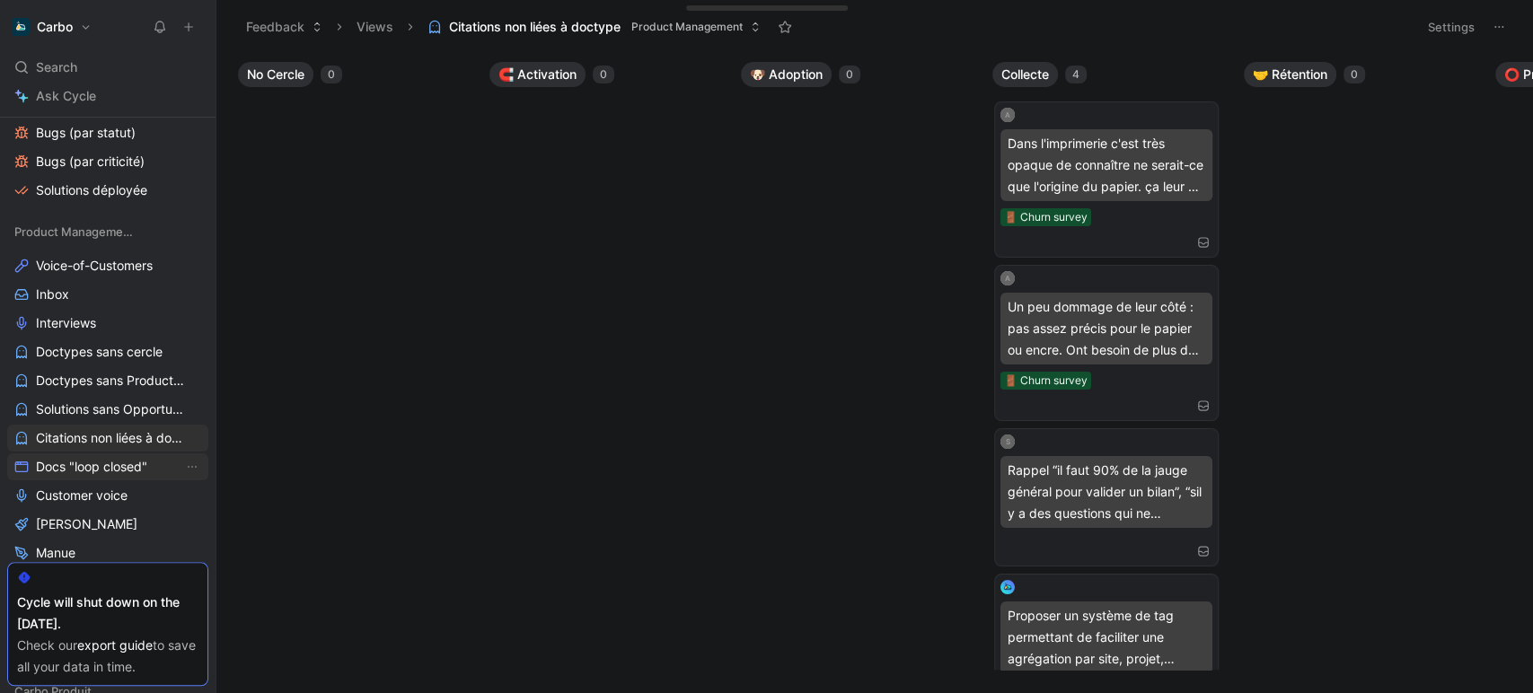
click at [105, 468] on span "Docs "loop closed"" at bounding box center [91, 467] width 111 height 18
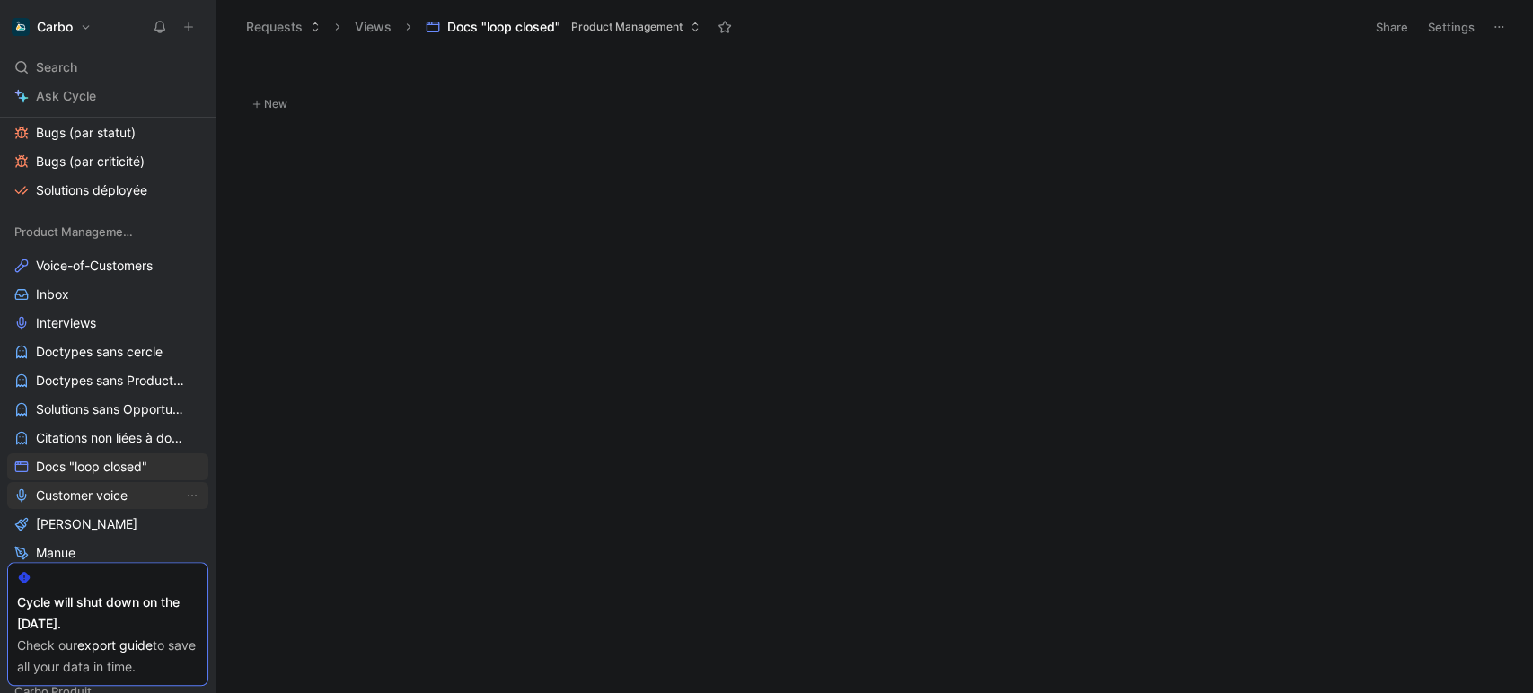
click at [117, 497] on span "Customer voice" at bounding box center [82, 496] width 92 height 18
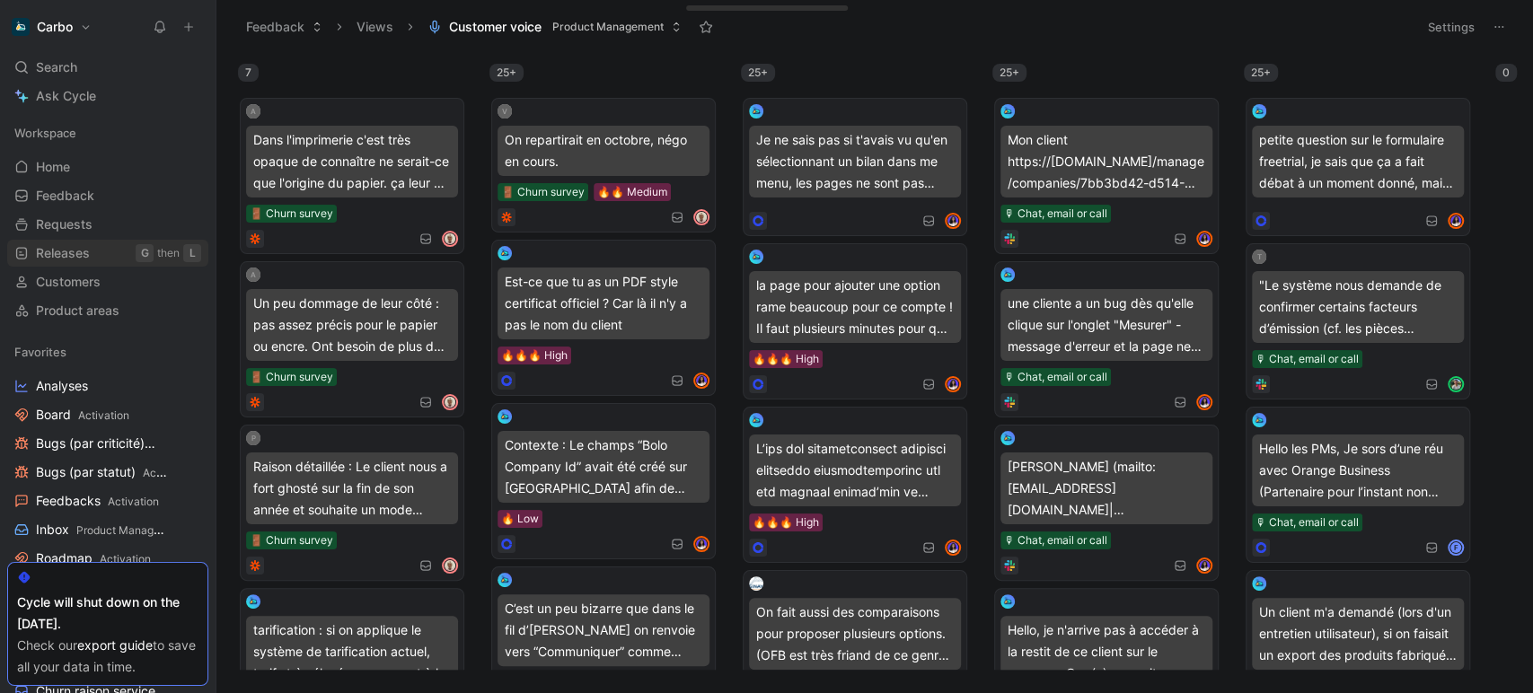
click at [86, 251] on span "Releases" at bounding box center [63, 253] width 54 height 18
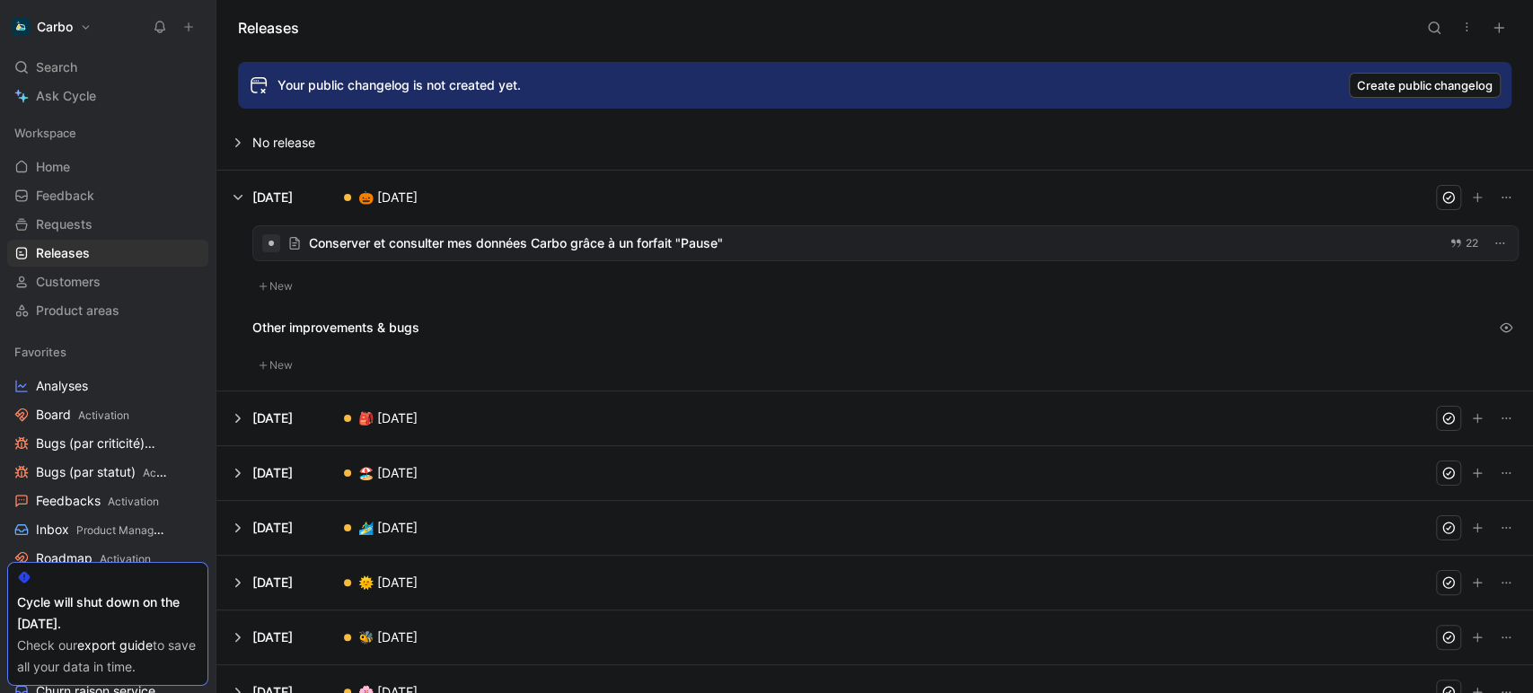
click at [286, 417] on button at bounding box center [874, 419] width 1315 height 54
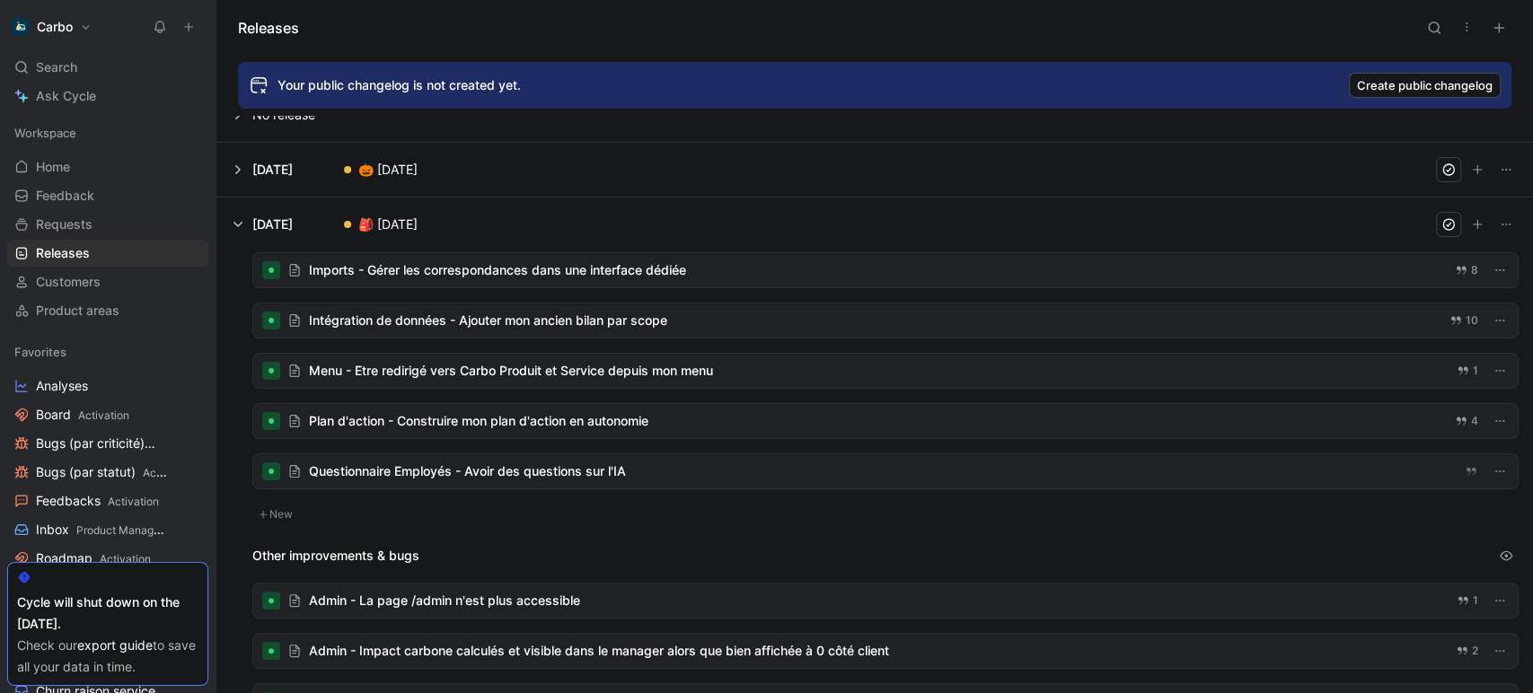
scroll to position [29, 0]
click at [533, 280] on div at bounding box center [885, 269] width 1264 height 34
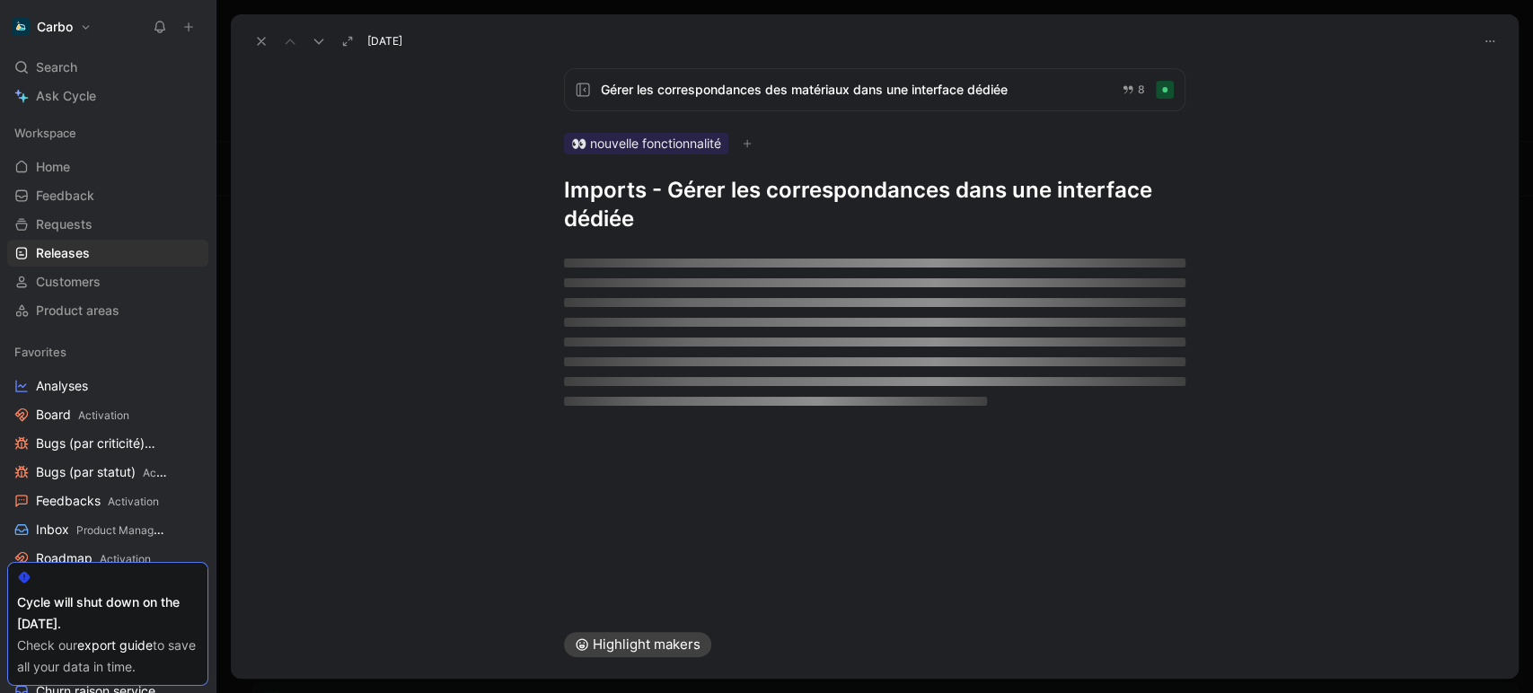
click at [727, 198] on h1 "Imports - Gérer les correspondances dans une interface dédiée" at bounding box center [874, 204] width 621 height 57
copy h1 "Imports - Gérer les correspondances dans une interface dédiée"
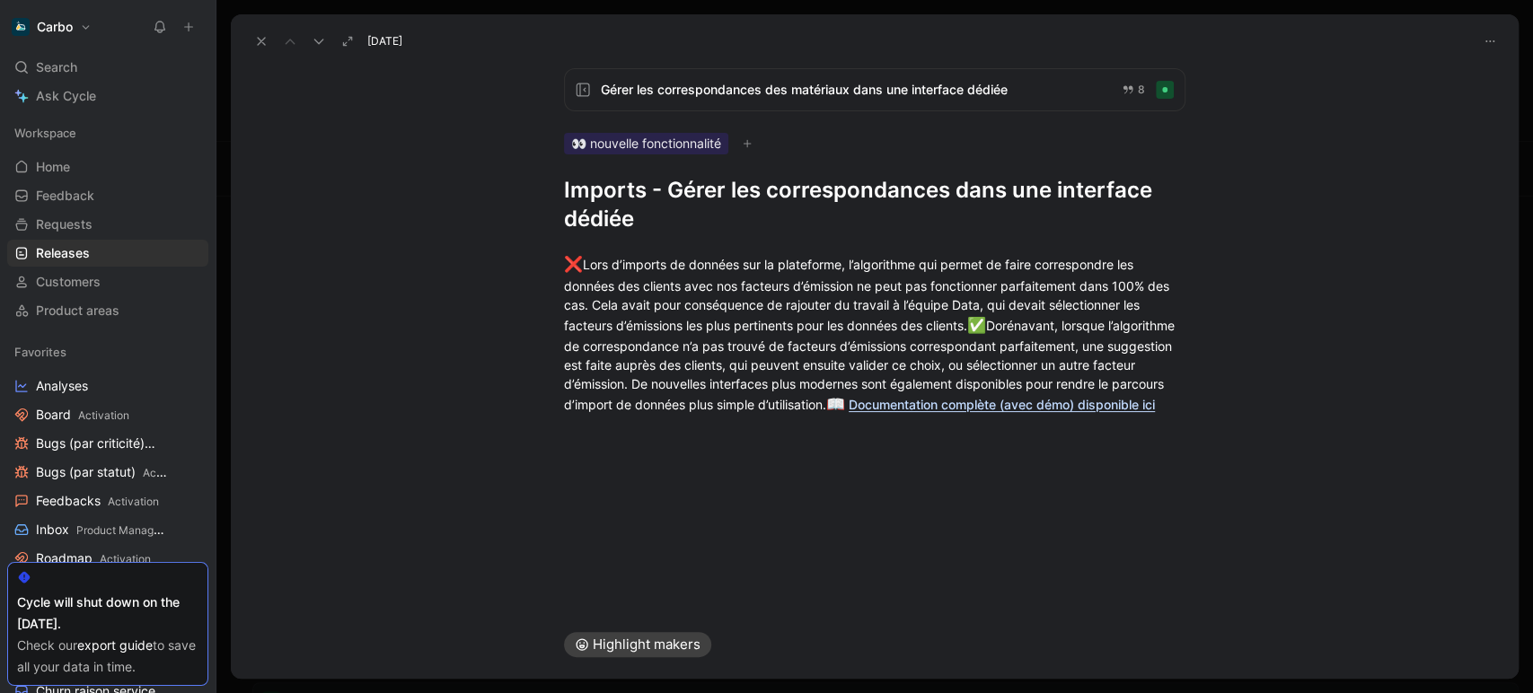
click at [261, 46] on icon at bounding box center [261, 41] width 14 height 14
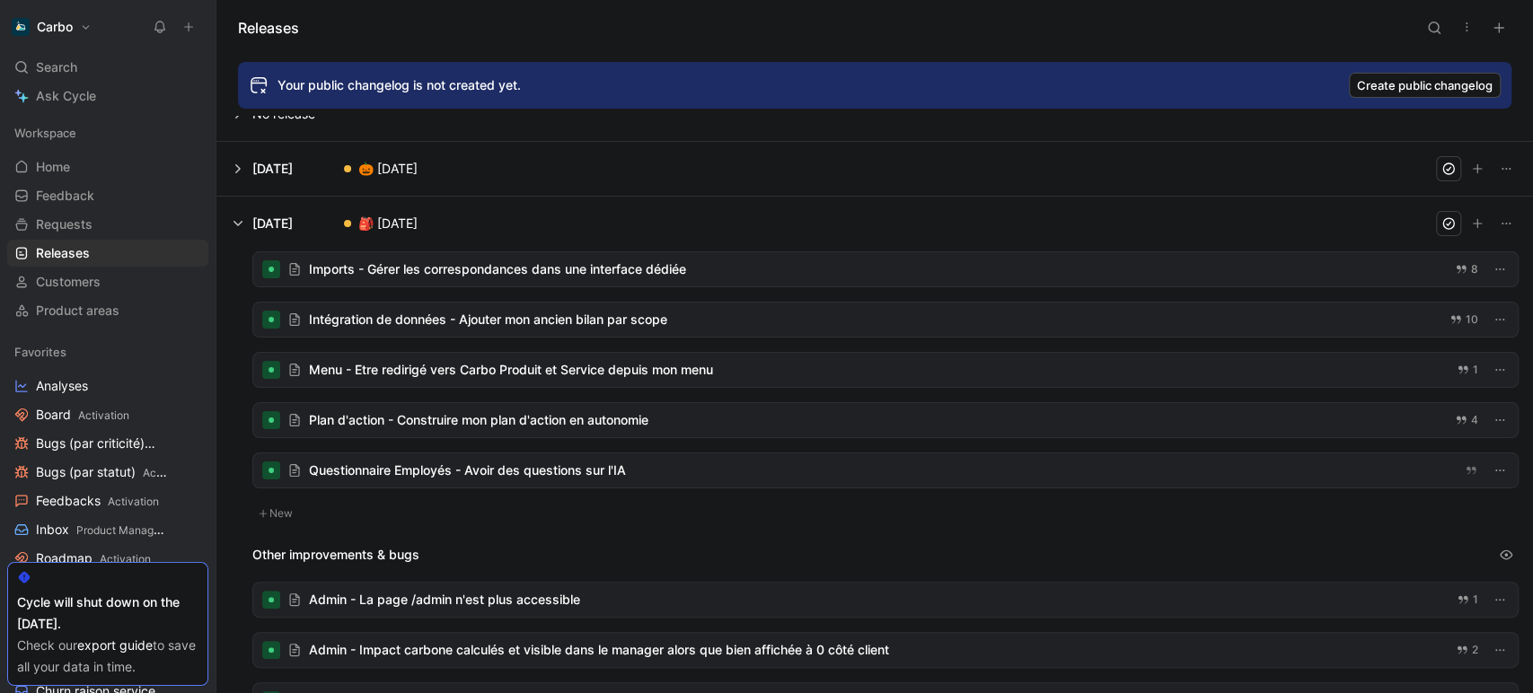
click at [568, 321] on div at bounding box center [885, 320] width 1264 height 34
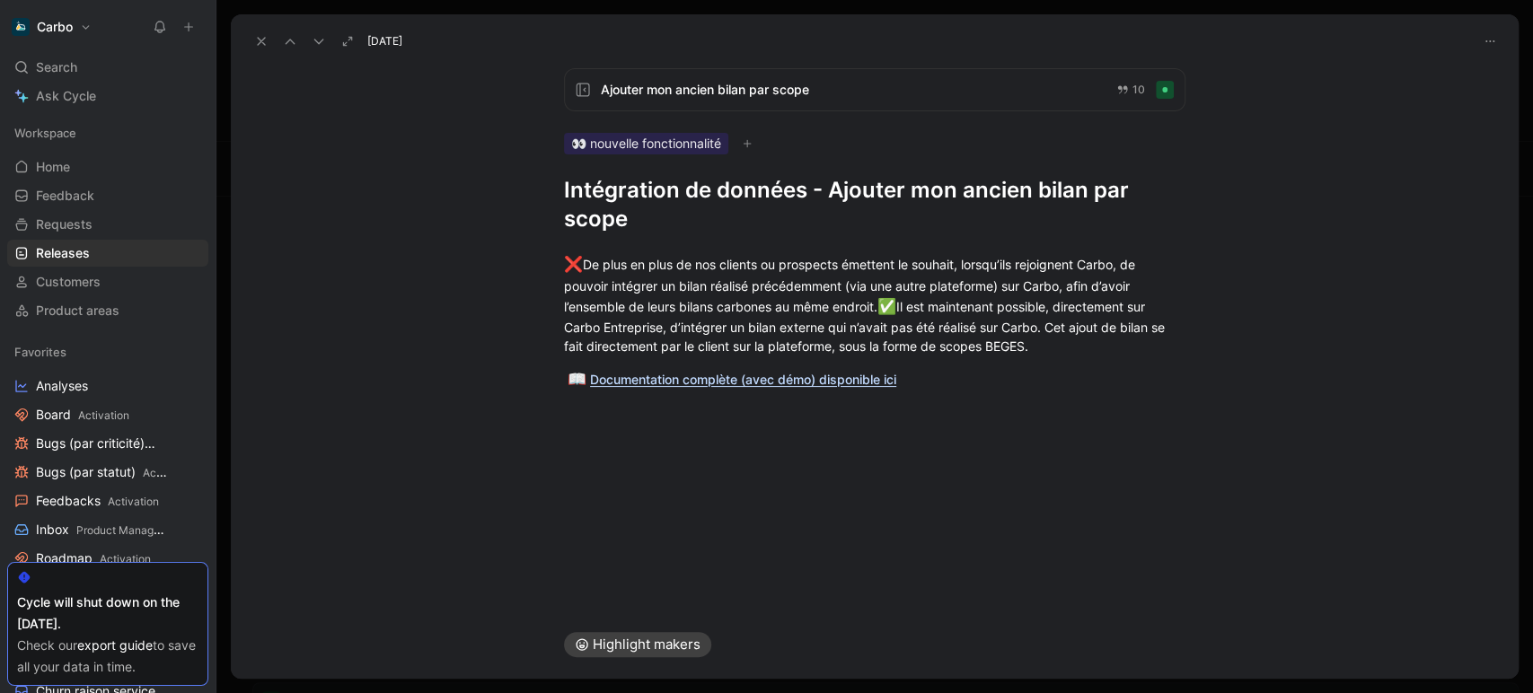
click at [740, 197] on h1 "Intégration de données - Ajouter mon ancien bilan par scope" at bounding box center [874, 204] width 621 height 57
copy h1 "Intégration de données - Ajouter mon ancien bilan par scope"
click at [254, 41] on icon at bounding box center [261, 41] width 14 height 14
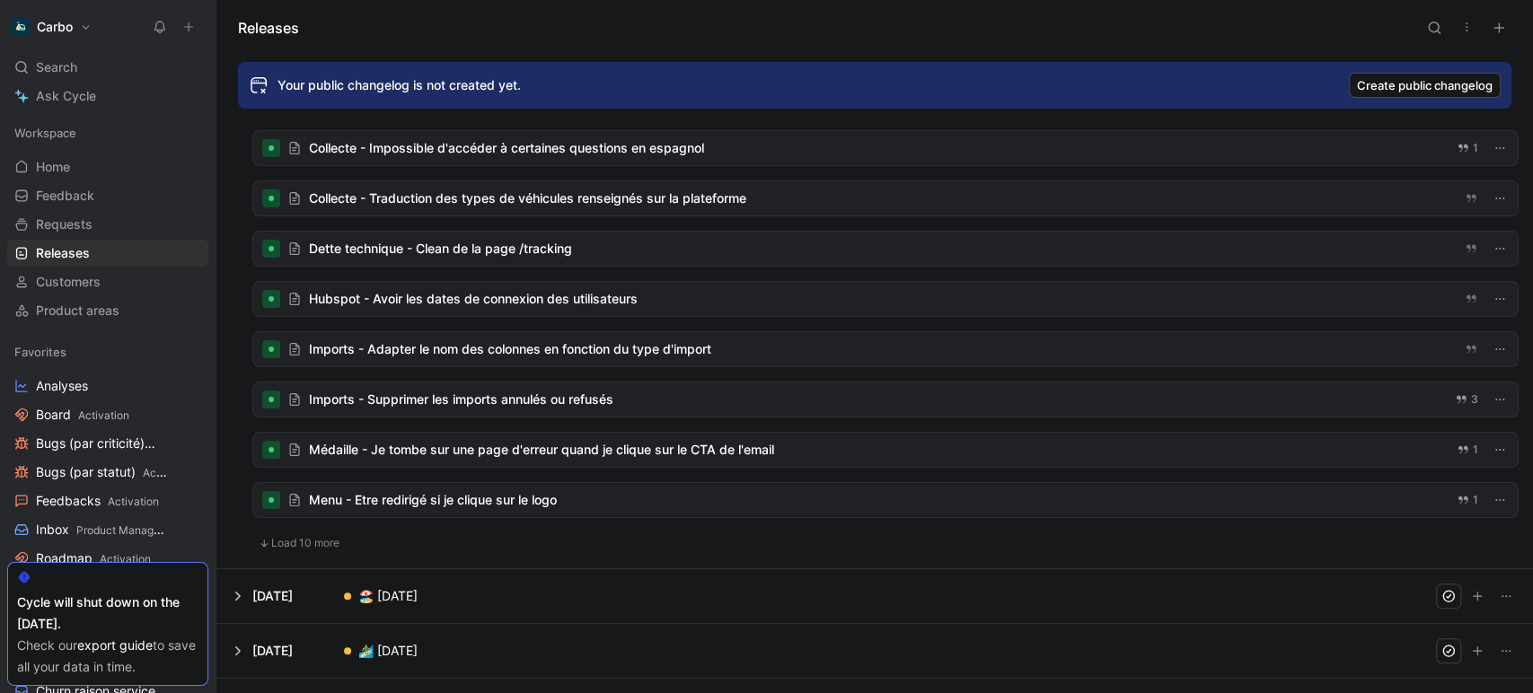
scroll to position [1085, 0]
click at [275, 542] on button "Load 10 more" at bounding box center [298, 543] width 93 height 22
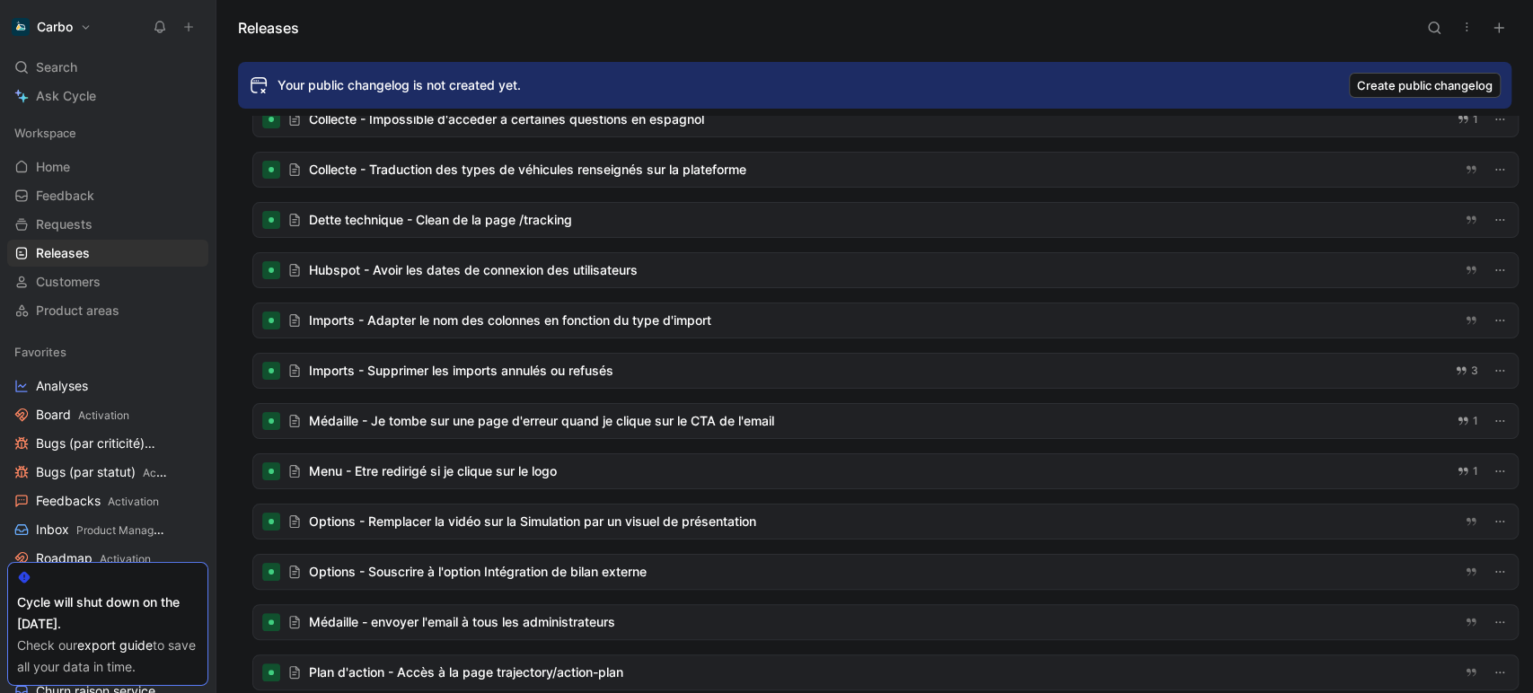
scroll to position [1114, 0]
click at [578, 569] on div at bounding box center [885, 571] width 1264 height 34
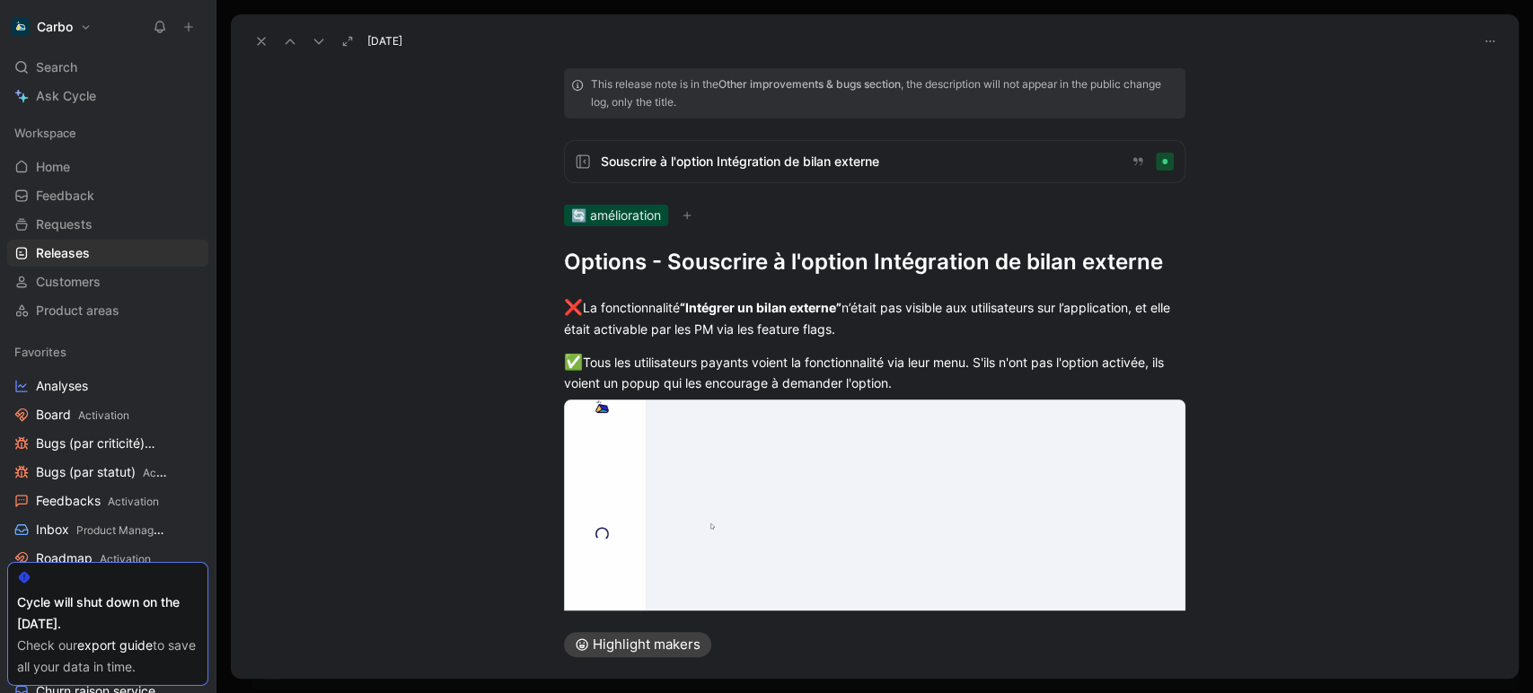
click at [263, 34] on icon at bounding box center [261, 41] width 14 height 14
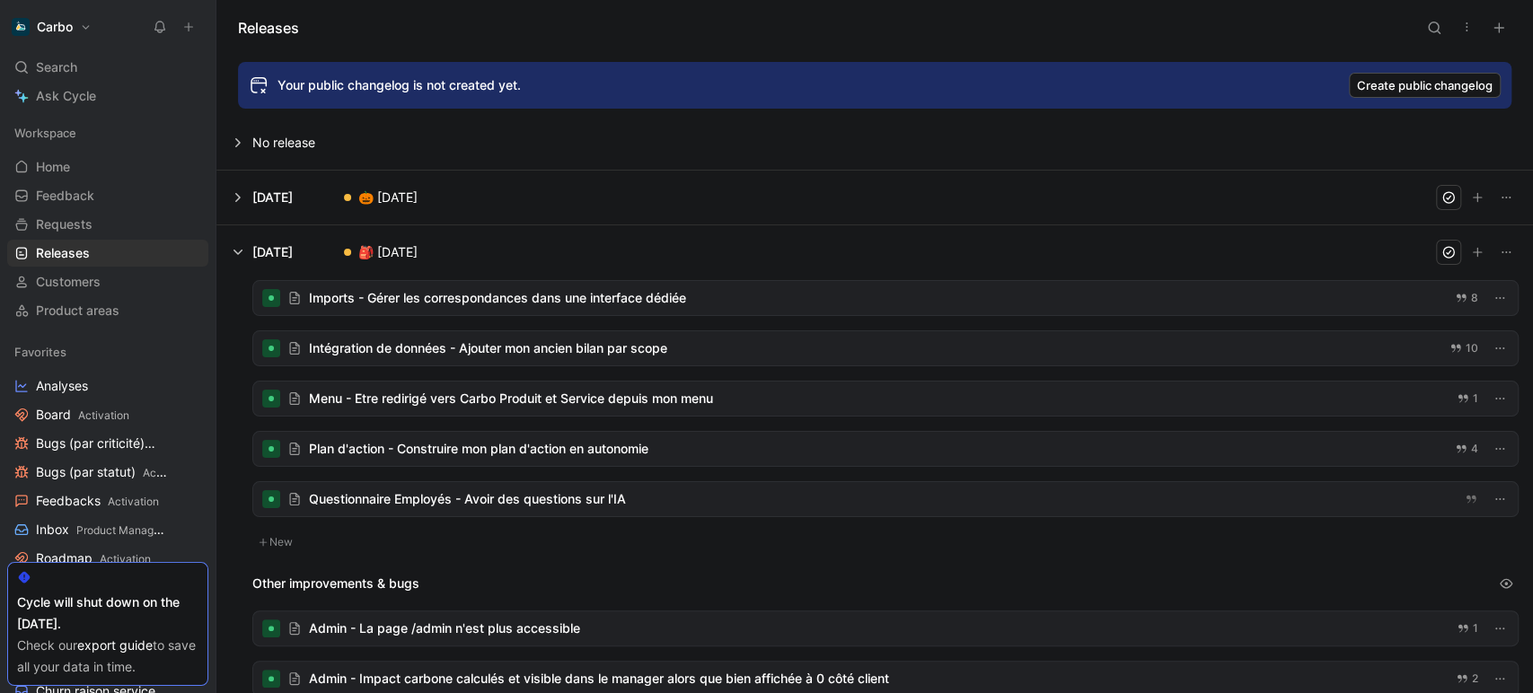
click at [426, 396] on div at bounding box center [885, 399] width 1264 height 34
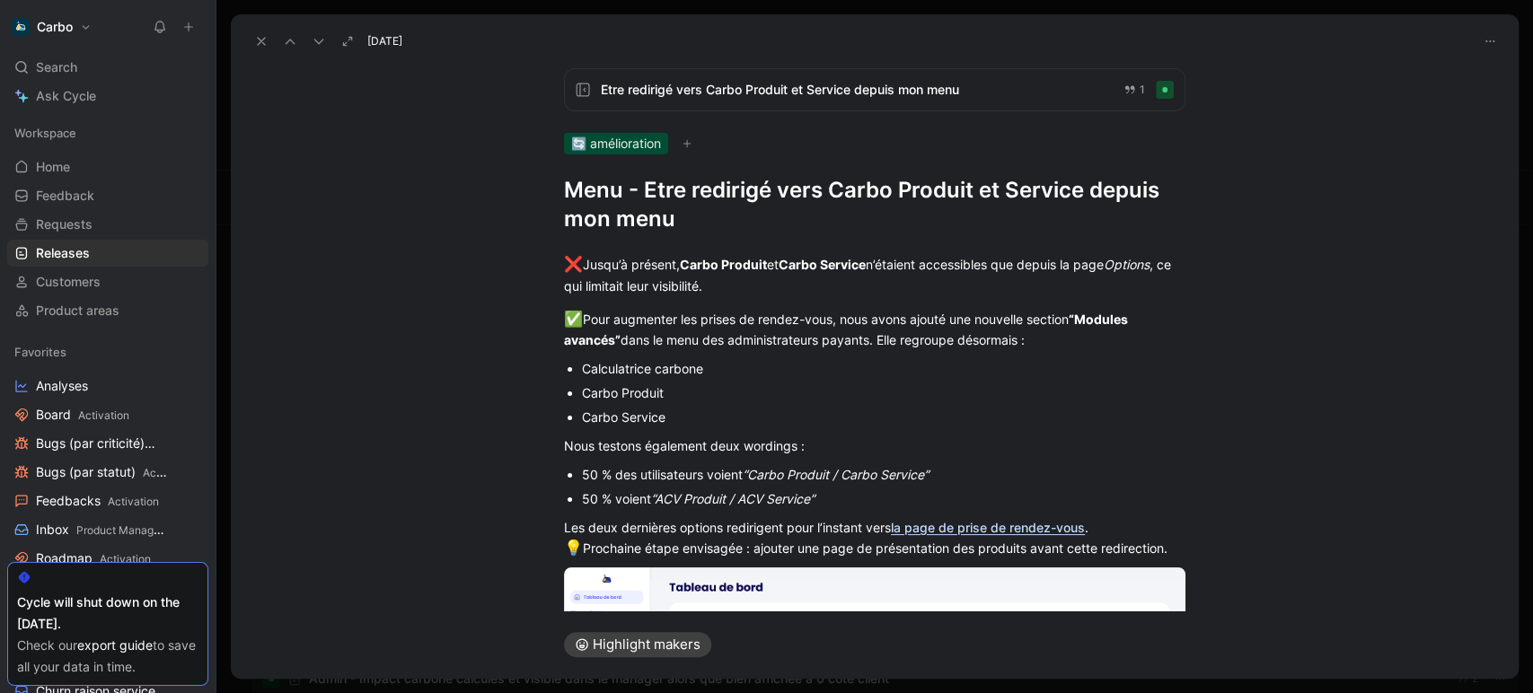
click at [626, 199] on h1 "Menu - Etre redirigé vers Carbo Produit et Service depuis mon menu" at bounding box center [874, 204] width 621 height 57
copy h1 "Menu - Etre redirigé vers Carbo Produit et Service depuis mon menu"
click at [256, 47] on icon at bounding box center [261, 41] width 14 height 14
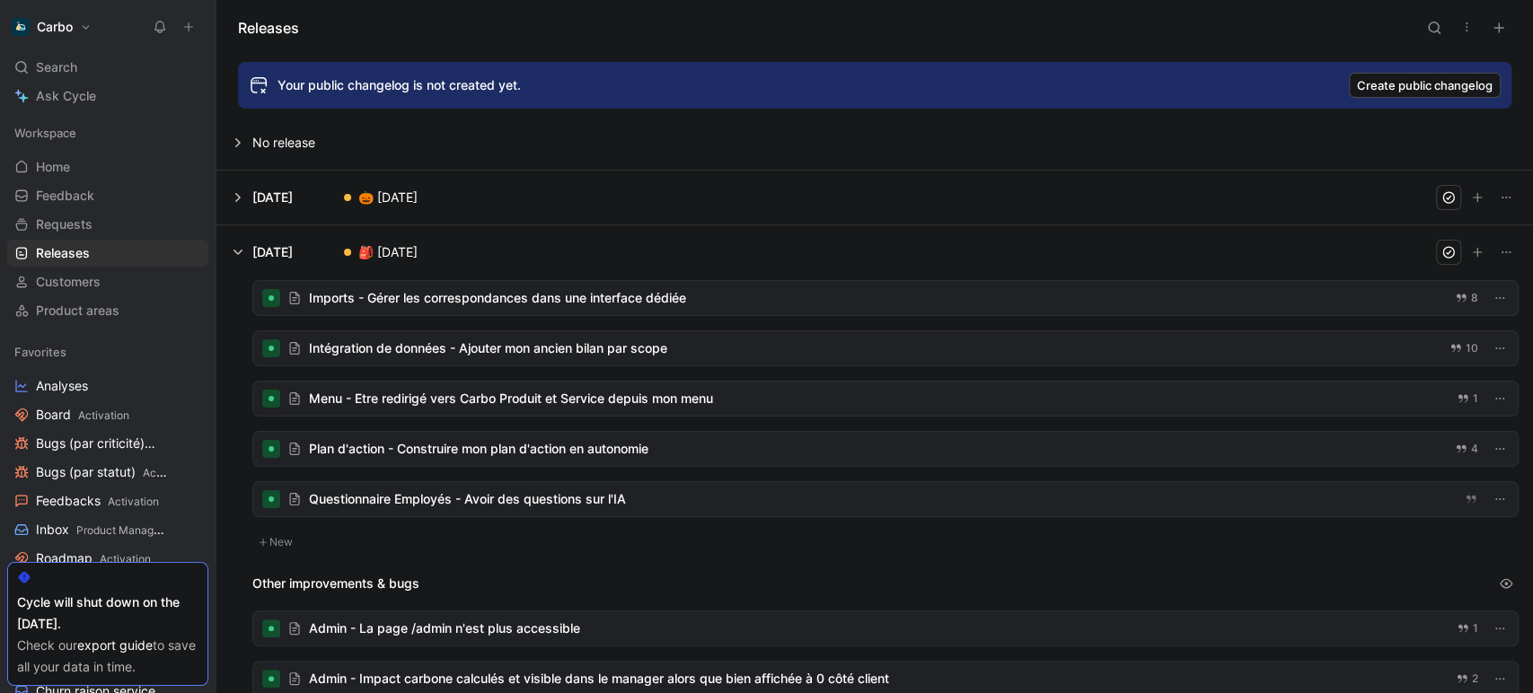
click at [427, 444] on div at bounding box center [885, 449] width 1264 height 34
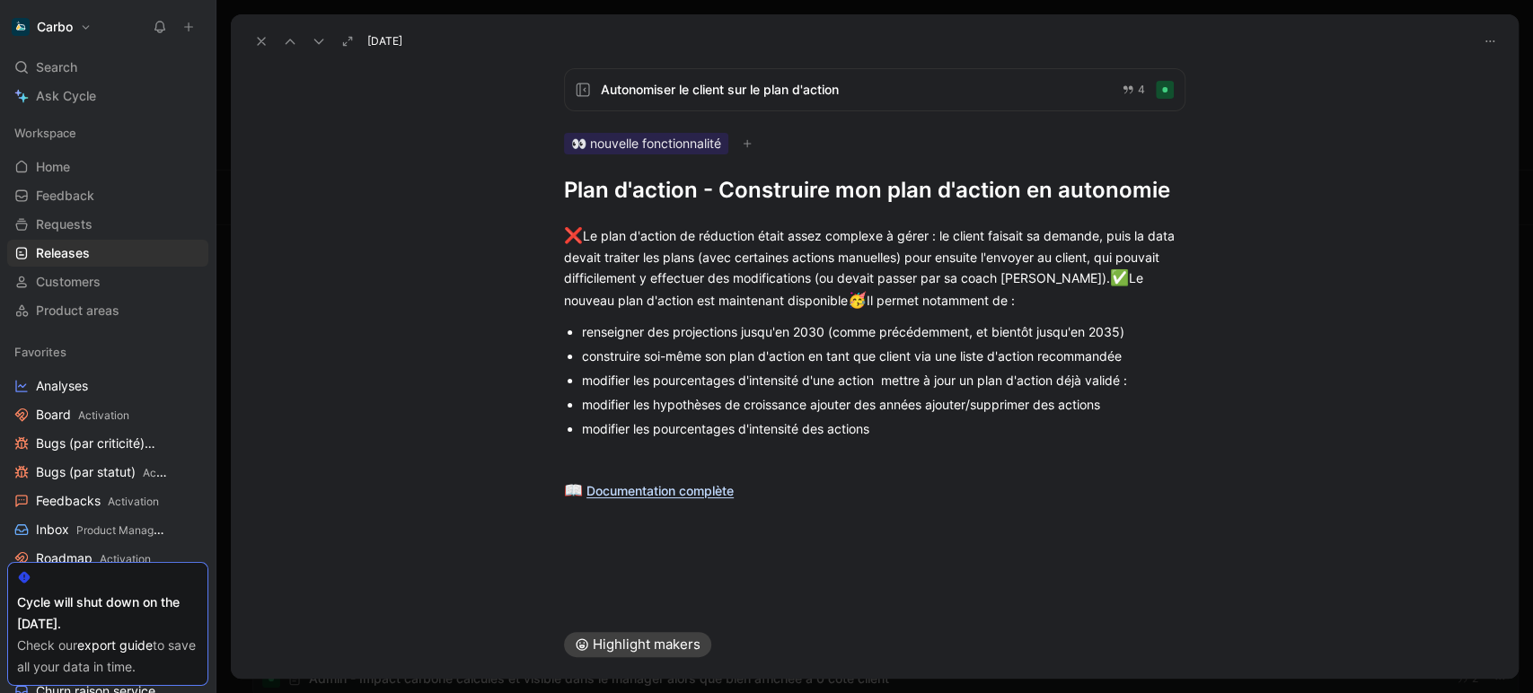
drag, startPoint x: 708, startPoint y: 192, endPoint x: 1458, endPoint y: 204, distance: 750.9
click at [1458, 204] on div "Autonomiser le client sur le plan d'action 4 👀 nouvelle fonctionnalité Plan d'a…" at bounding box center [875, 332] width 1288 height 557
click at [1089, 198] on h1 "Plan d'action - Construire mon plan d'action en autonomie" at bounding box center [874, 190] width 621 height 29
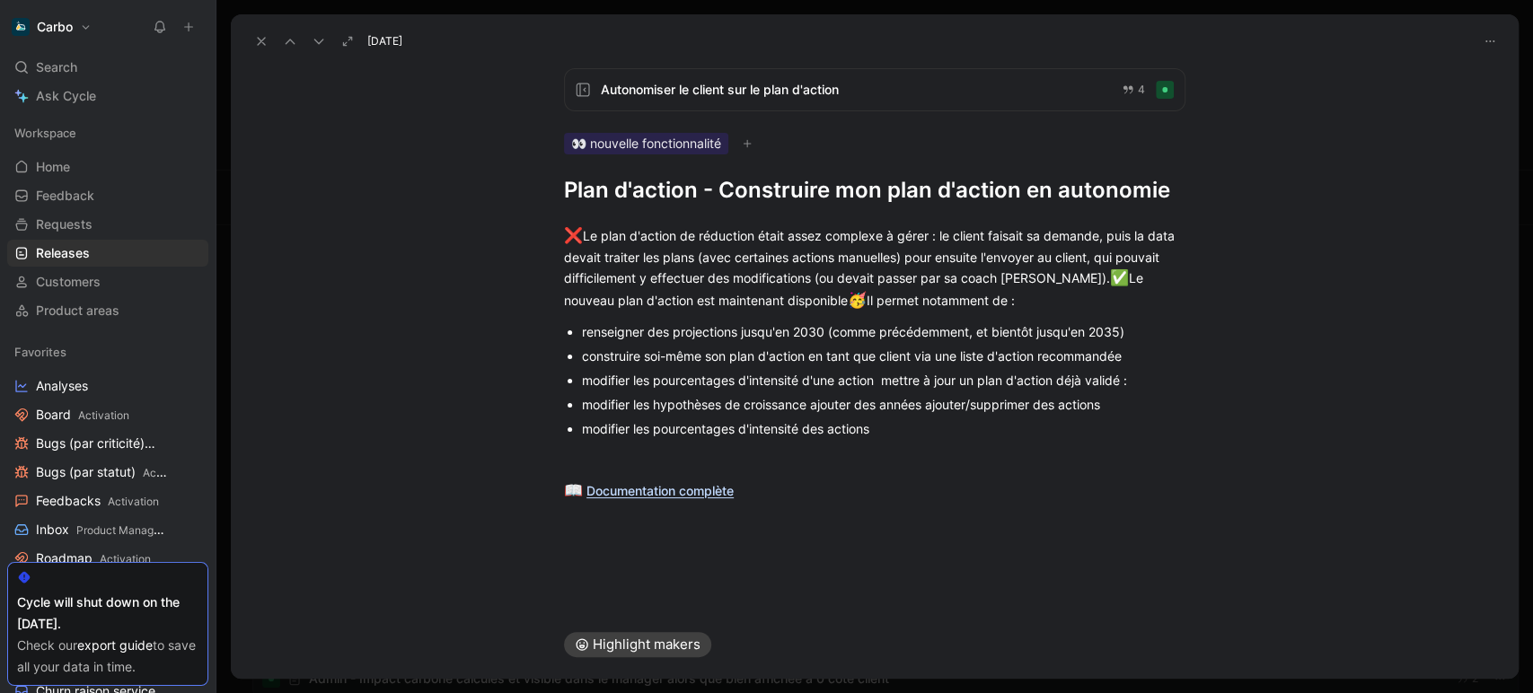
copy h1 "Plan d'action - Construire mon plan d'action en autonomie"
click at [260, 37] on icon at bounding box center [261, 41] width 14 height 14
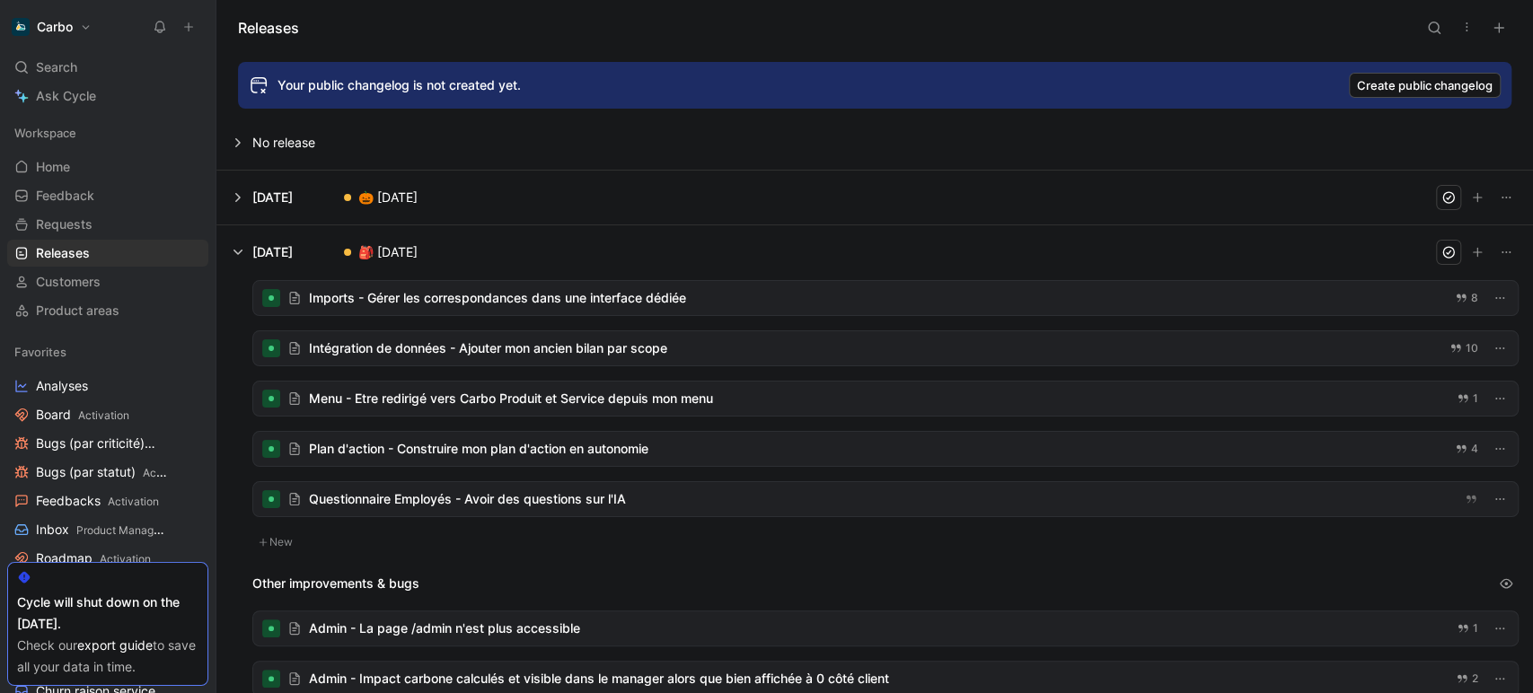
click at [502, 501] on div at bounding box center [885, 499] width 1264 height 34
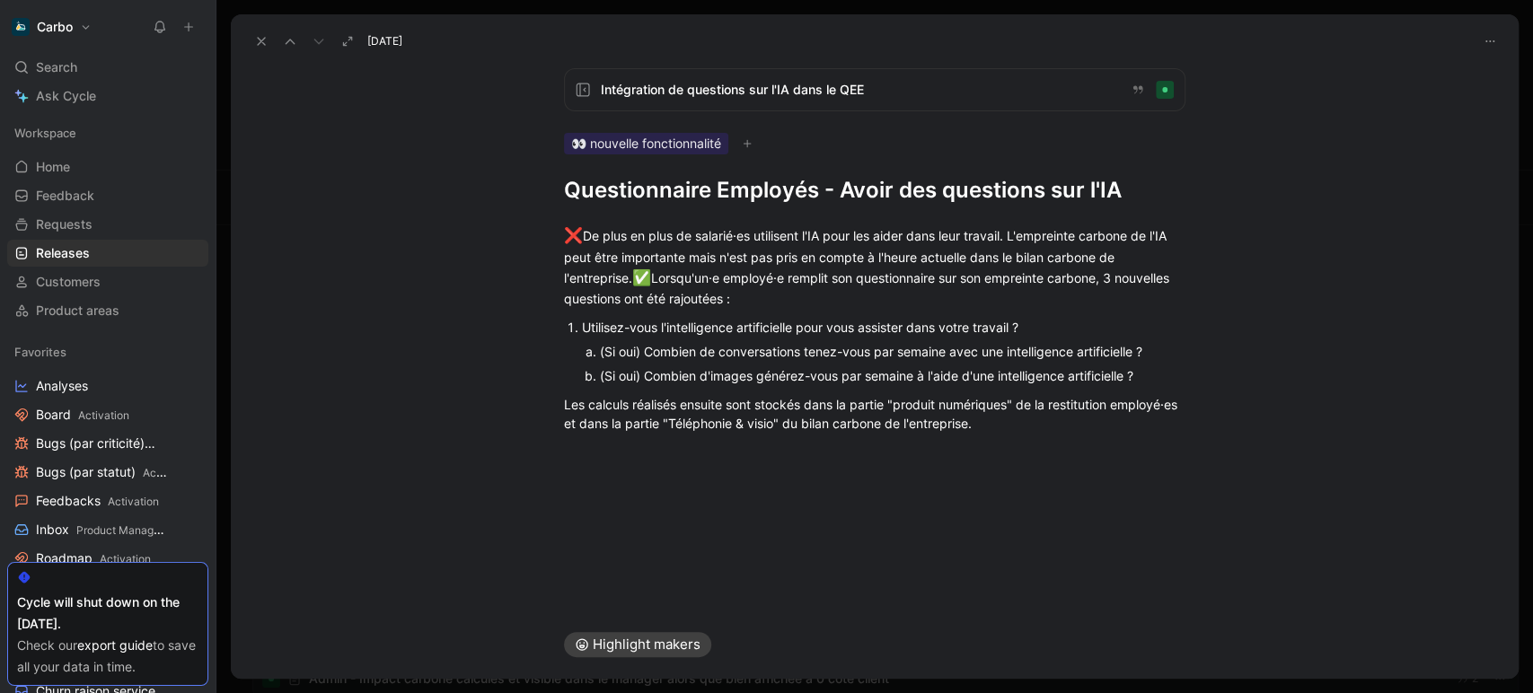
drag, startPoint x: 831, startPoint y: 190, endPoint x: 1322, endPoint y: 201, distance: 491.4
click at [1322, 201] on div "Intégration de questions sur l'IA dans le QEE 👀 nouvelle fonctionnalité Questio…" at bounding box center [875, 332] width 1288 height 557
copy h1 "Avoir des questions sur l'IA"
click at [254, 45] on icon at bounding box center [261, 41] width 14 height 14
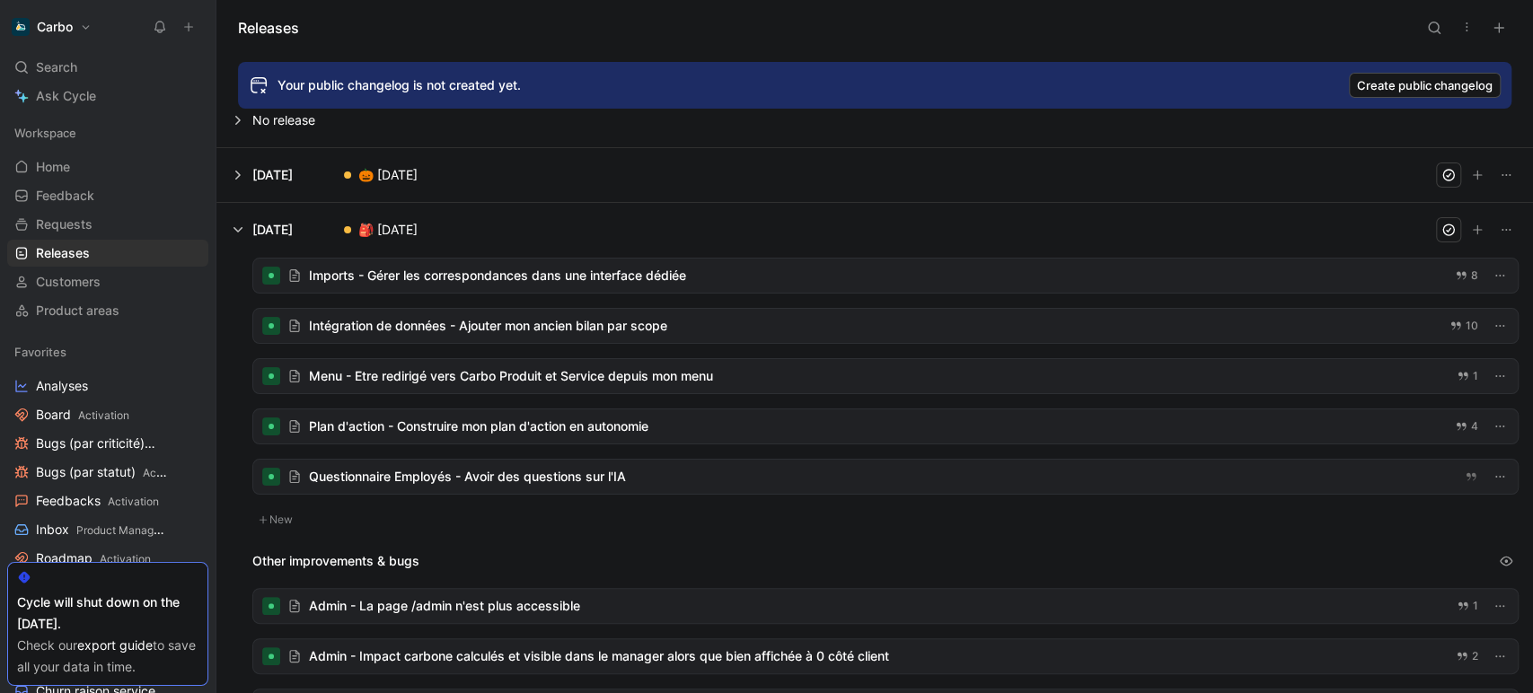
scroll to position [24, 0]
click at [566, 480] on div at bounding box center [885, 475] width 1264 height 34
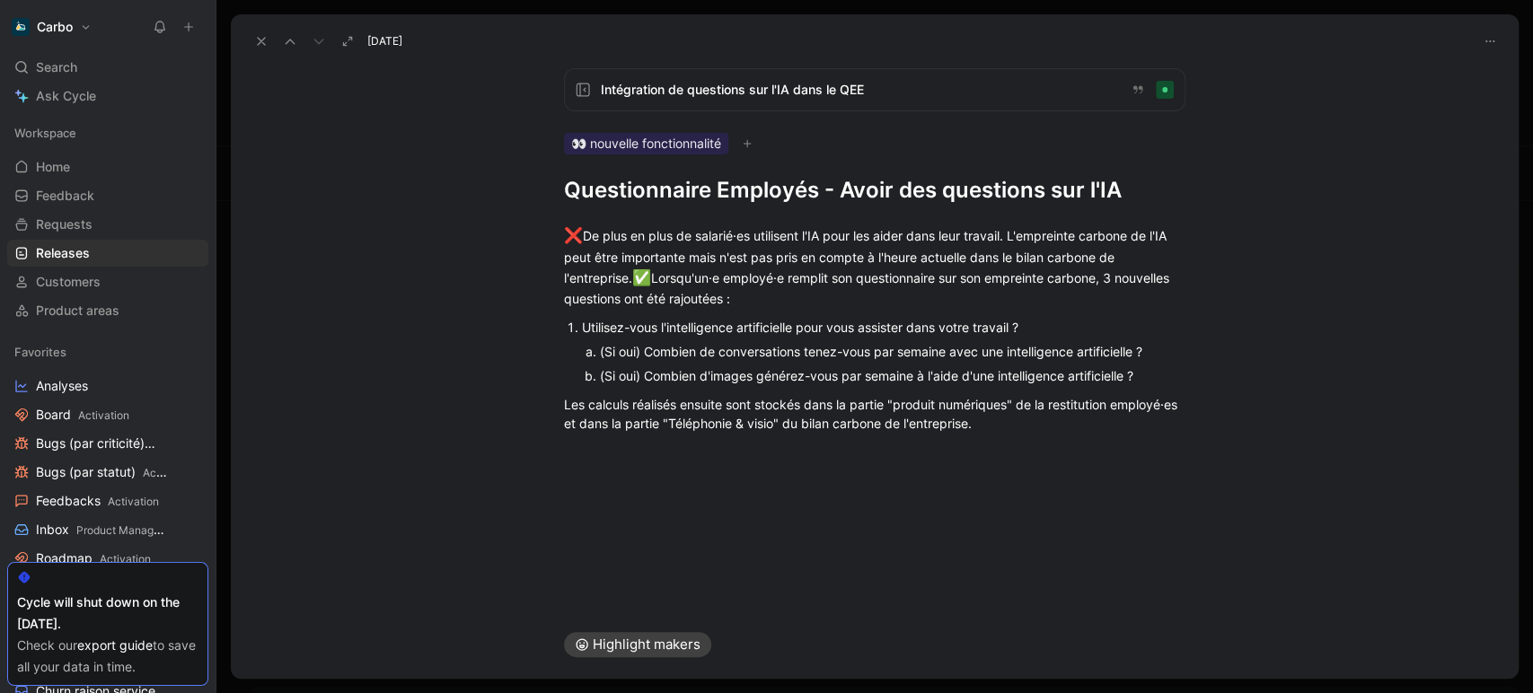
click at [646, 103] on div "Intégration de questions sur l'IA dans le QEE" at bounding box center [874, 89] width 621 height 43
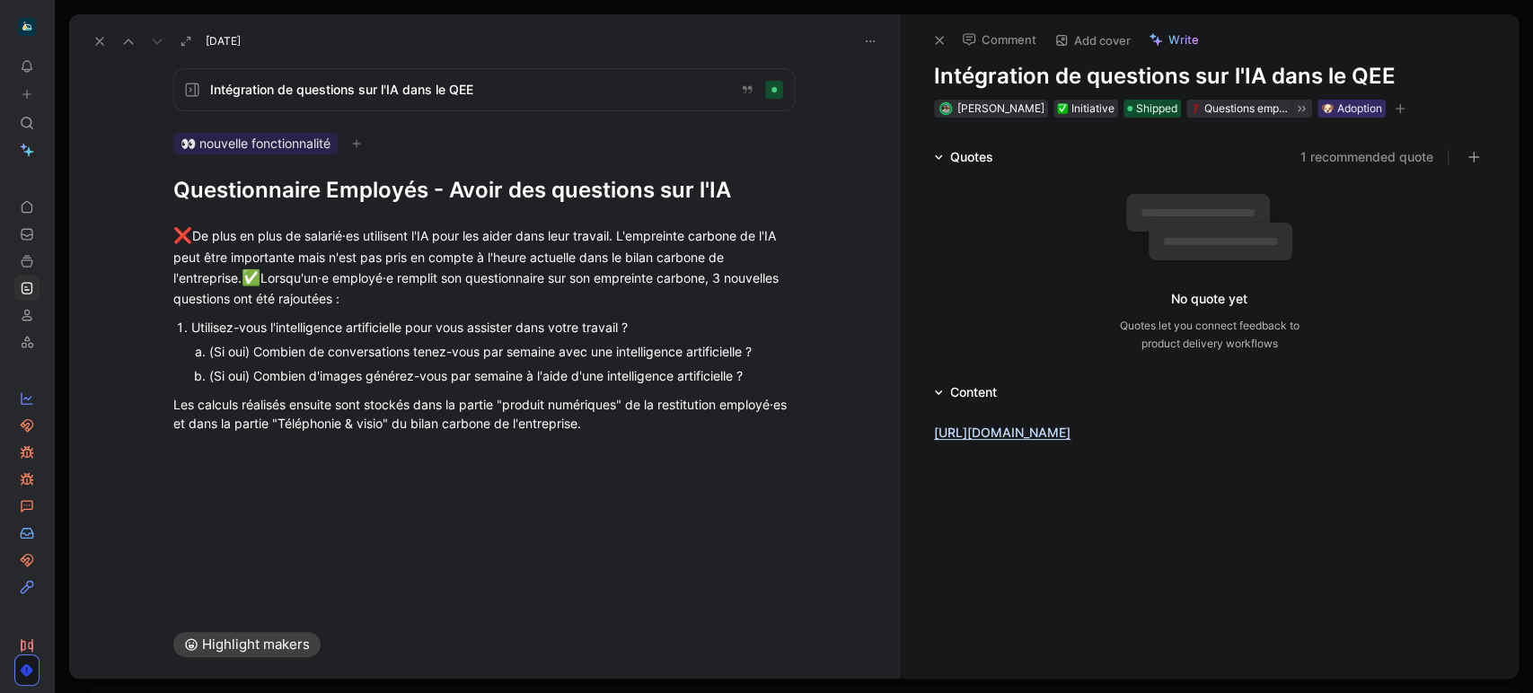
click at [474, 93] on span "Intégration de questions sur l'IA dans le QEE" at bounding box center [467, 90] width 515 height 22
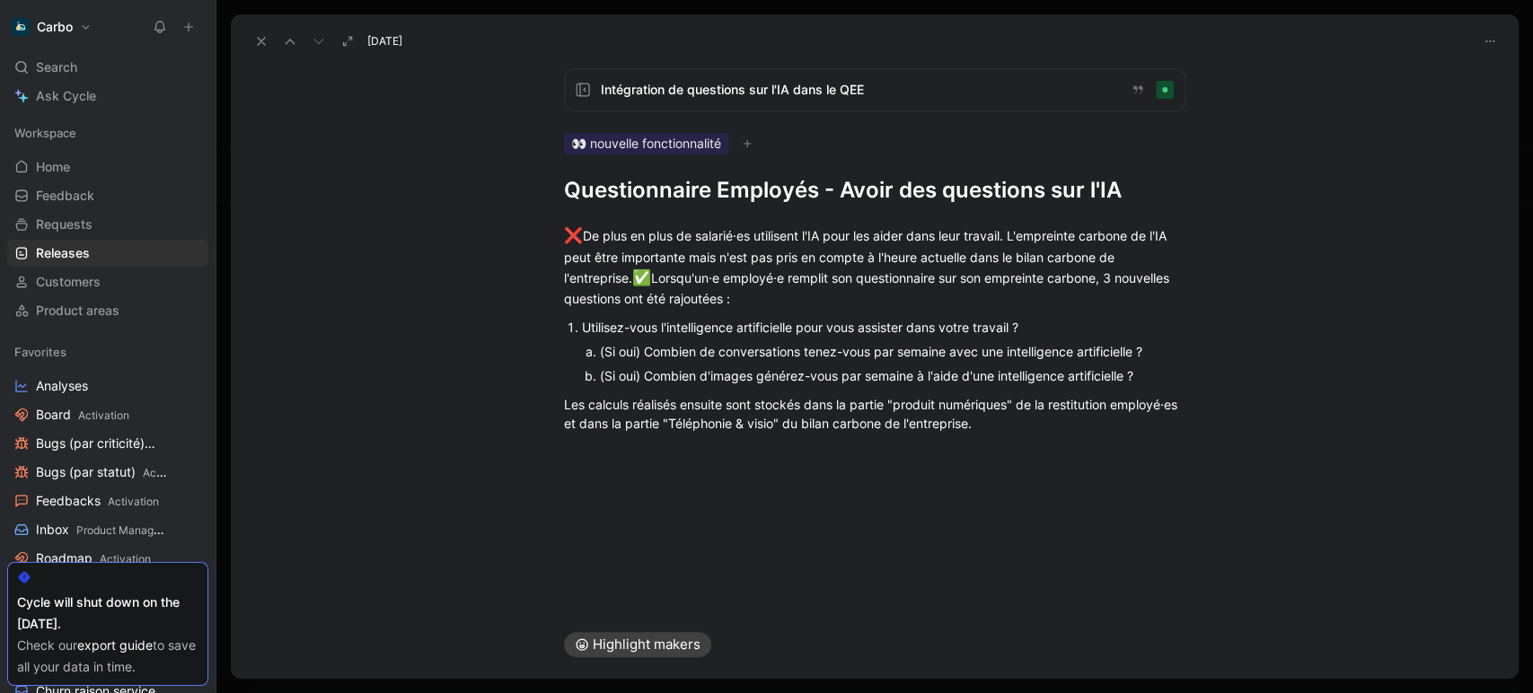
click at [711, 94] on span "Intégration de questions sur l'IA dans le QEE" at bounding box center [858, 90] width 515 height 22
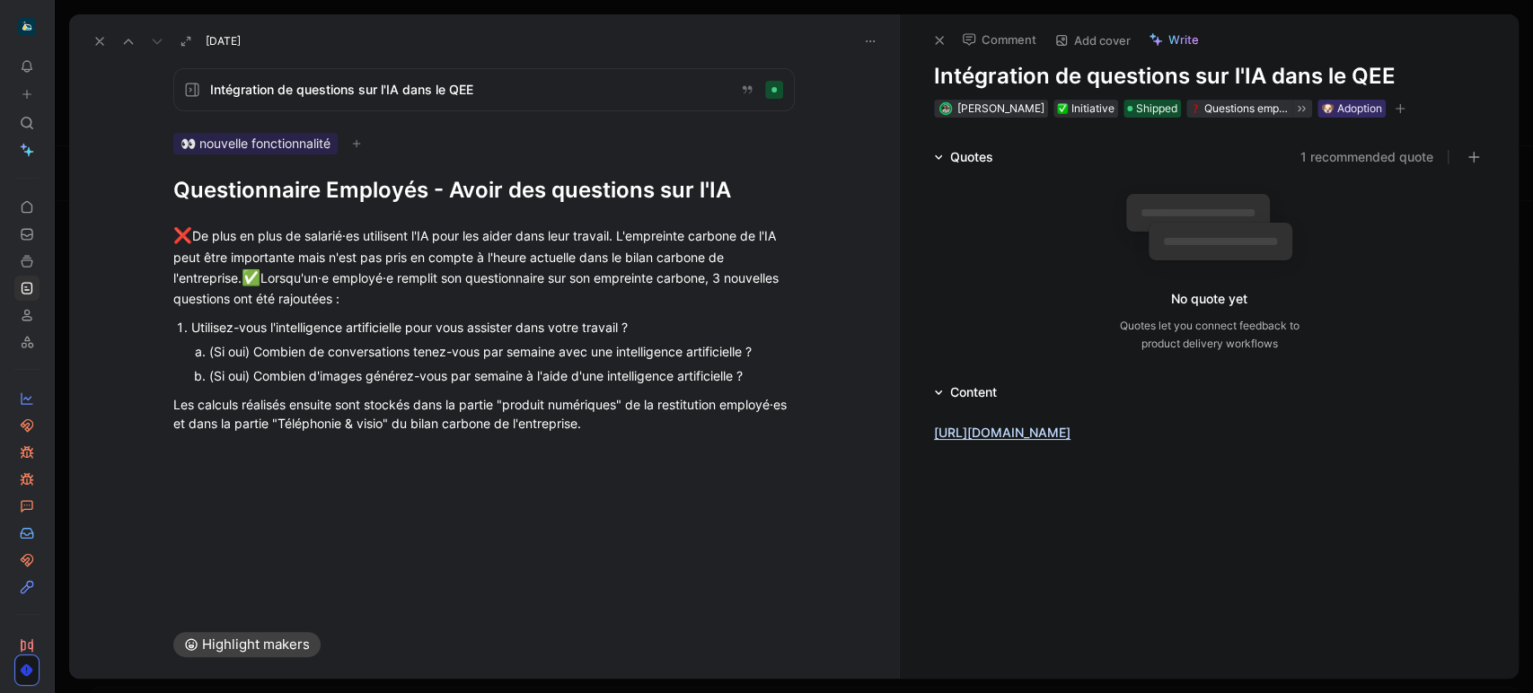
click at [103, 41] on icon at bounding box center [100, 41] width 14 height 14
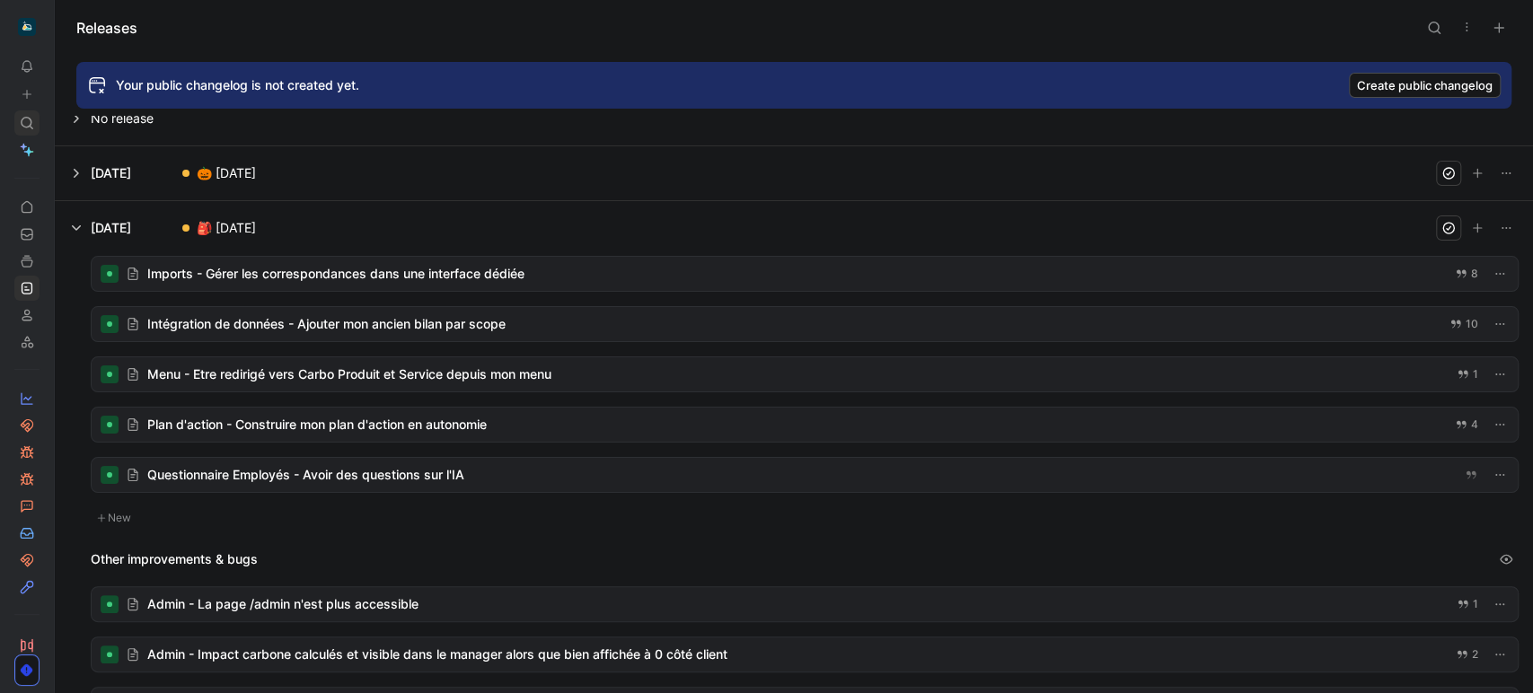
click at [31, 123] on icon at bounding box center [27, 123] width 14 height 14
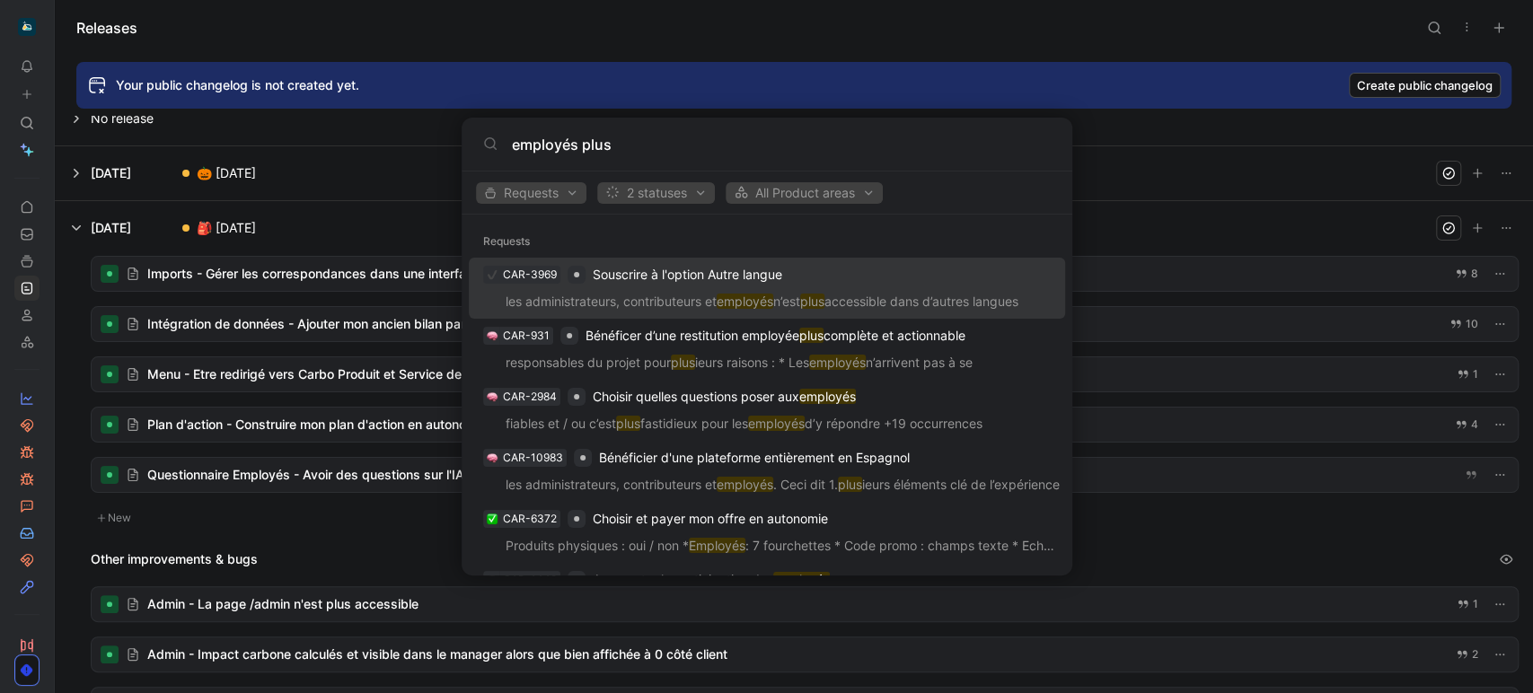
click at [575, 149] on input "employés plus" at bounding box center [781, 145] width 539 height 22
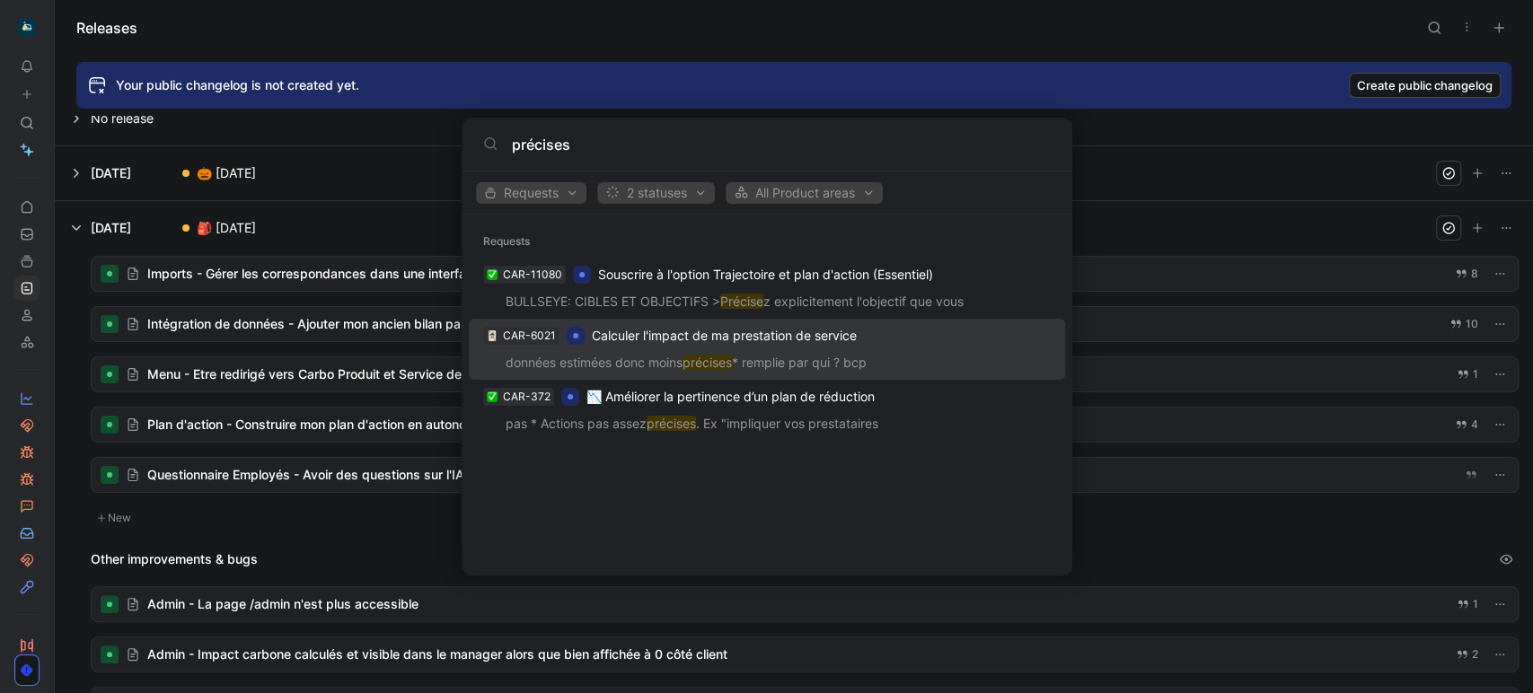
click at [551, 147] on input "précises" at bounding box center [781, 145] width 539 height 22
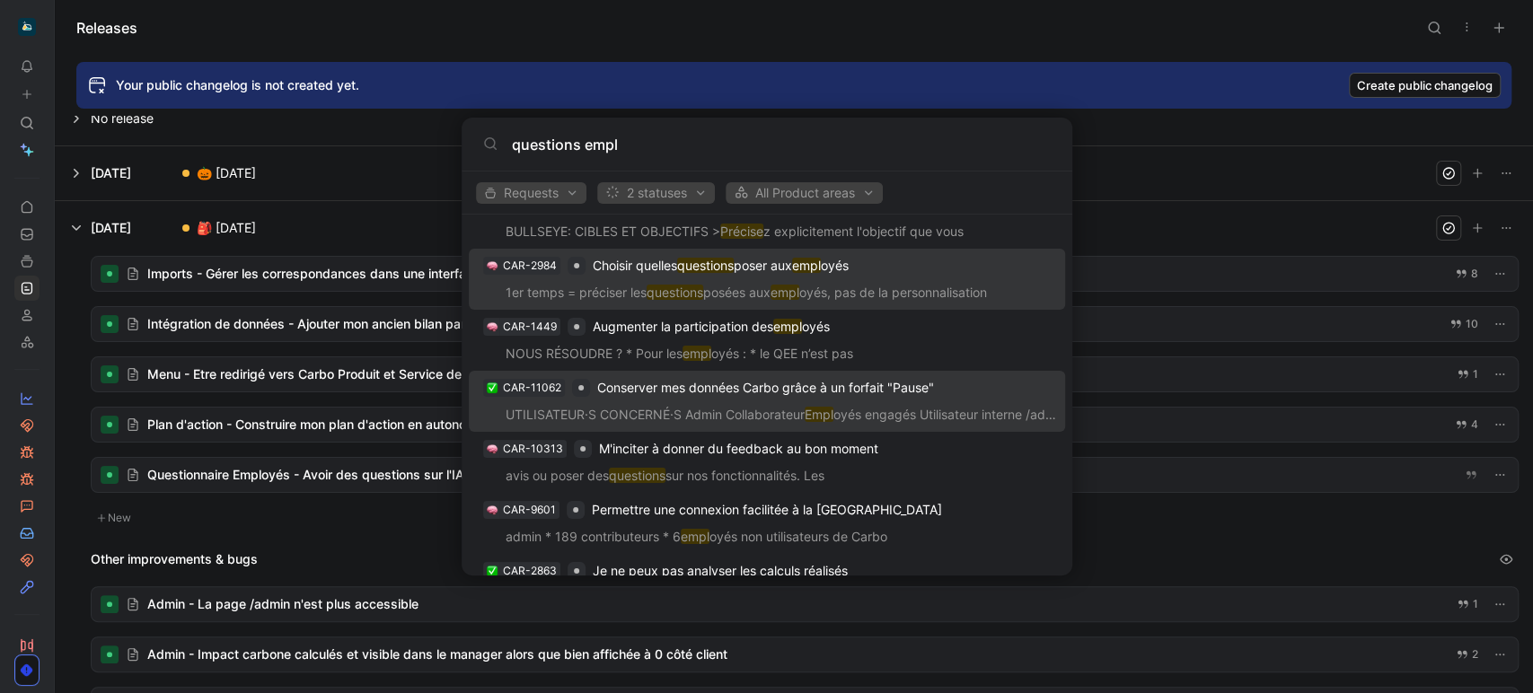
scroll to position [124, 0]
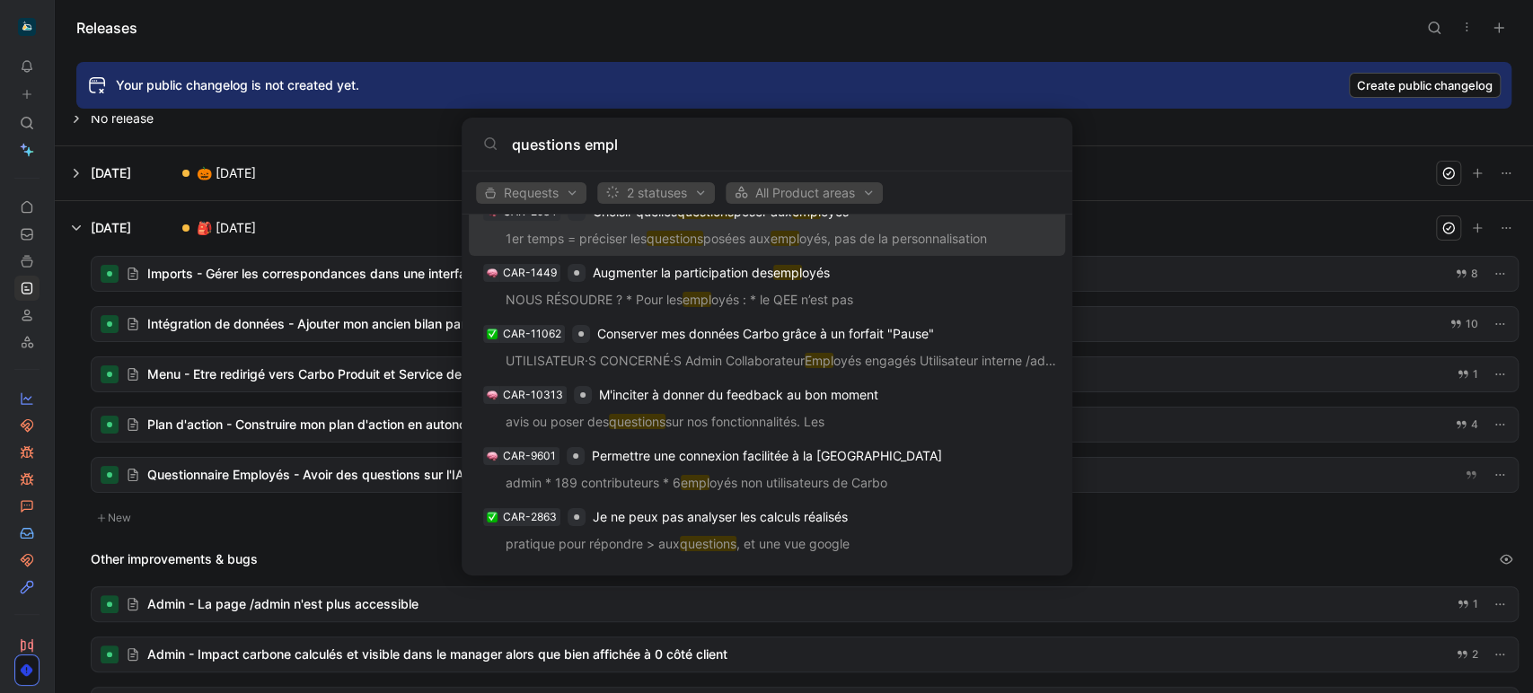
type input "questions empl"
click at [207, 17] on body "To pick up a draggable item, press the space bar. While dragging, use the arrow…" at bounding box center [766, 346] width 1533 height 693
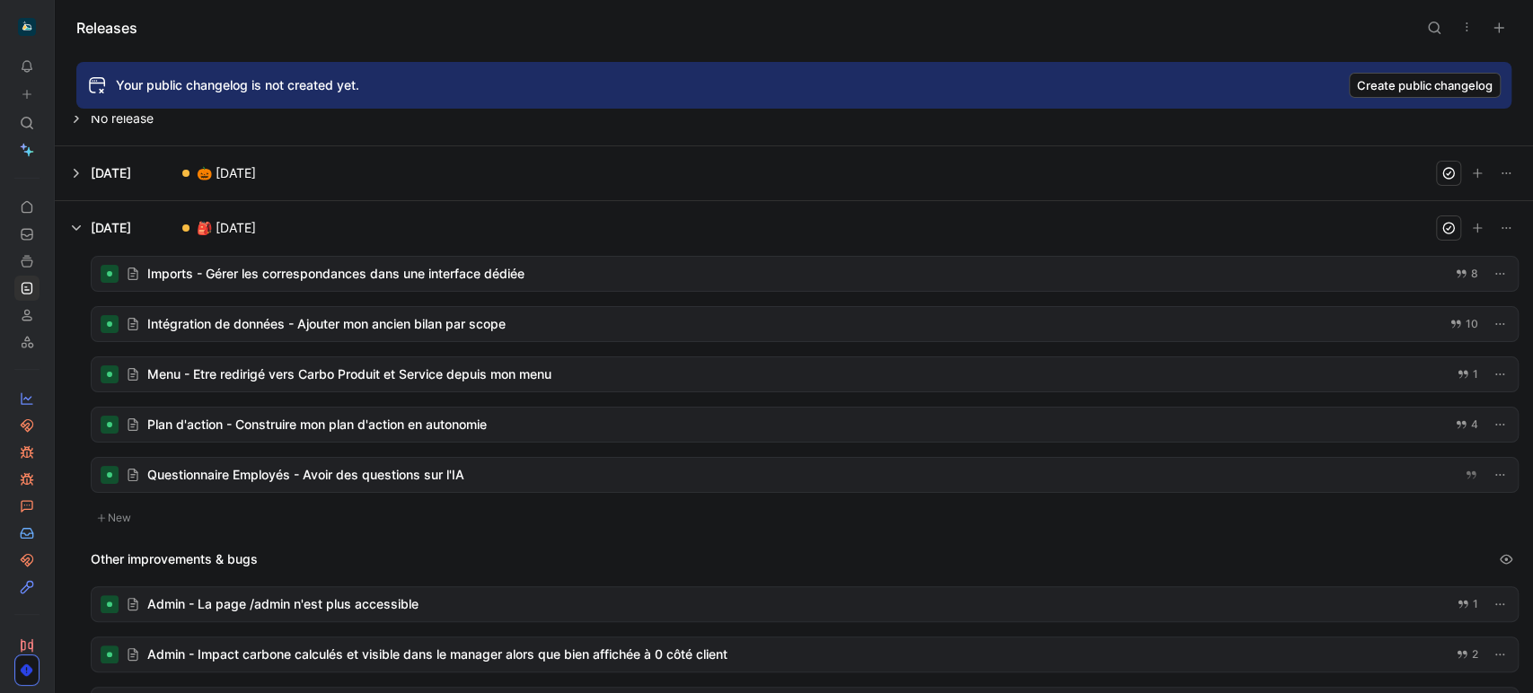
click at [58, 30] on icon at bounding box center [59, 27] width 14 height 14
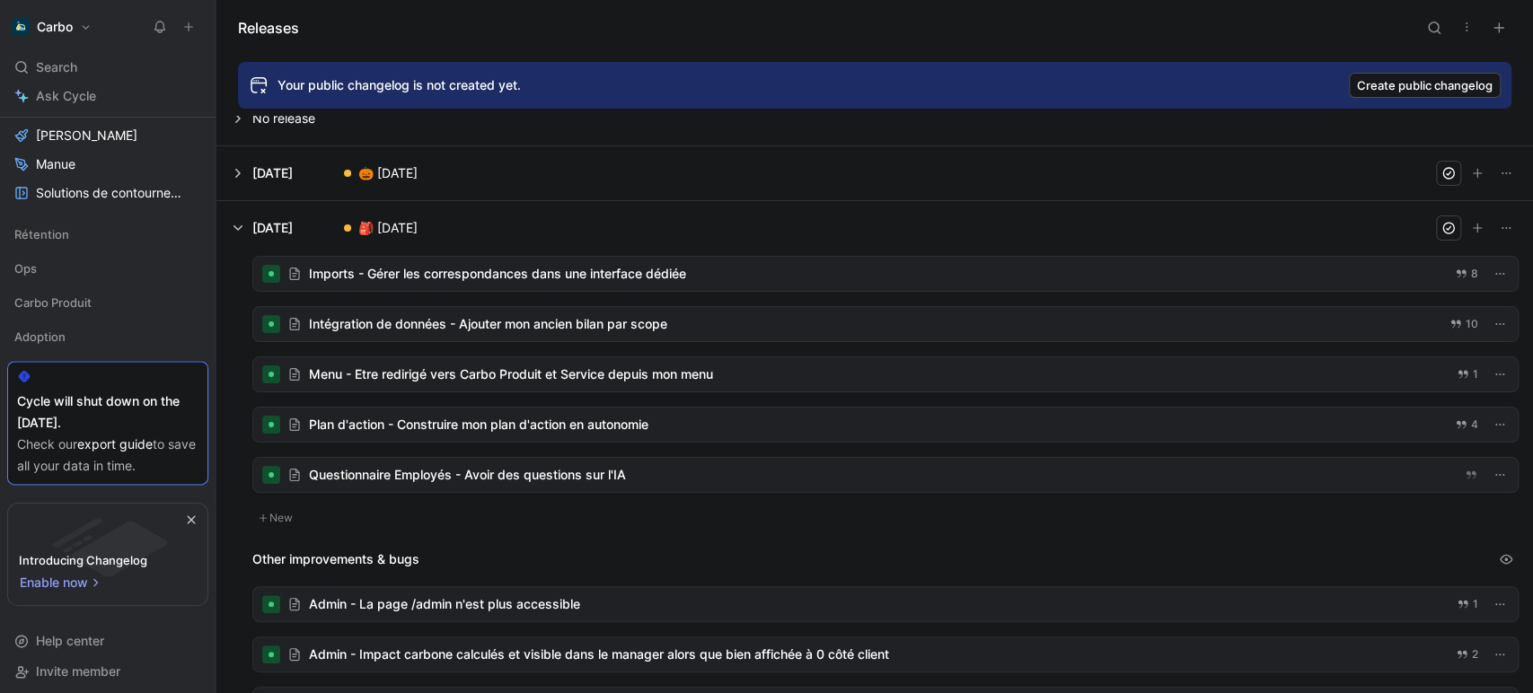
scroll to position [1487, 0]
click at [30, 329] on span "Adoption" at bounding box center [39, 332] width 51 height 18
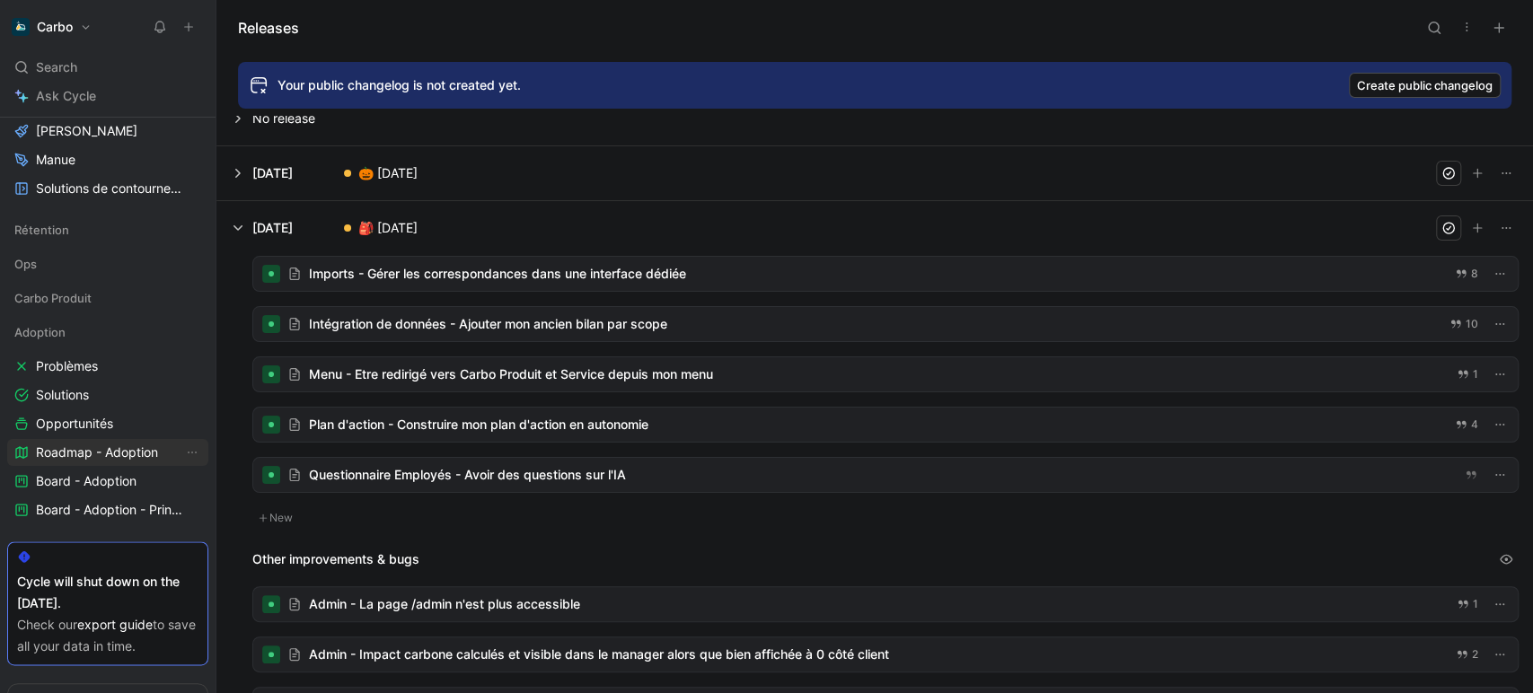
click at [98, 450] on span "Roadmap - Adoption" at bounding box center [97, 453] width 122 height 18
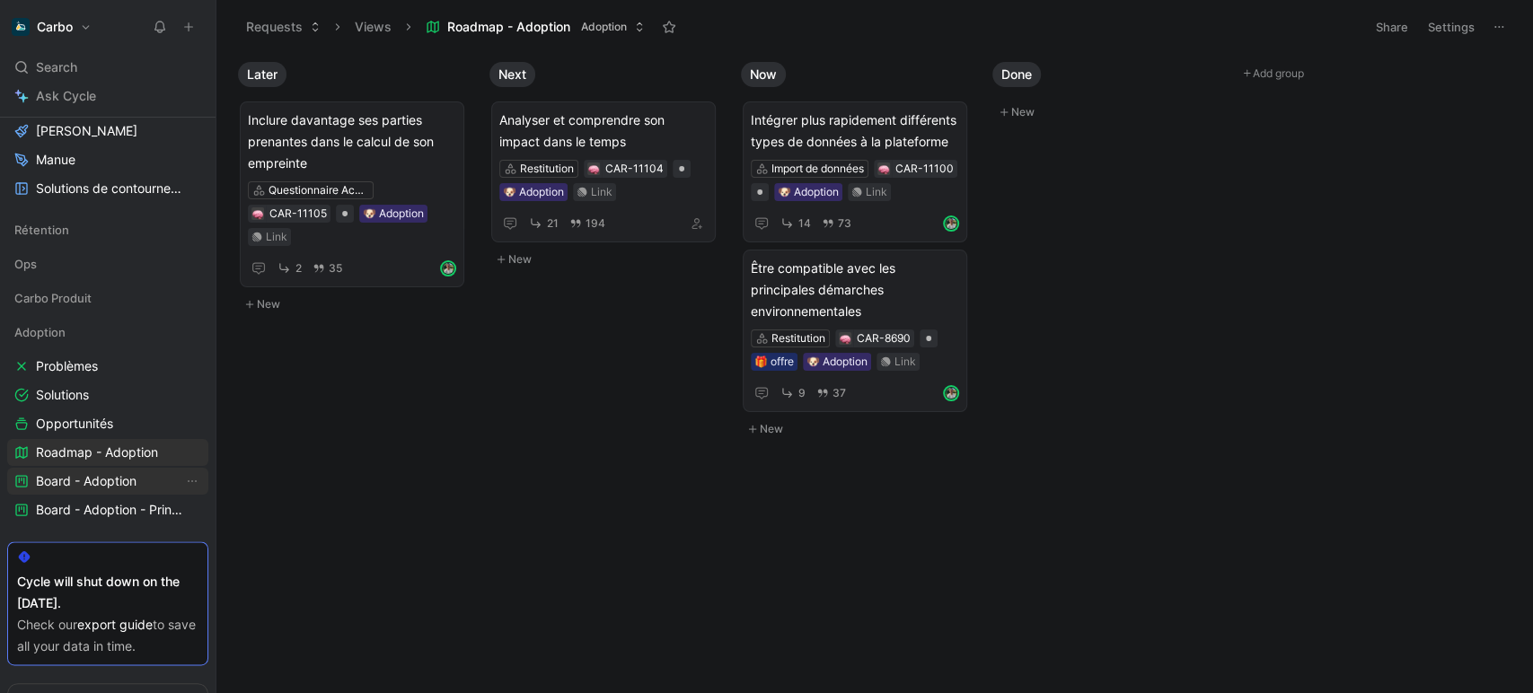
click at [111, 482] on span "Board - Adoption" at bounding box center [86, 481] width 101 height 18
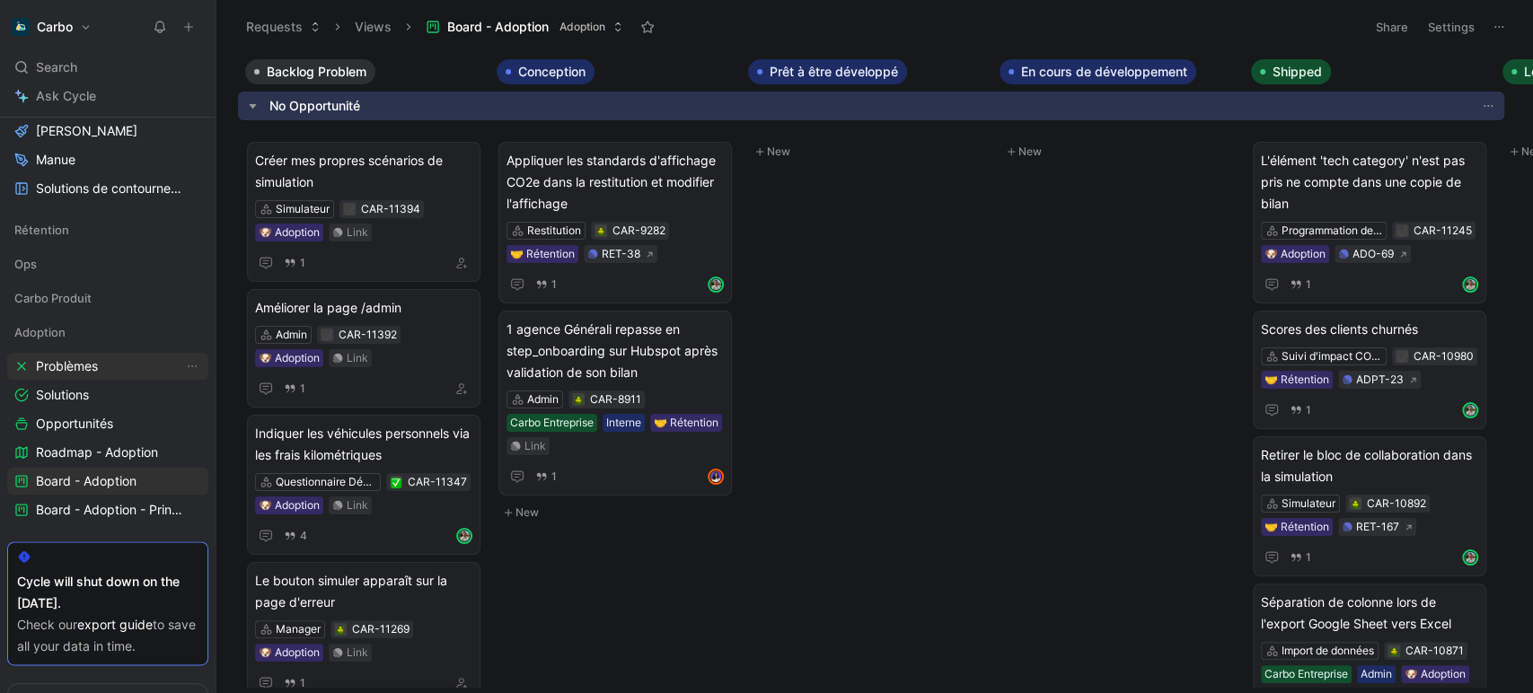
click at [54, 360] on span "Problèmes" at bounding box center [67, 366] width 62 height 18
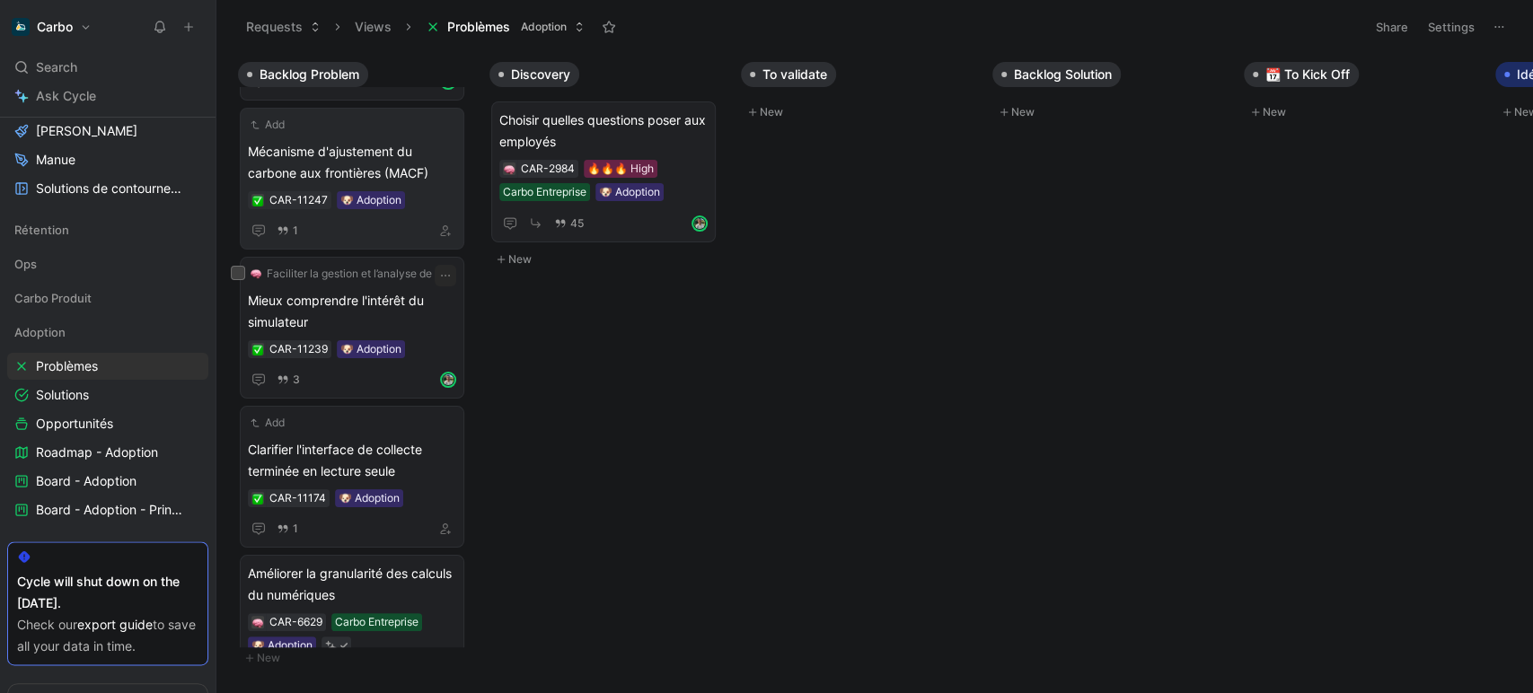
scroll to position [147, 0]
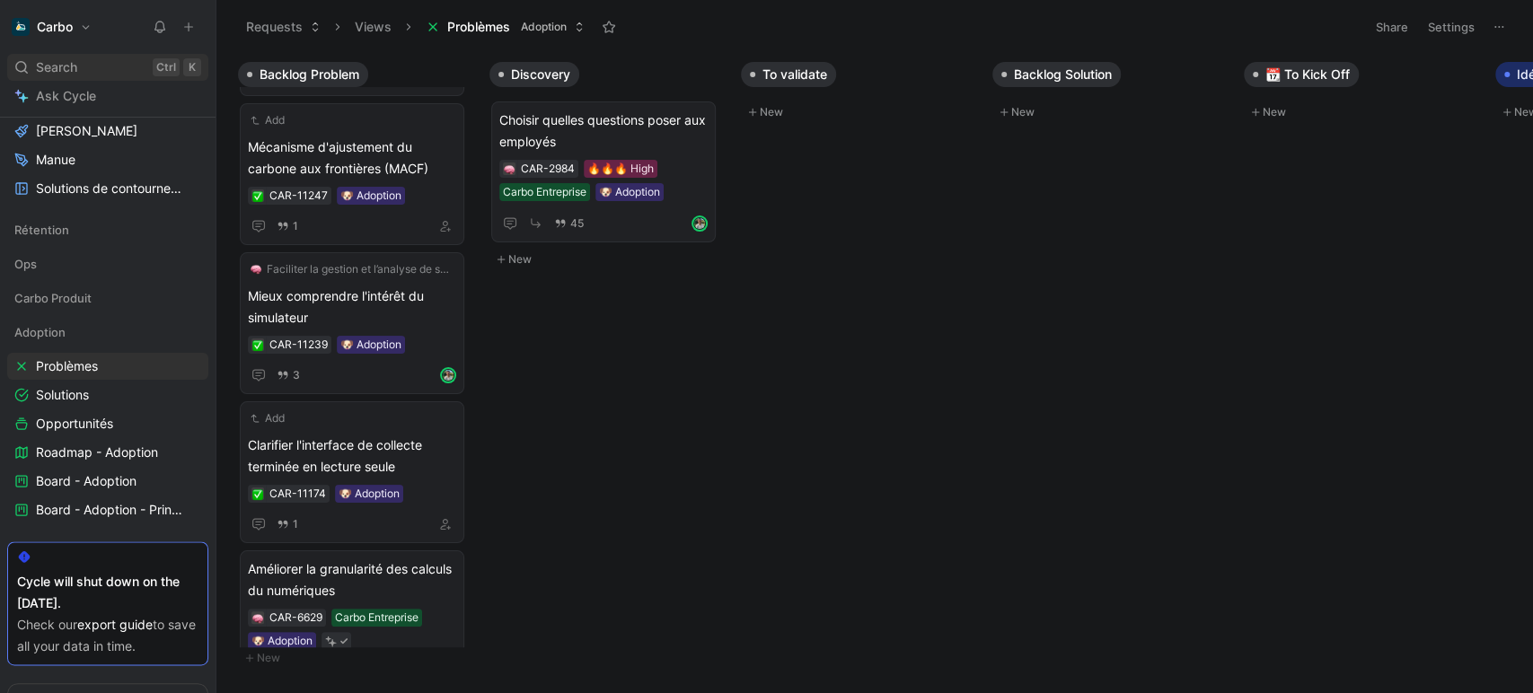
click at [71, 75] on span "Search" at bounding box center [56, 68] width 41 height 22
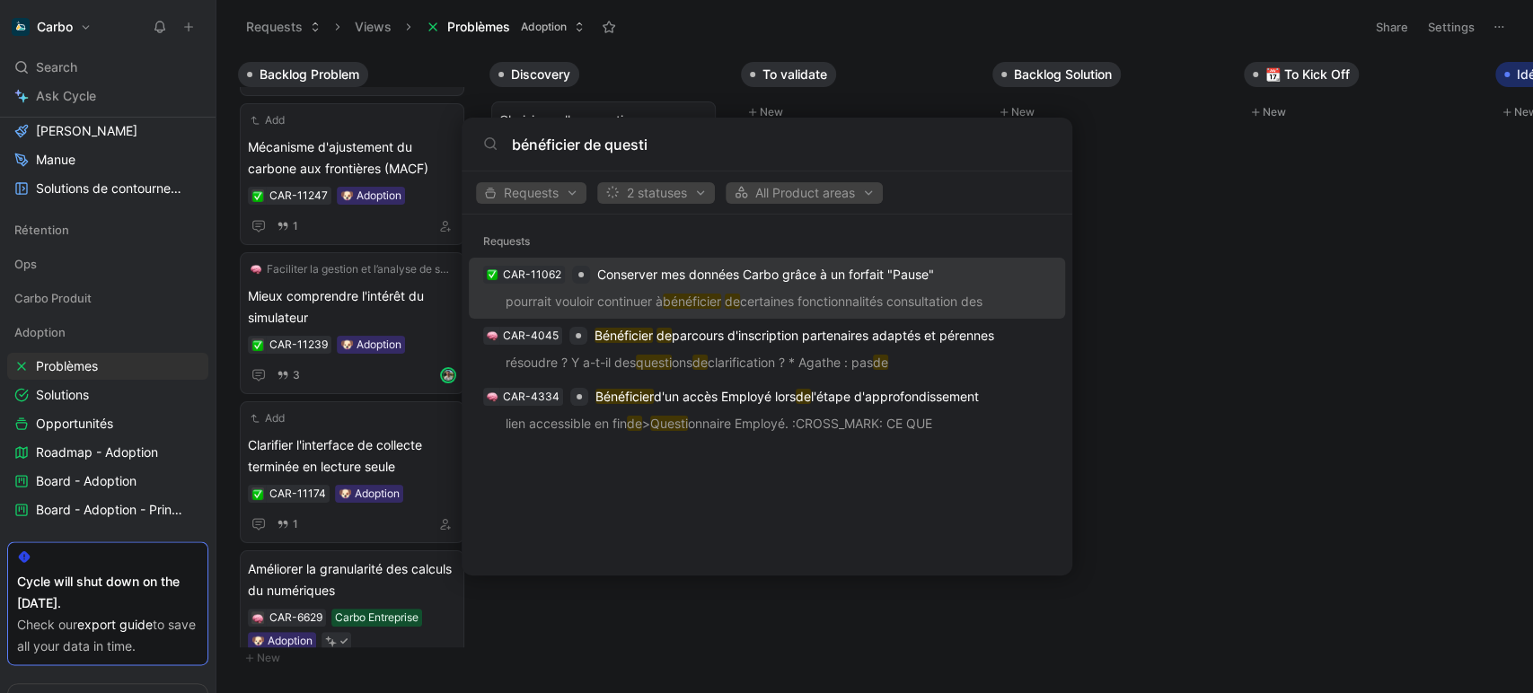
type input "bénéficier de questi"
click at [1198, 322] on body "Carbo Search Ctrl K Ask Cycle Workspace Home G then H Feedback G then F Request…" at bounding box center [766, 346] width 1533 height 693
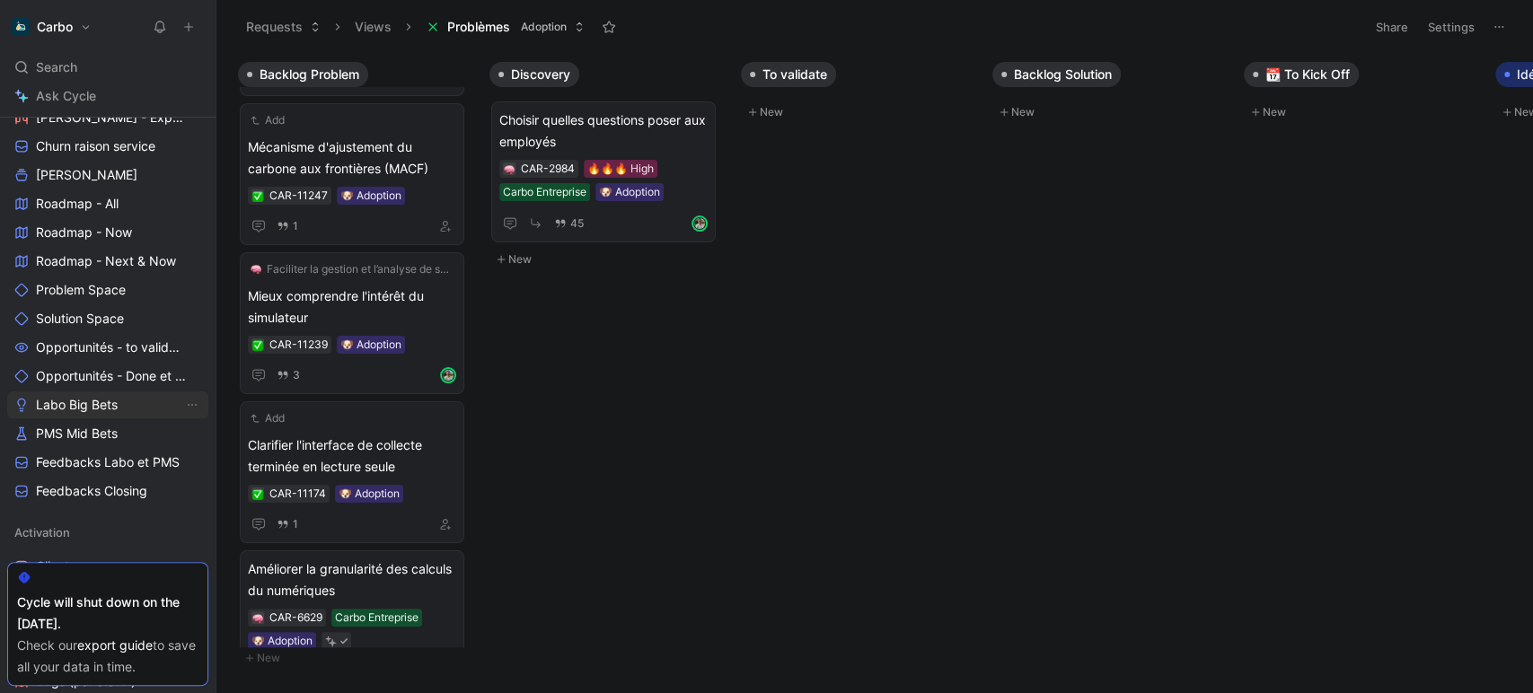
scroll to position [529, 0]
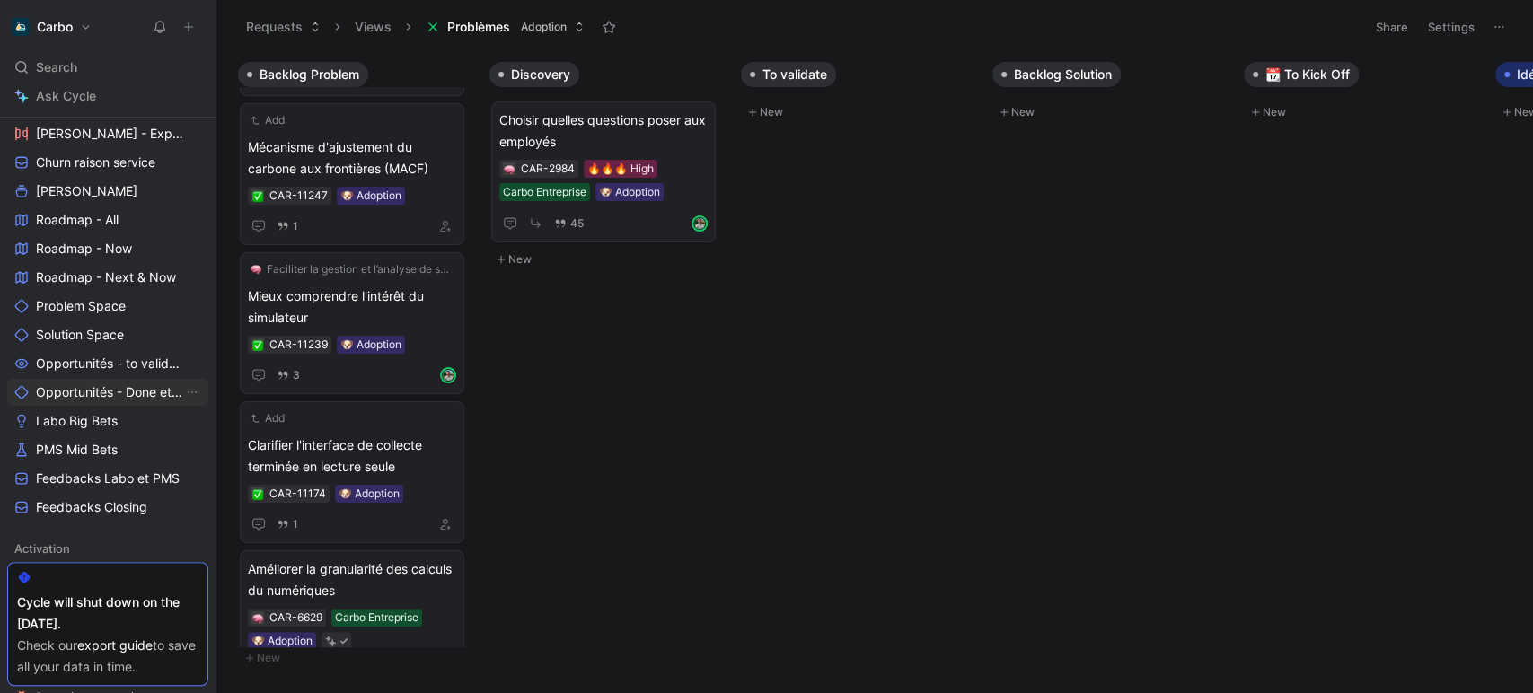
click at [82, 389] on span "Opportunités - Done et cancelled" at bounding box center [109, 392] width 147 height 18
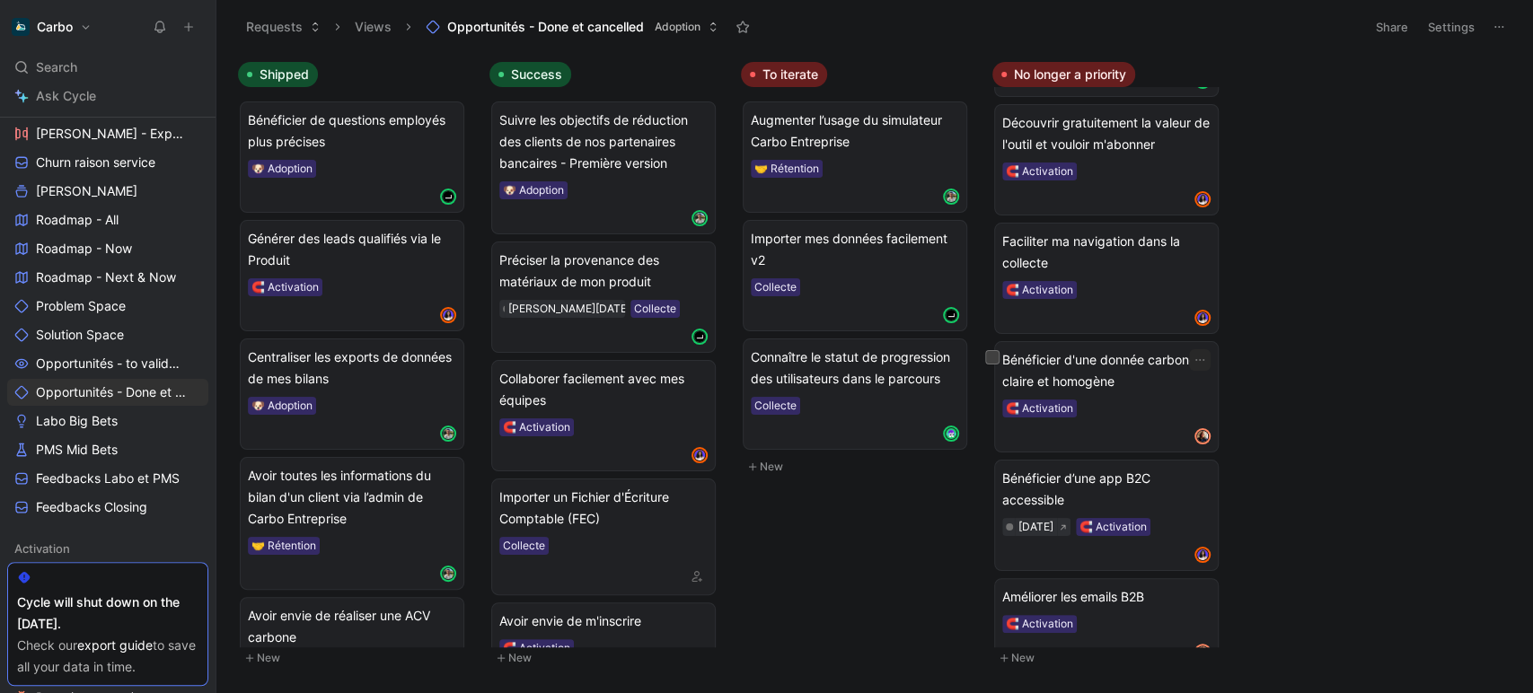
scroll to position [776, 0]
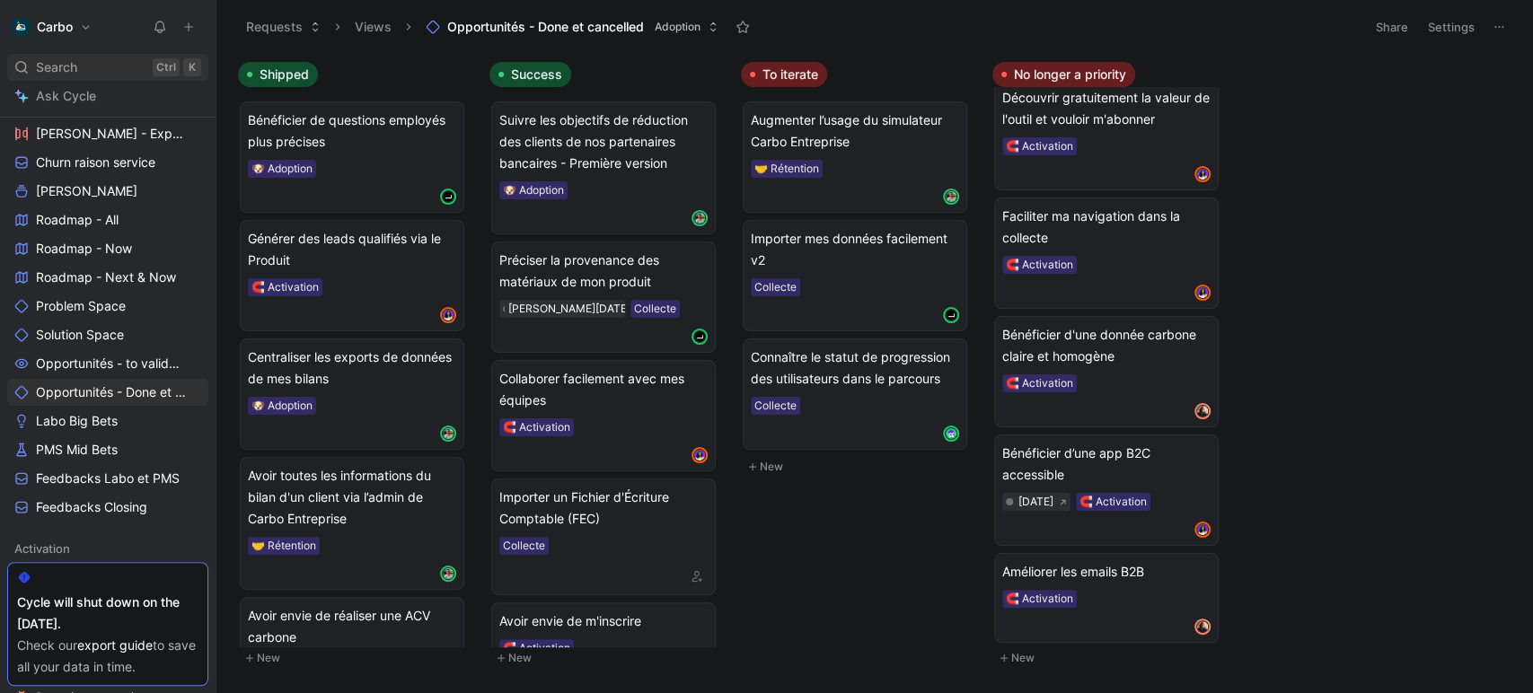
click at [49, 72] on span "Search" at bounding box center [56, 68] width 41 height 22
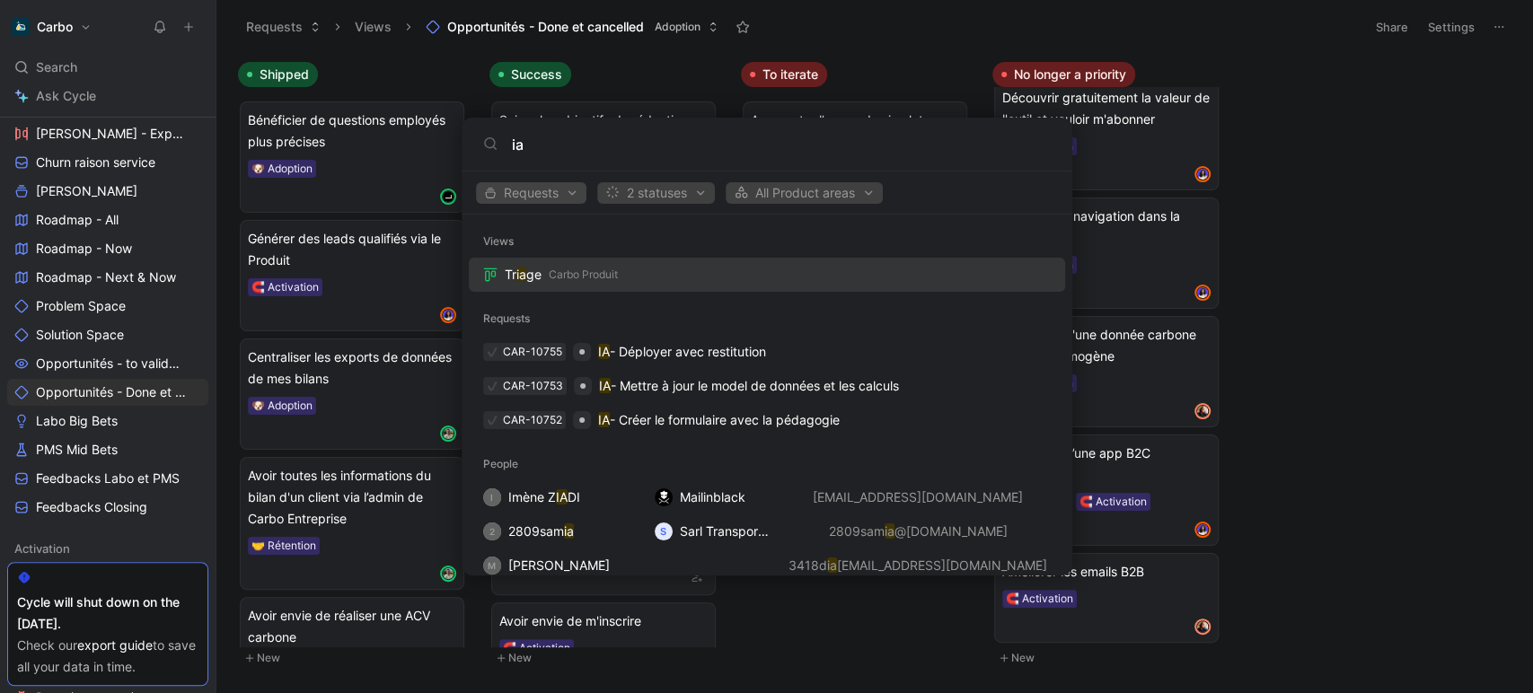
click at [550, 188] on span "Requests" at bounding box center [531, 193] width 94 height 22
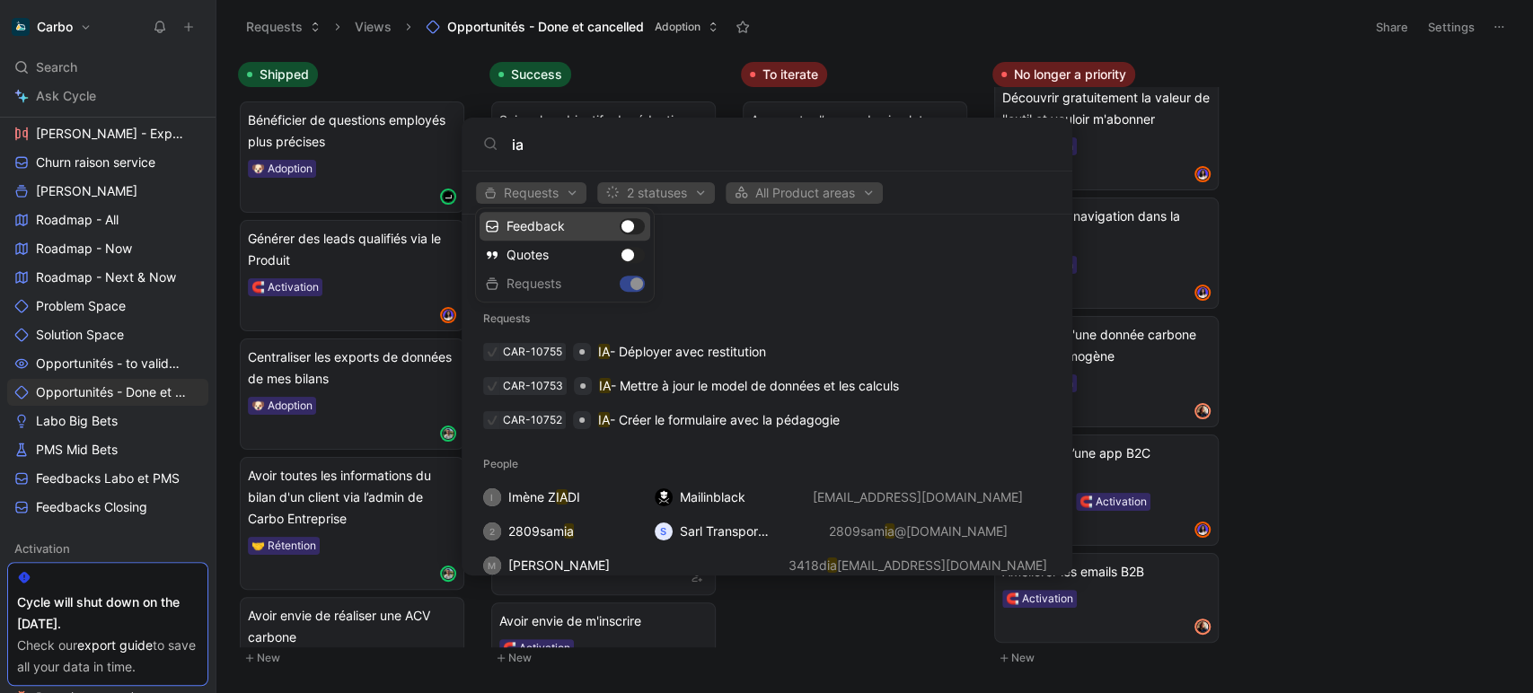
click at [621, 217] on div "Feedback" at bounding box center [565, 226] width 171 height 29
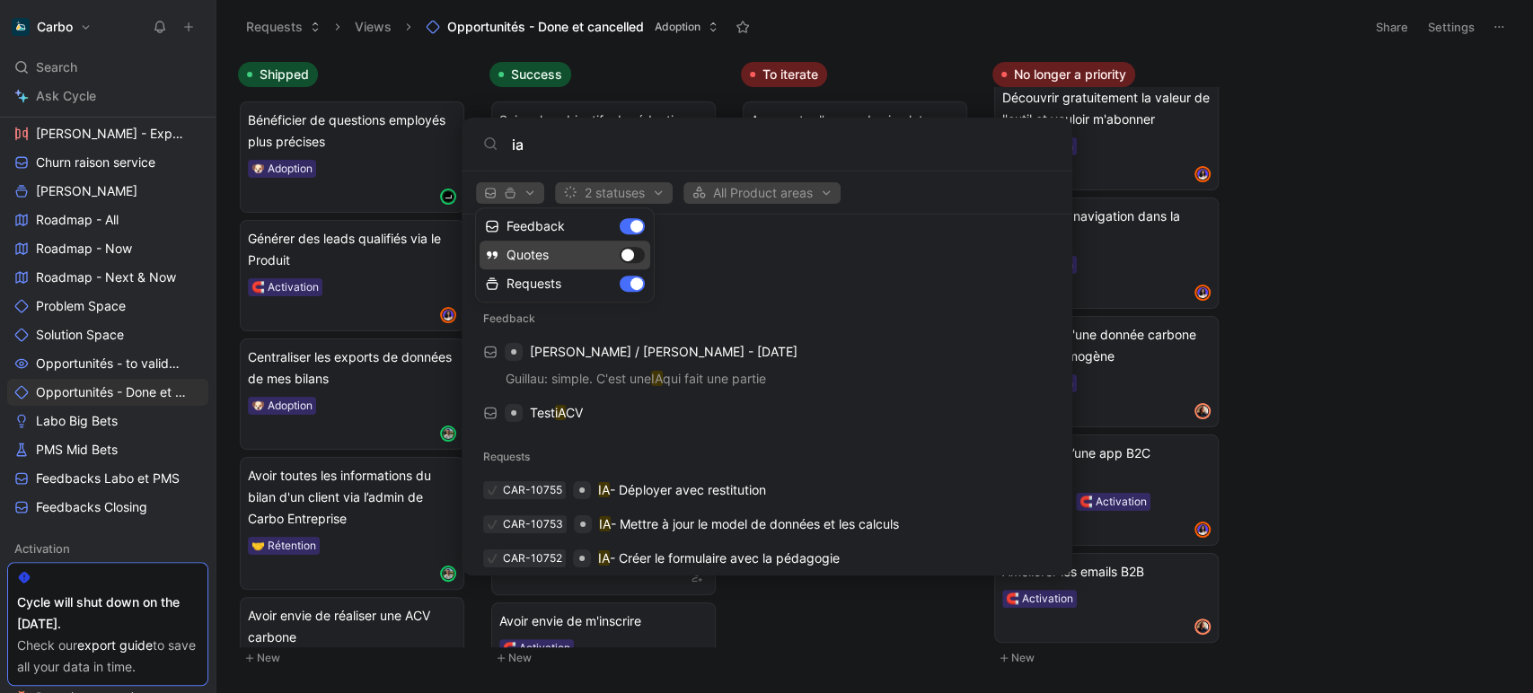
click at [634, 256] on div "Quotes" at bounding box center [565, 255] width 171 height 29
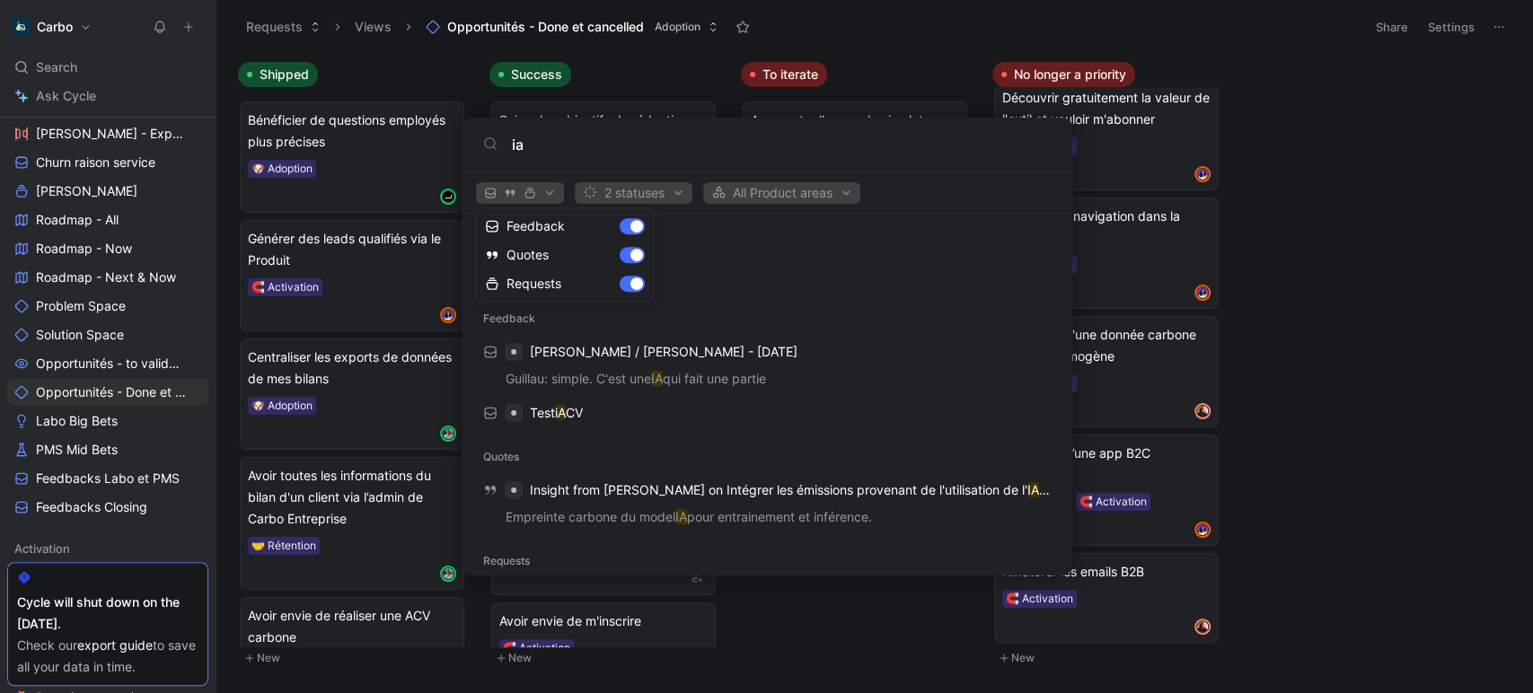
click at [553, 147] on div at bounding box center [766, 346] width 1533 height 693
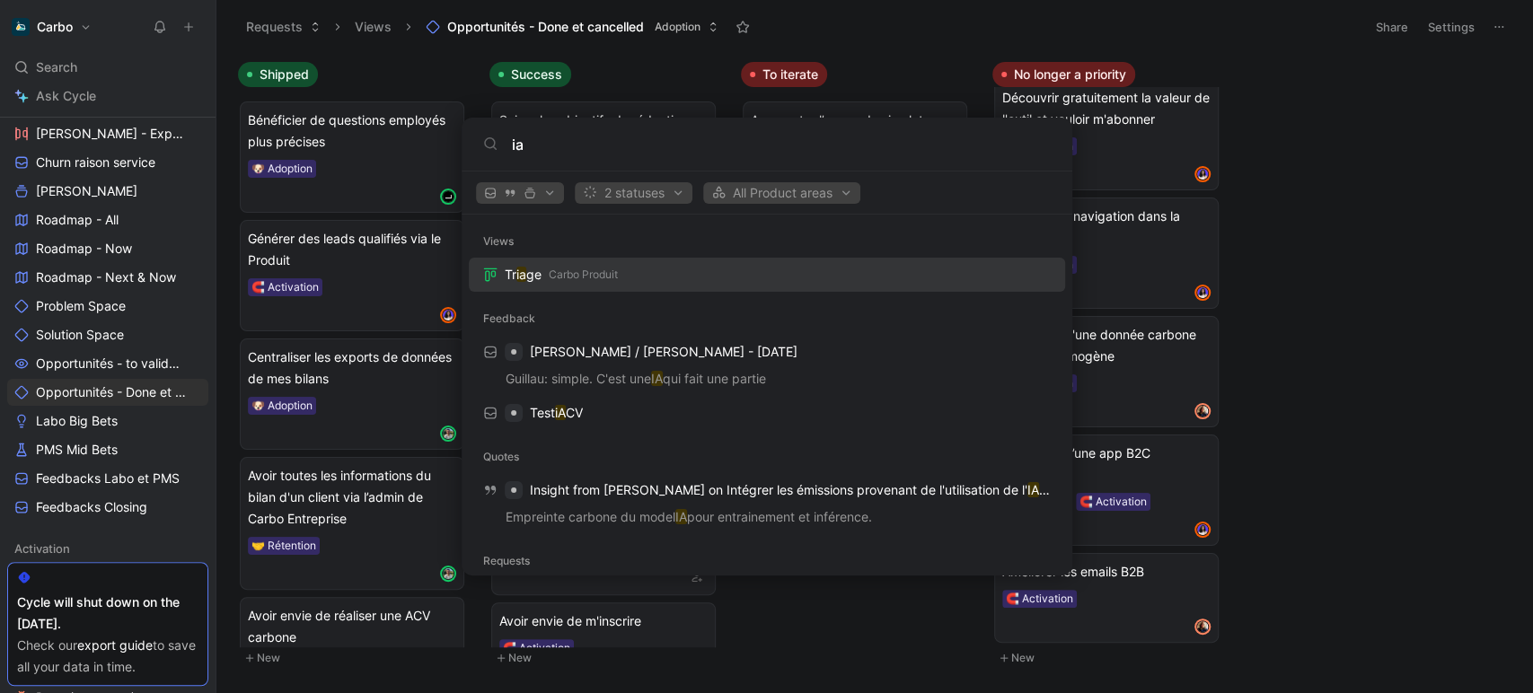
click at [520, 142] on input "ia" at bounding box center [781, 145] width 539 height 22
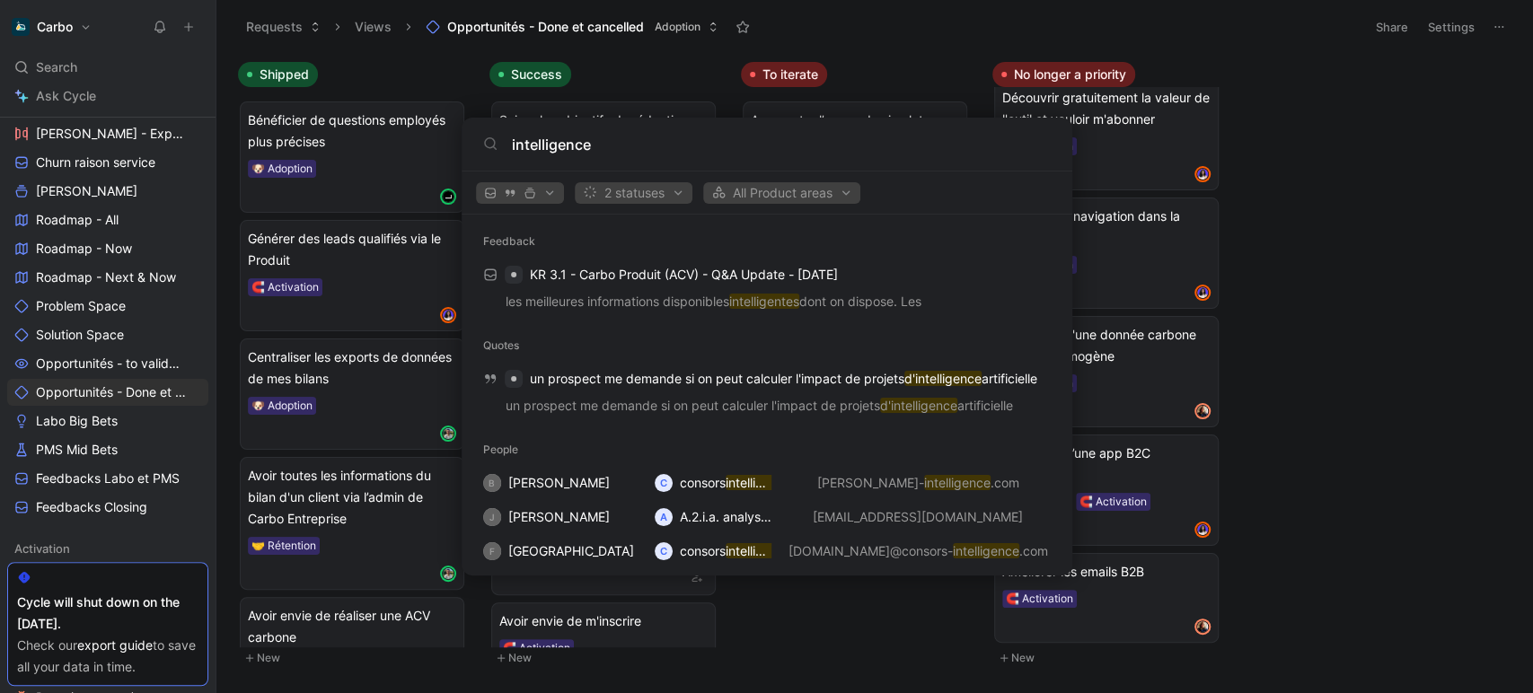
type input "intelligence"
click at [98, 274] on body "Carbo Search Ctrl K Ask Cycle Workspace Home G then H Feedback G then F Request…" at bounding box center [766, 346] width 1533 height 693
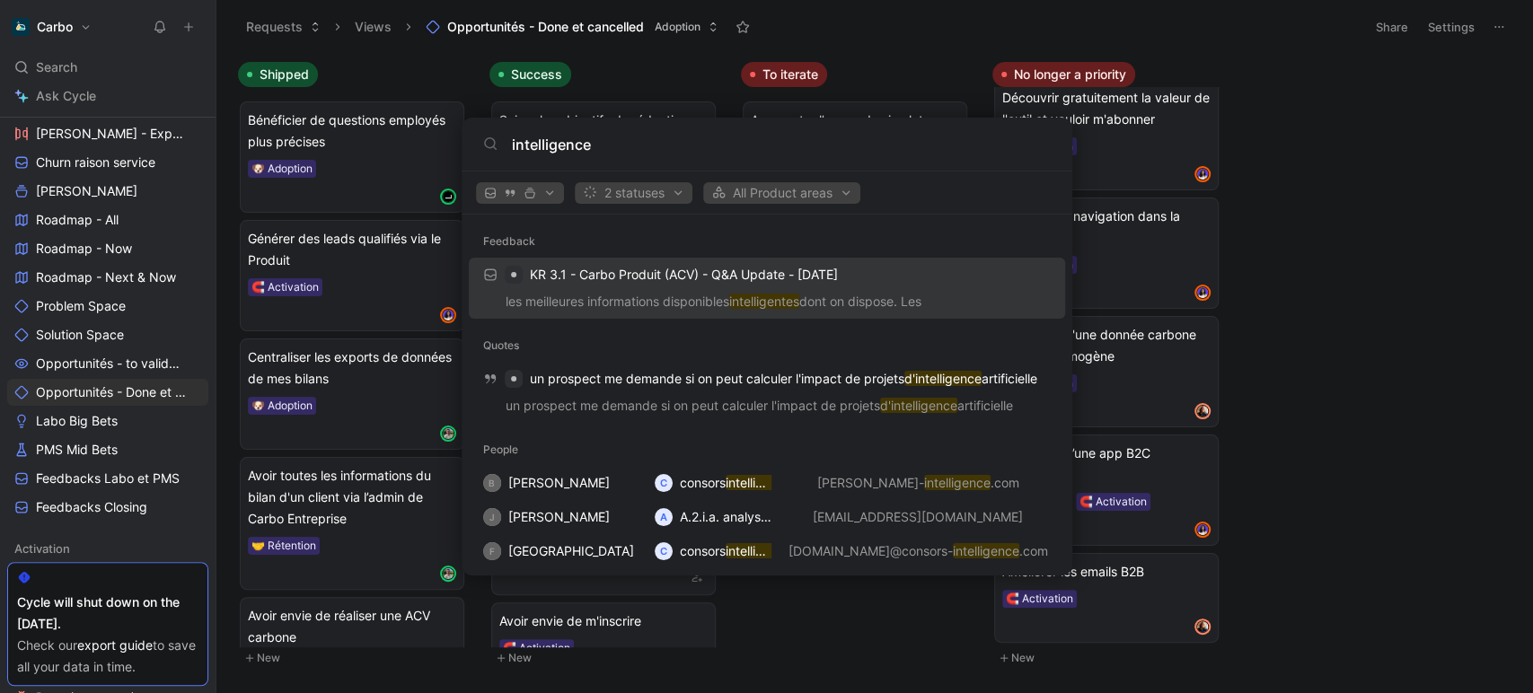
scroll to position [0, 0]
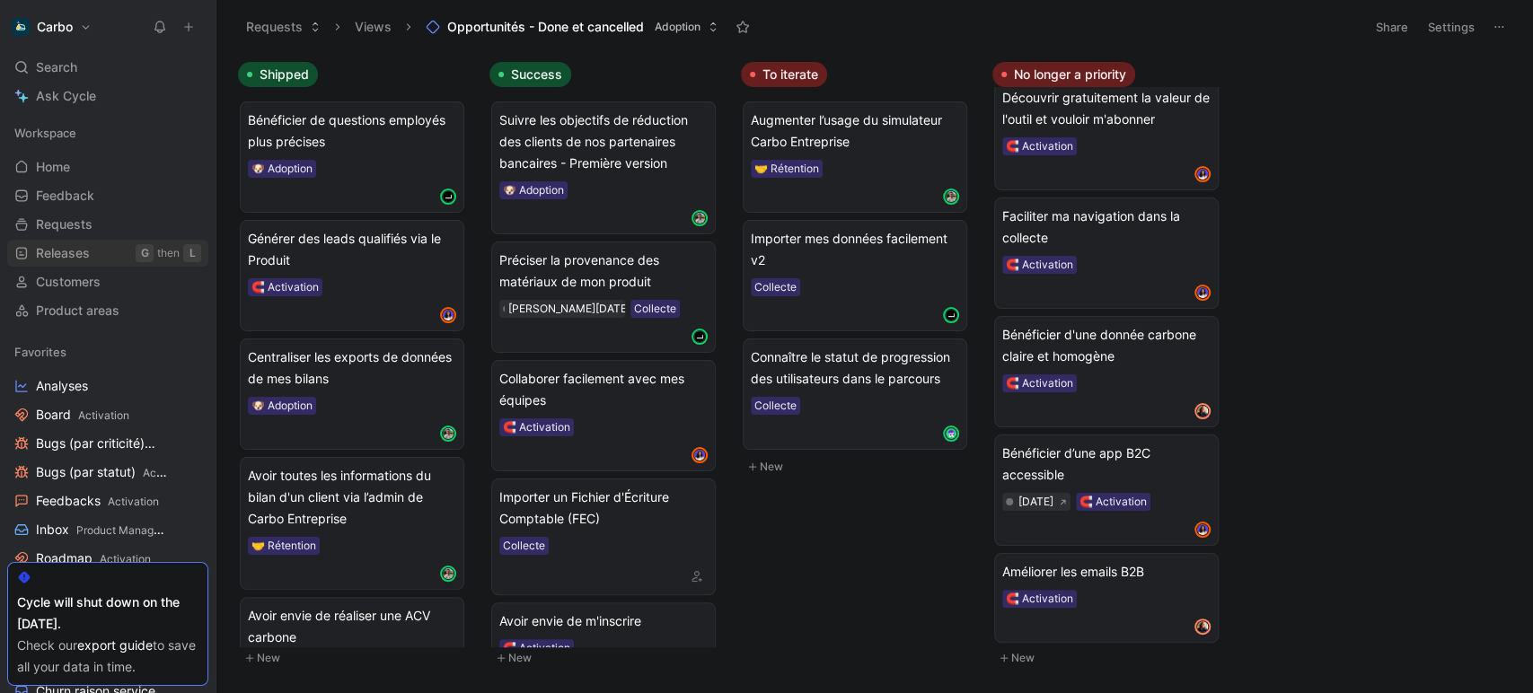
click at [93, 242] on link "Releases G then L" at bounding box center [107, 253] width 201 height 27
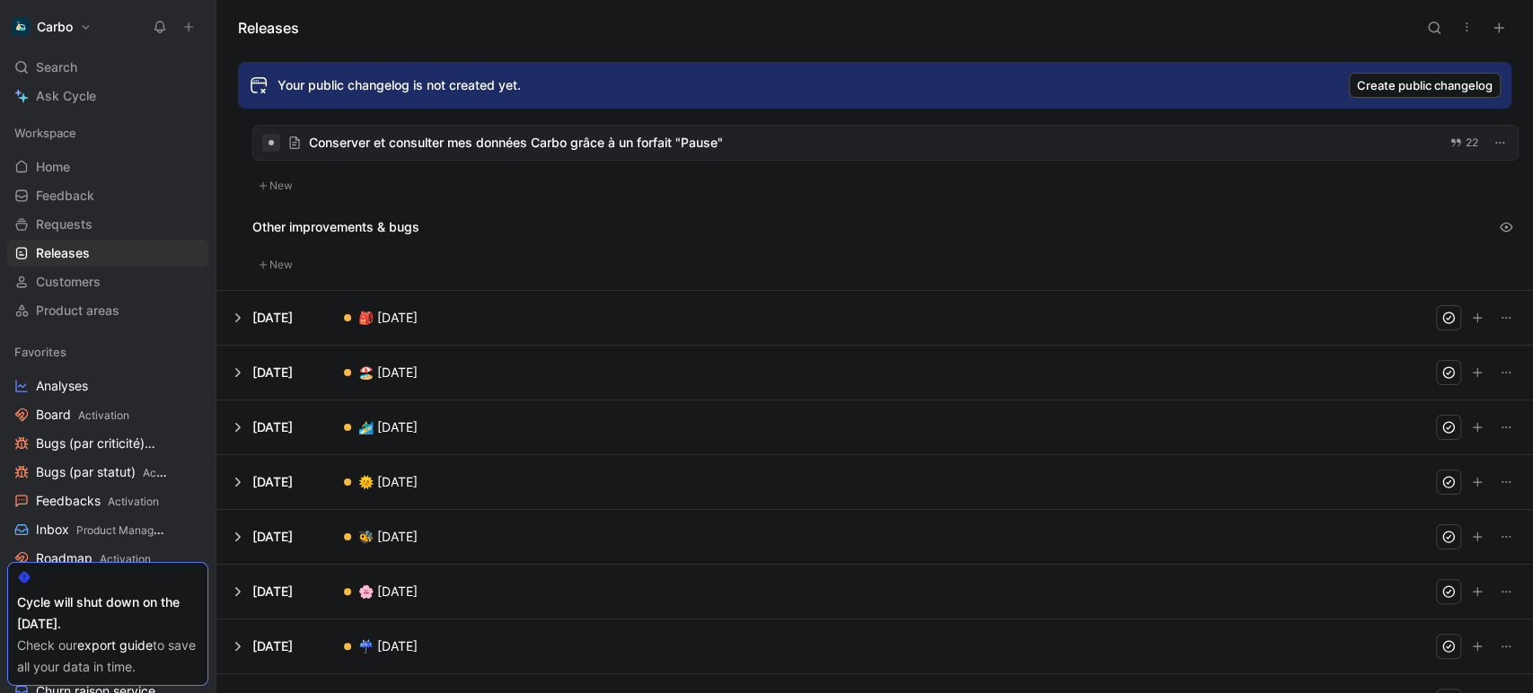
scroll to position [116, 0]
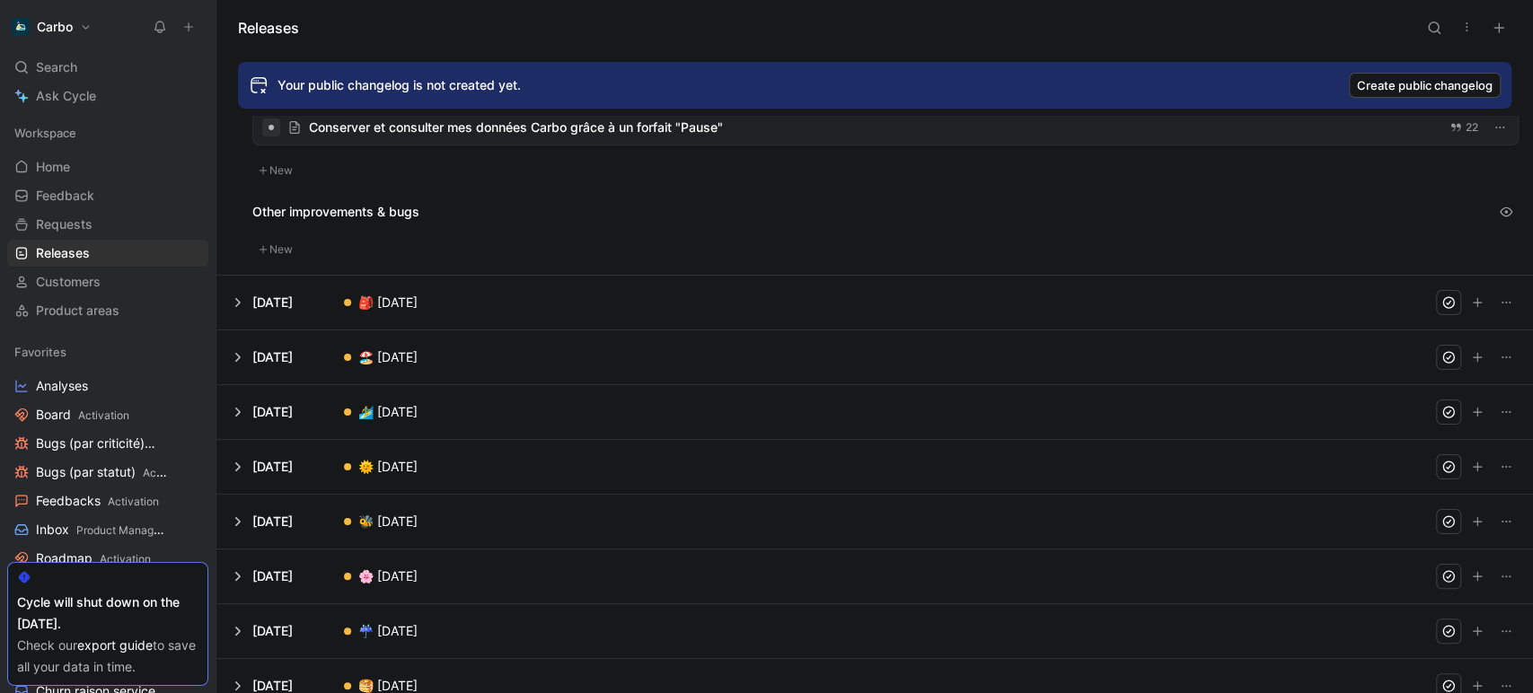
click at [309, 301] on button at bounding box center [874, 303] width 1315 height 54
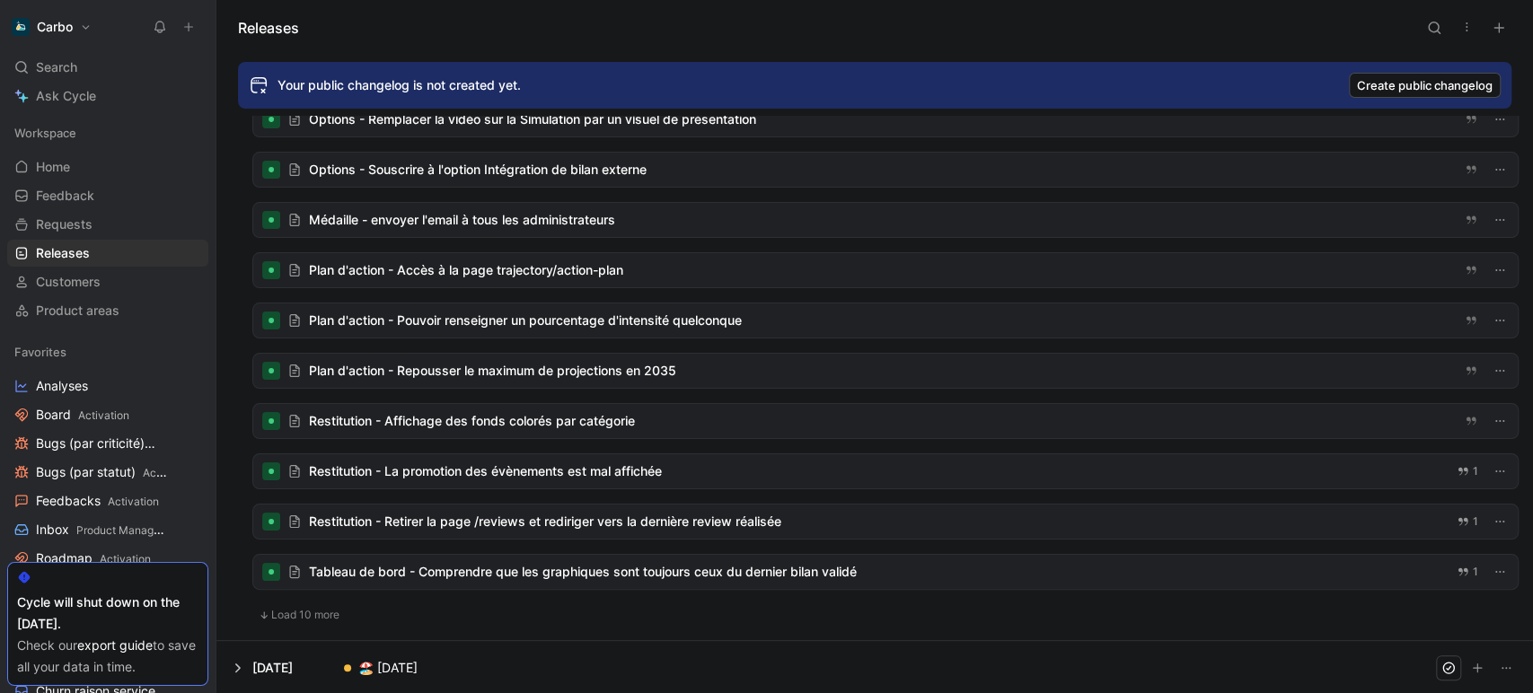
scroll to position [1516, 0]
click at [324, 611] on button "Load 10 more" at bounding box center [298, 614] width 93 height 22
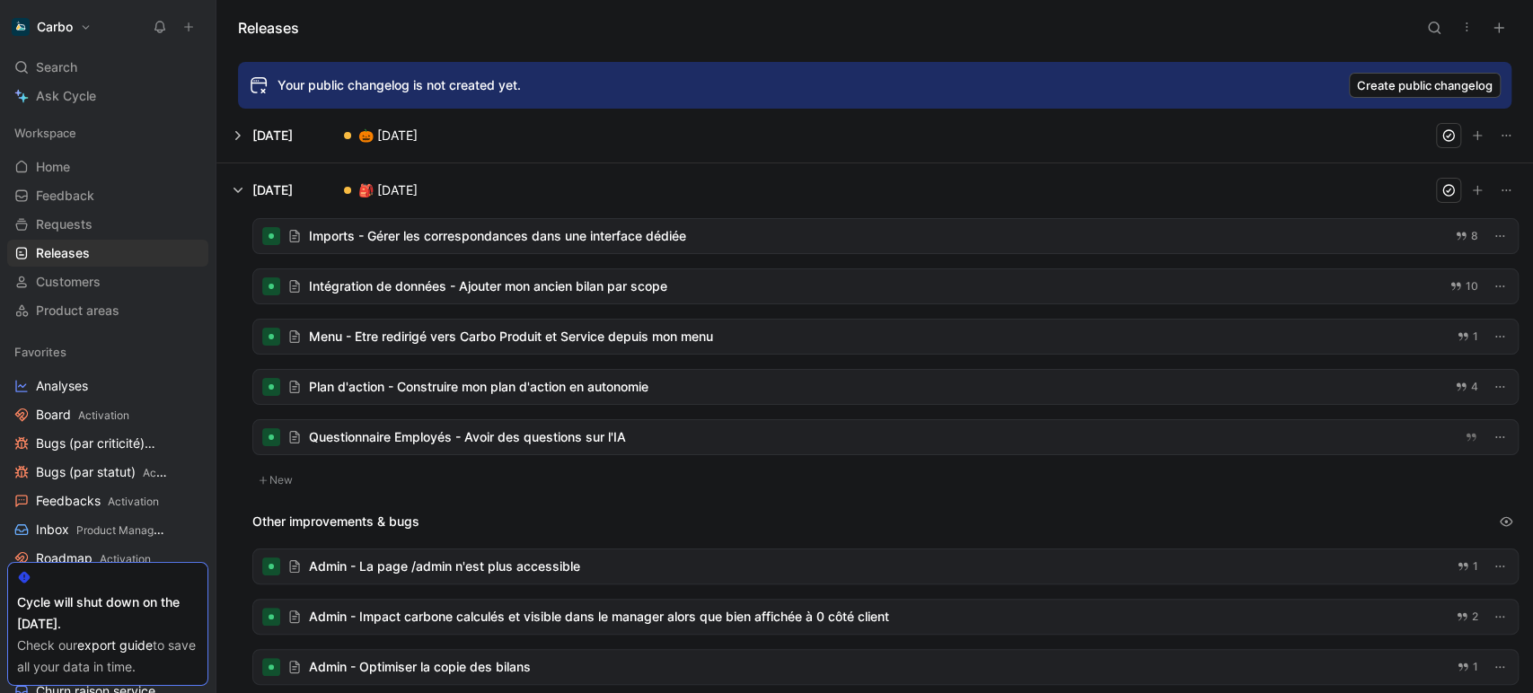
scroll to position [0, 0]
